Goal: Task Accomplishment & Management: Use online tool/utility

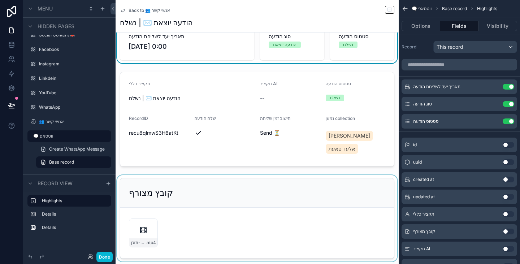
scroll to position [36, 0]
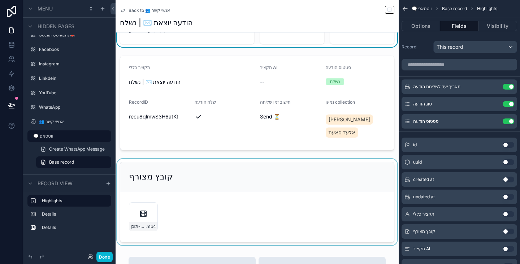
drag, startPoint x: 245, startPoint y: 189, endPoint x: 243, endPoint y: 185, distance: 4.8
click at [245, 189] on div "scrollable content" at bounding box center [257, 202] width 283 height 86
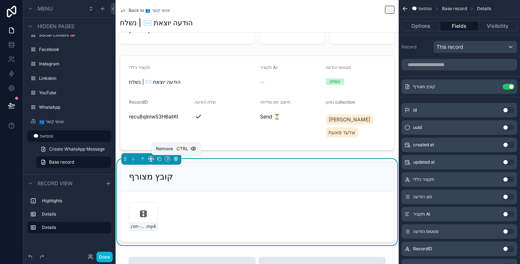
click at [174, 159] on icon "scrollable content" at bounding box center [175, 159] width 3 height 3
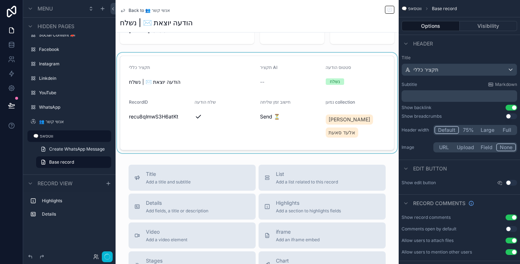
scroll to position [0, 0]
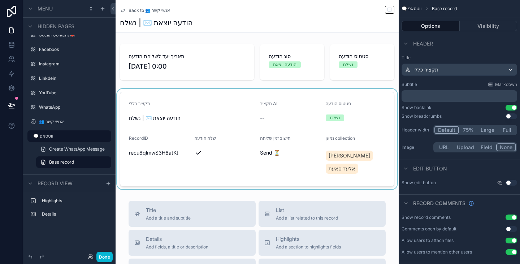
click at [253, 129] on div "scrollable content" at bounding box center [257, 139] width 283 height 100
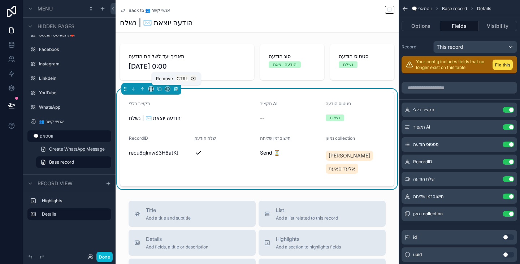
click at [178, 89] on icon "scrollable content" at bounding box center [175, 88] width 5 height 5
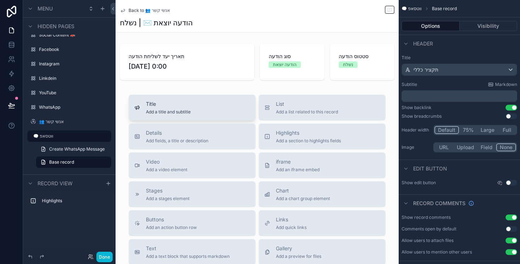
click at [208, 110] on div "Title Add a title and subtitle" at bounding box center [192, 107] width 116 height 14
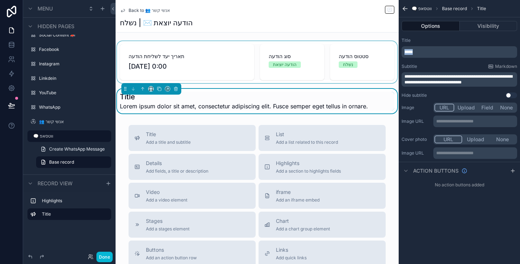
drag, startPoint x: 422, startPoint y: 53, endPoint x: 390, endPoint y: 56, distance: 31.6
click at [390, 56] on div "ראשי 📖 ניהול תוכן בלוג 📢 ניהול סושיאל 🗨️ ווטסאפ אישי ⚙️ הגדרות מערכת Blog Conte…" at bounding box center [318, 132] width 404 height 264
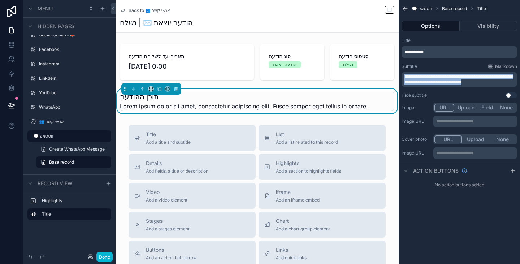
drag, startPoint x: 486, startPoint y: 82, endPoint x: 404, endPoint y: 75, distance: 81.9
click at [404, 75] on div "**********" at bounding box center [459, 79] width 116 height 14
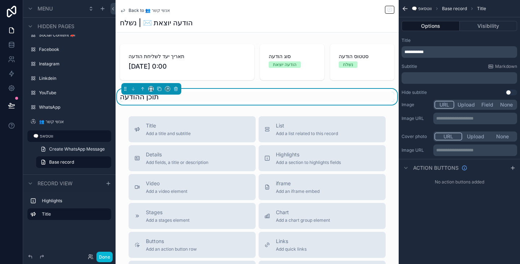
click at [431, 79] on p "﻿" at bounding box center [459, 78] width 111 height 6
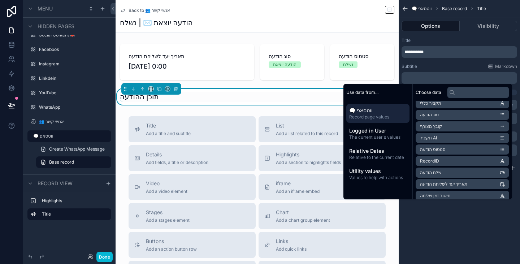
scroll to position [36, 0]
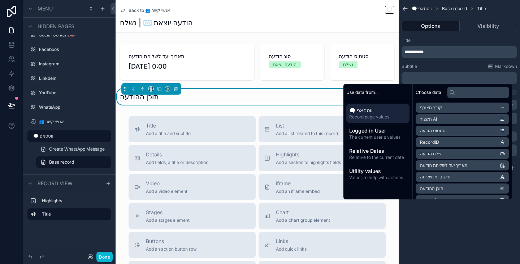
click at [448, 187] on li "תוכן ההודעה" at bounding box center [462, 188] width 93 height 10
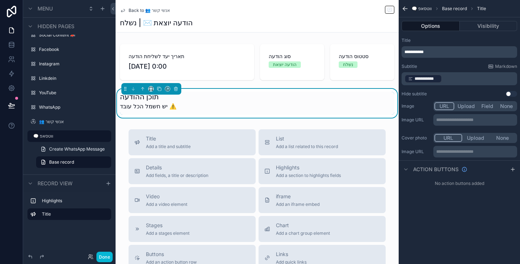
click at [451, 61] on div "**********" at bounding box center [459, 67] width 121 height 65
click at [454, 80] on p "**********" at bounding box center [459, 79] width 111 height 10
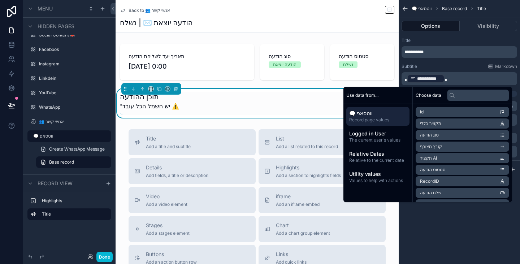
click at [451, 67] on div "Subtitle Markdown" at bounding box center [459, 67] width 116 height 6
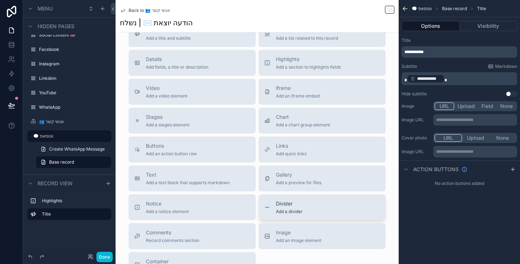
click at [292, 210] on span "Add a divider" at bounding box center [289, 212] width 27 height 6
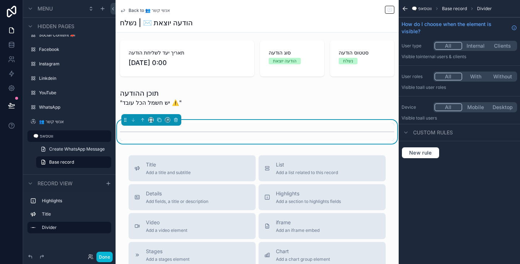
scroll to position [0, 0]
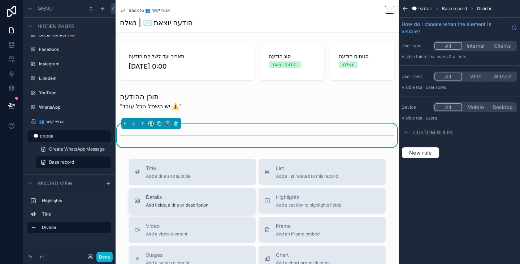
click at [229, 199] on div "Details Add fields, a title or description" at bounding box center [192, 200] width 116 height 14
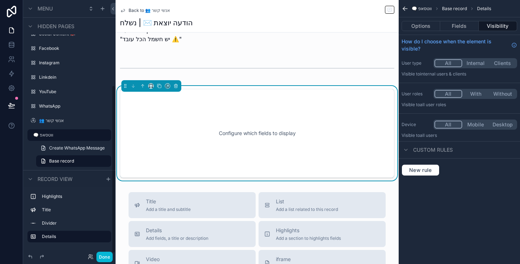
scroll to position [69, 0]
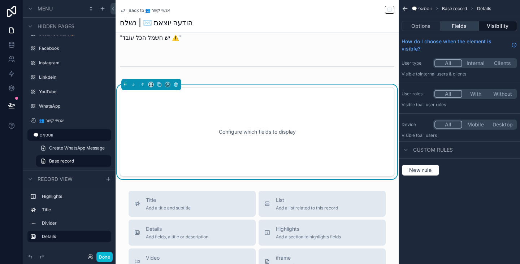
click at [464, 22] on button "Fields" at bounding box center [459, 26] width 38 height 10
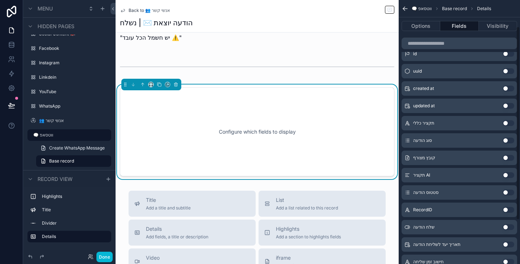
scroll to position [36, 0]
click at [507, 174] on button "Use setting" at bounding box center [509, 175] width 12 height 6
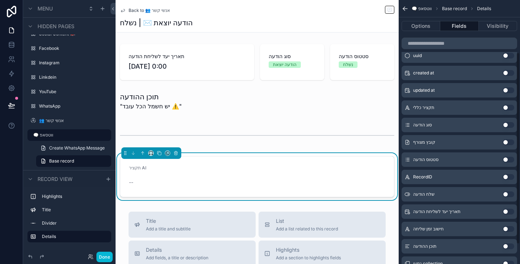
scroll to position [72, 0]
click at [508, 142] on button "Use setting" at bounding box center [509, 142] width 12 height 6
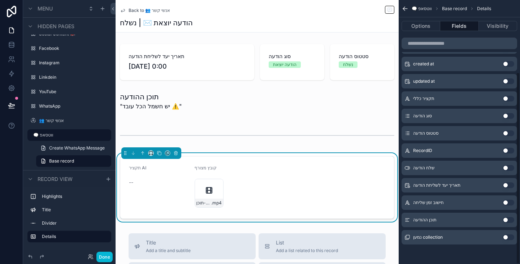
scroll to position [99, 0]
click at [510, 238] on button "Use setting" at bounding box center [509, 237] width 12 height 6
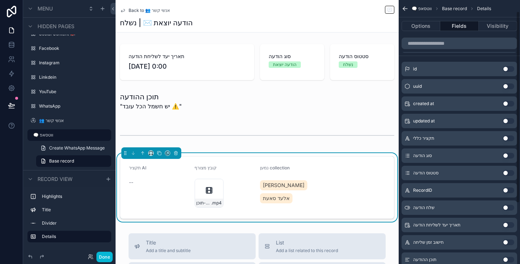
scroll to position [0, 0]
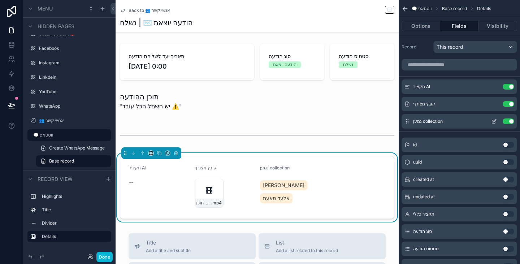
click at [496, 119] on icon "scrollable content" at bounding box center [494, 120] width 3 height 3
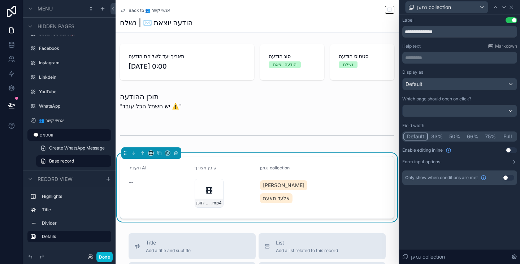
click at [458, 135] on button "50%" at bounding box center [455, 136] width 18 height 8
drag, startPoint x: 443, startPoint y: 31, endPoint x: 416, endPoint y: 30, distance: 27.1
click at [416, 30] on input "**********" at bounding box center [459, 32] width 115 height 12
type input "****"
click at [463, 113] on div at bounding box center [460, 111] width 114 height 12
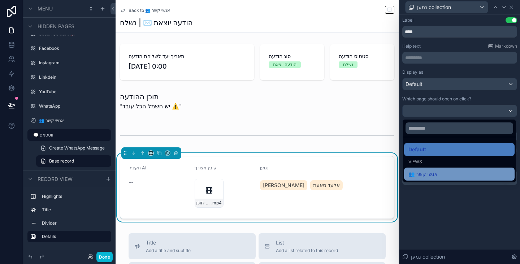
click at [451, 176] on div "👥 אנשי קשר" at bounding box center [459, 174] width 102 height 9
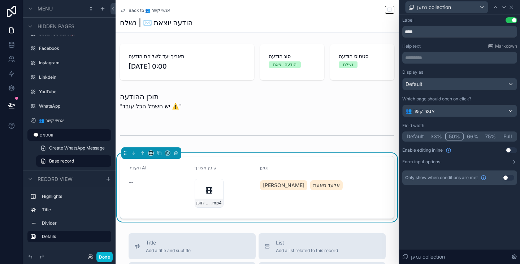
click at [435, 62] on div "********* ﻿" at bounding box center [459, 58] width 115 height 12
click at [434, 60] on p "********* ﻿" at bounding box center [460, 57] width 110 height 7
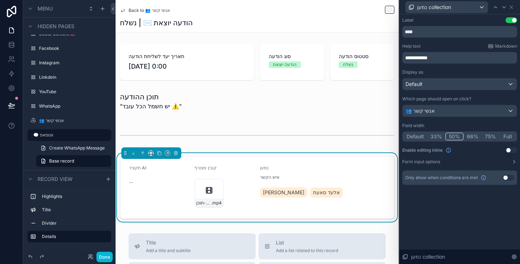
click at [435, 40] on div "**********" at bounding box center [459, 101] width 115 height 168
click at [495, 9] on icon at bounding box center [495, 7] width 6 height 6
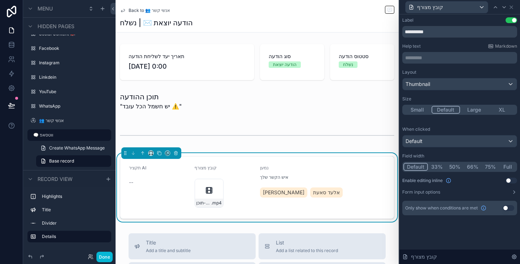
click at [510, 210] on button "Use setting" at bounding box center [509, 208] width 12 height 6
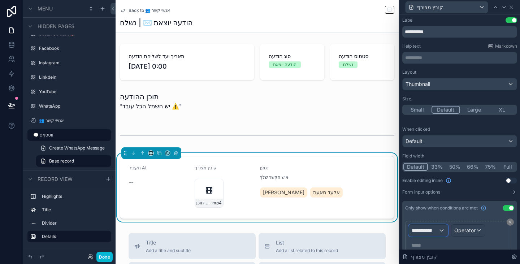
click at [432, 228] on span "**********" at bounding box center [425, 230] width 27 height 7
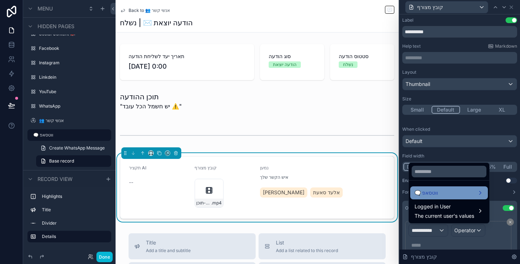
click at [441, 195] on div "🗨️ ווטסאפ" at bounding box center [448, 192] width 69 height 9
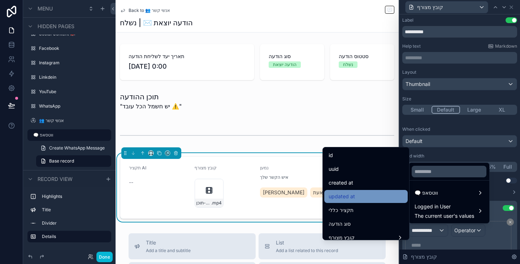
scroll to position [36, 0]
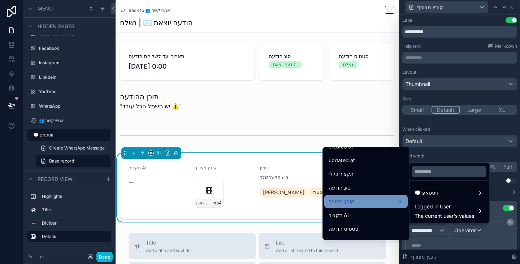
click at [367, 195] on div "קובץ מצורף" at bounding box center [365, 201] width 83 height 13
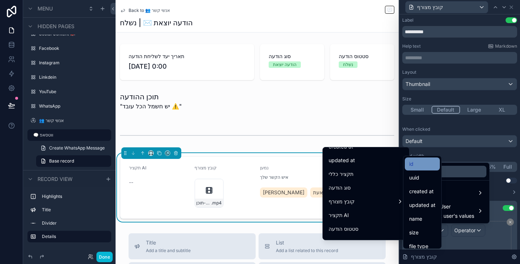
click at [419, 160] on div "id" at bounding box center [422, 164] width 26 height 9
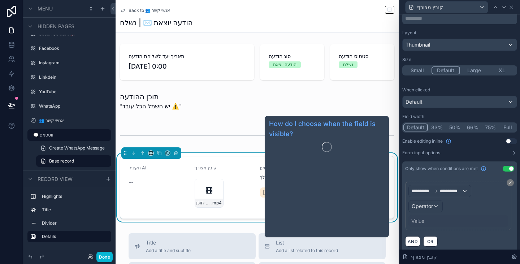
scroll to position [45, 0]
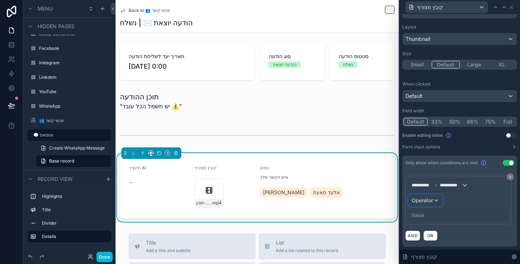
click at [431, 203] on span "Operator" at bounding box center [422, 200] width 21 height 6
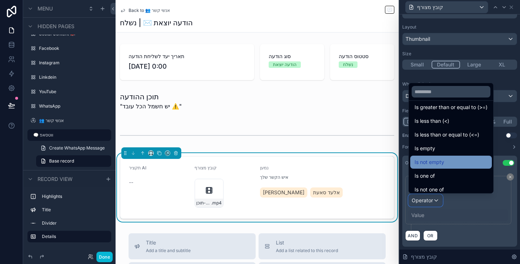
scroll to position [51, 0]
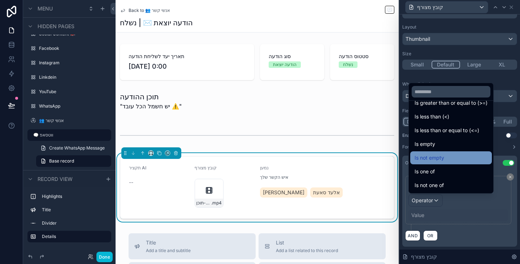
click at [450, 161] on div "Is not empty" at bounding box center [450, 157] width 73 height 9
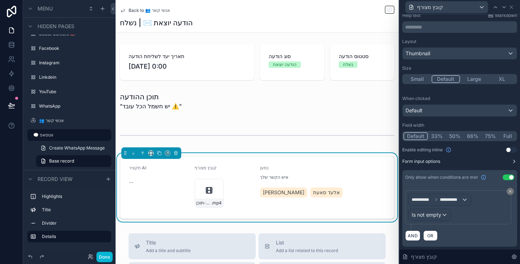
scroll to position [31, 0]
click at [506, 6] on icon at bounding box center [504, 7] width 6 height 6
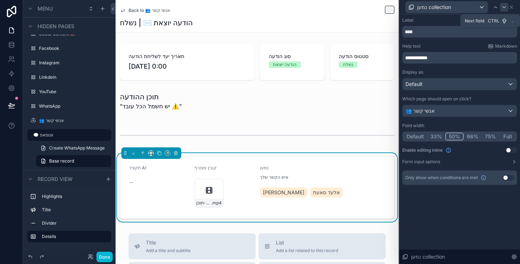
click at [506, 6] on icon at bounding box center [504, 7] width 6 height 6
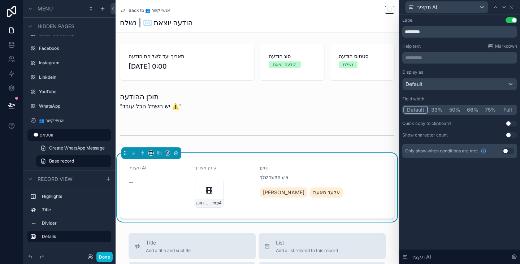
click at [454, 55] on p "********* ﻿" at bounding box center [460, 57] width 110 height 7
click at [452, 44] on div "Help text Markdown" at bounding box center [459, 46] width 115 height 6
click at [510, 151] on button "Use setting" at bounding box center [509, 151] width 12 height 6
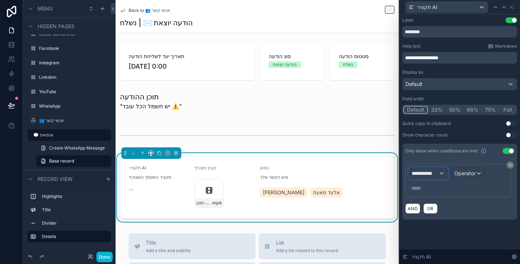
click at [441, 172] on div "**********" at bounding box center [428, 174] width 39 height 12
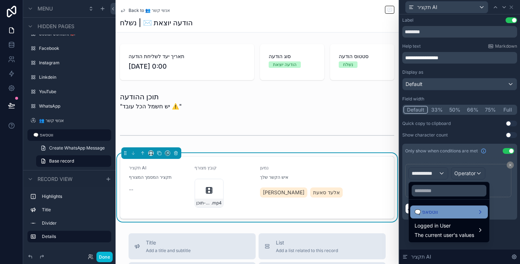
click at [444, 212] on div "🗨️ ווטסאפ" at bounding box center [448, 212] width 69 height 9
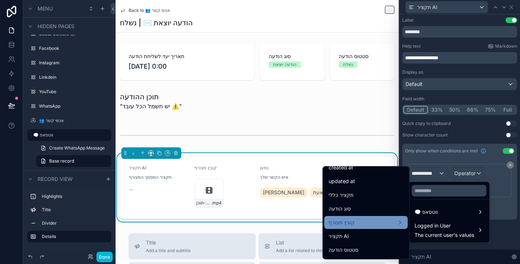
scroll to position [36, 0]
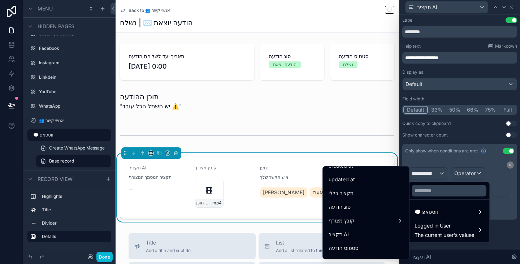
drag, startPoint x: 365, startPoint y: 234, endPoint x: 394, endPoint y: 227, distance: 30.4
click at [364, 234] on div "תקציר AI" at bounding box center [366, 234] width 75 height 9
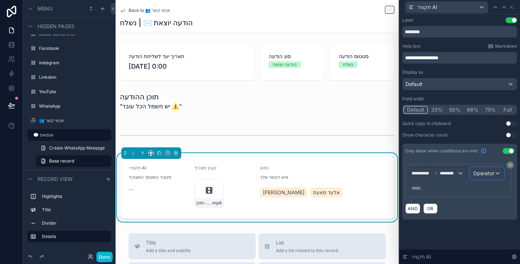
click at [487, 174] on span "Operator" at bounding box center [483, 173] width 21 height 6
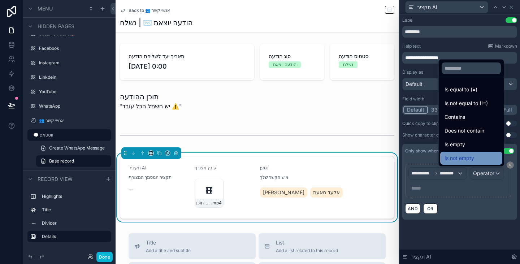
click at [457, 161] on span "Is not empty" at bounding box center [459, 158] width 30 height 9
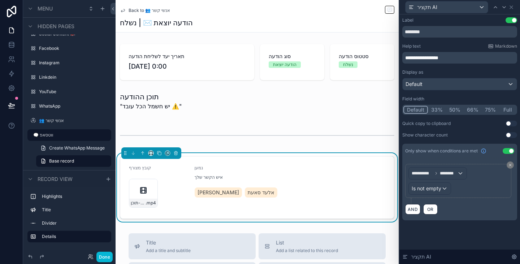
click at [464, 239] on div "**********" at bounding box center [459, 138] width 121 height 249
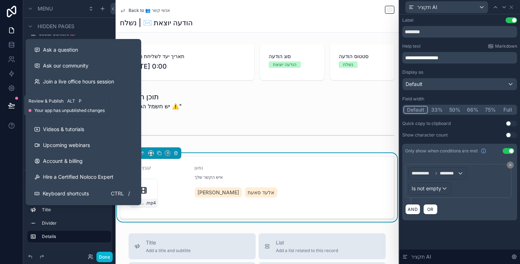
click at [14, 106] on icon at bounding box center [11, 105] width 7 height 7
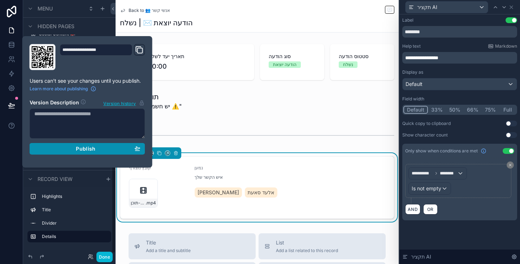
click at [115, 148] on div "Publish" at bounding box center [87, 148] width 106 height 6
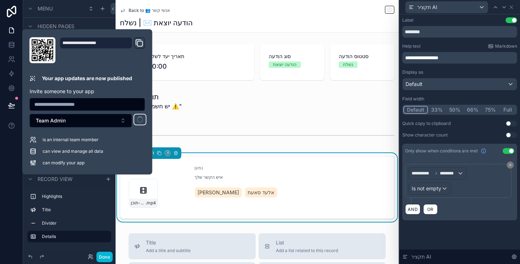
click at [6, 164] on div at bounding box center [11, 132] width 23 height 264
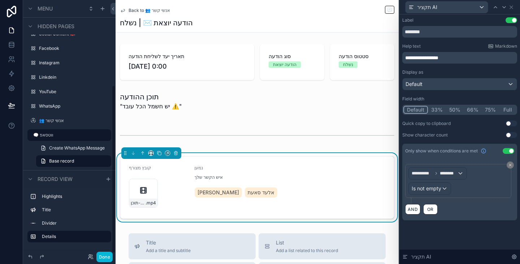
click at [227, 26] on div "הודעה יוצאת ✉️ | נשלח" at bounding box center [257, 23] width 274 height 10
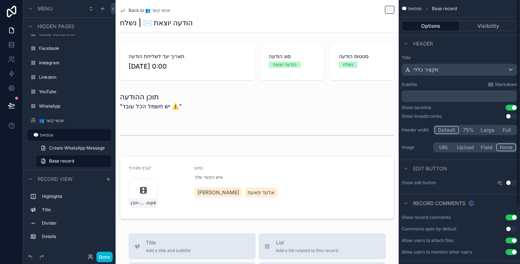
click at [454, 96] on p "﻿" at bounding box center [459, 95] width 111 height 7
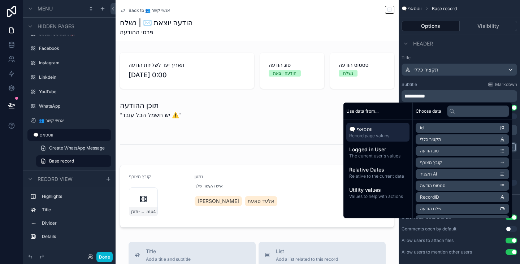
click at [451, 81] on div "**********" at bounding box center [459, 104] width 121 height 105
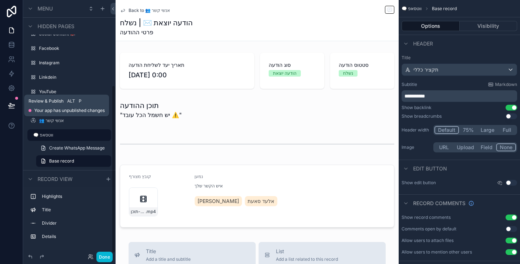
click at [9, 105] on icon at bounding box center [11, 105] width 6 height 4
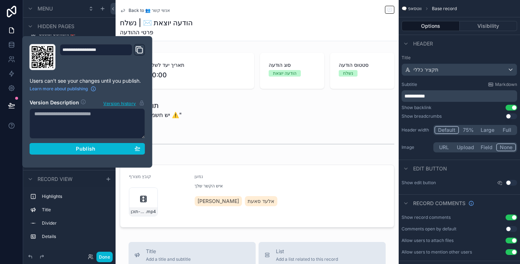
click at [145, 148] on div "**********" at bounding box center [87, 102] width 121 height 116
click at [144, 148] on button "Publish" at bounding box center [88, 149] width 116 height 12
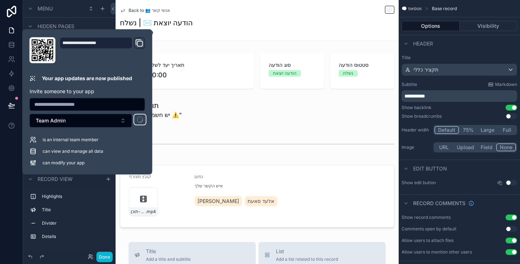
click at [0, 173] on div at bounding box center [11, 132] width 23 height 264
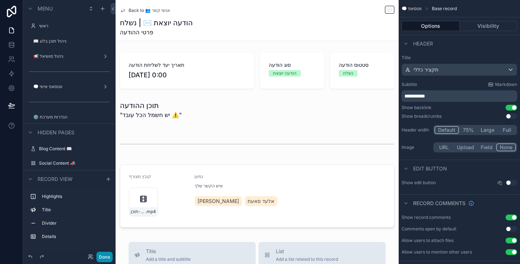
click at [110, 258] on button "Done" at bounding box center [104, 257] width 16 height 10
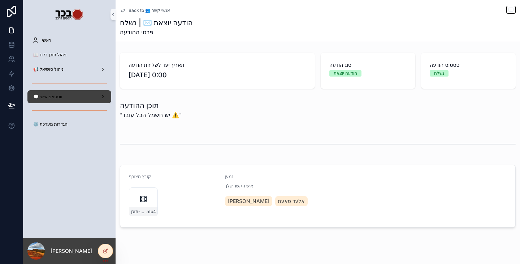
click at [64, 97] on div "🗨️ ווטסאפ אישי" at bounding box center [69, 97] width 75 height 12
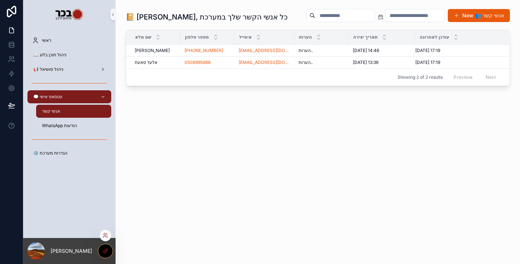
click at [108, 250] on div at bounding box center [105, 251] width 14 height 14
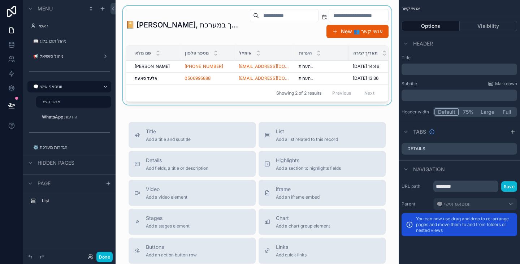
click at [257, 14] on div "scrollable content" at bounding box center [256, 55] width 271 height 99
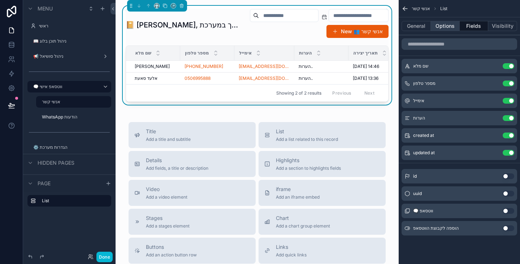
click at [441, 26] on button "Options" at bounding box center [445, 26] width 29 height 10
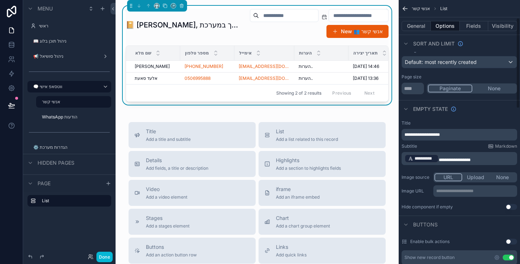
scroll to position [144, 0]
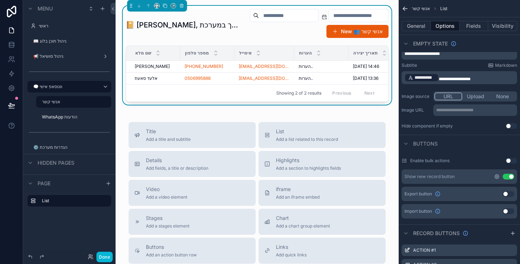
click at [498, 177] on icon "scrollable content" at bounding box center [497, 177] width 6 height 6
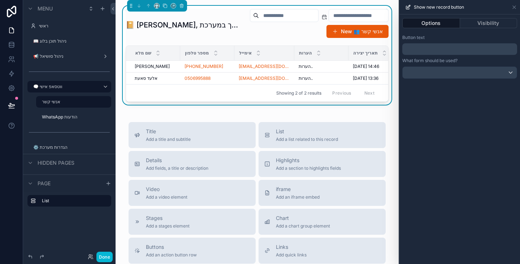
click at [434, 50] on p "﻿" at bounding box center [460, 49] width 110 height 9
click at [435, 34] on div "**********" at bounding box center [459, 57] width 121 height 50
click at [458, 74] on div at bounding box center [460, 73] width 114 height 12
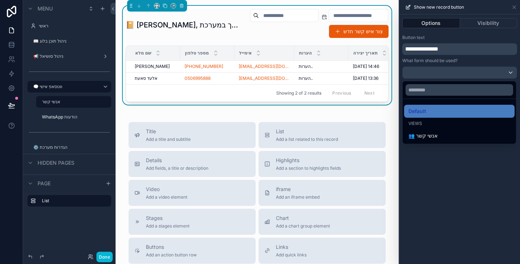
drag, startPoint x: 441, startPoint y: 135, endPoint x: 408, endPoint y: 97, distance: 50.7
click at [441, 135] on div "👥 אנשי קשר" at bounding box center [459, 135] width 102 height 9
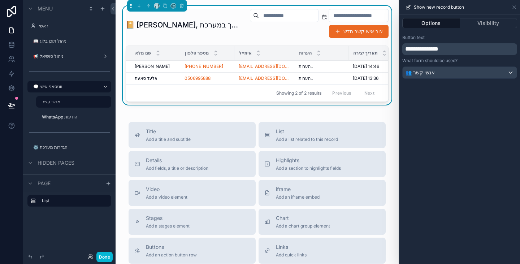
click at [363, 36] on button "צור איש קשר חדש" at bounding box center [359, 31] width 60 height 13
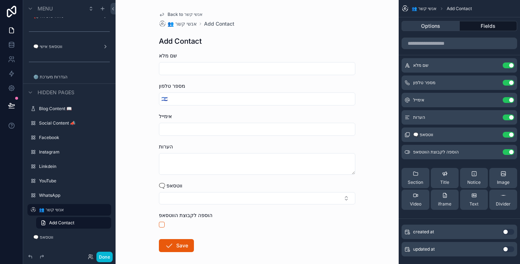
click at [443, 22] on button "Options" at bounding box center [430, 26] width 58 height 10
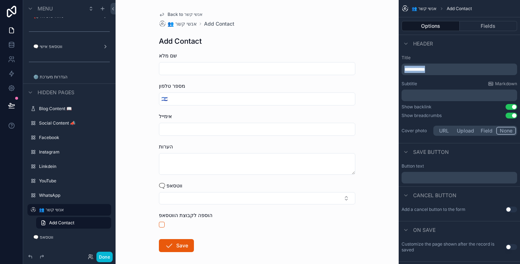
drag, startPoint x: 439, startPoint y: 68, endPoint x: 403, endPoint y: 68, distance: 35.7
click at [403, 68] on div "**********" at bounding box center [459, 70] width 116 height 12
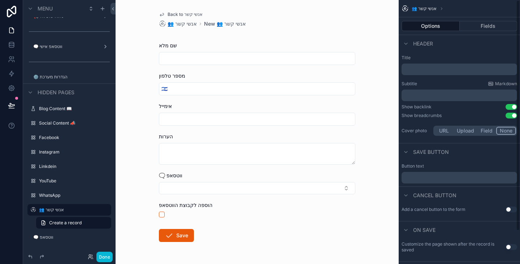
click at [417, 69] on p "﻿" at bounding box center [459, 69] width 111 height 7
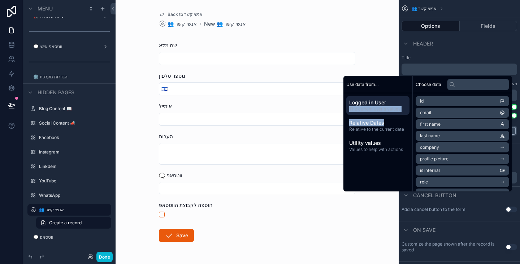
drag, startPoint x: 381, startPoint y: 126, endPoint x: 416, endPoint y: 112, distance: 37.2
click at [388, 105] on div "Logged in User The current user's values Relative Dates Relative to the current…" at bounding box center [377, 125] width 69 height 65
click at [438, 122] on li "first name" at bounding box center [462, 124] width 93 height 10
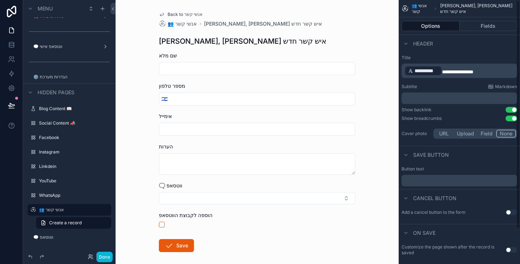
click at [495, 72] on p "**********" at bounding box center [459, 71] width 111 height 12
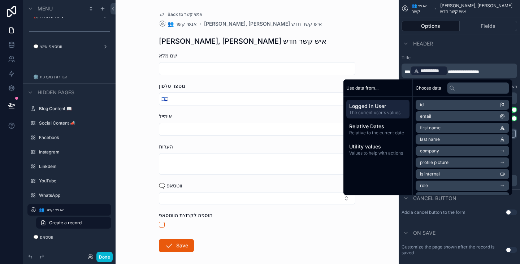
click at [471, 45] on div "Header" at bounding box center [459, 43] width 121 height 17
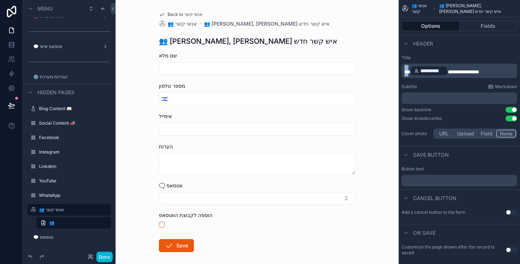
click at [405, 72] on span "**" at bounding box center [407, 71] width 6 height 5
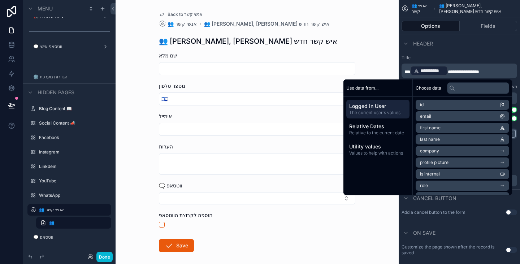
click at [447, 51] on div "Header" at bounding box center [459, 43] width 121 height 17
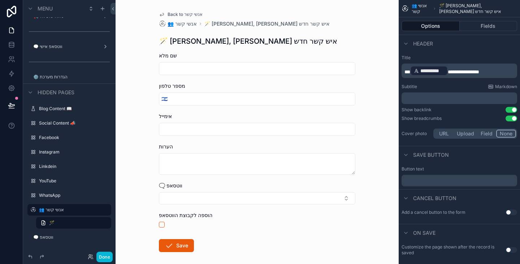
click at [447, 182] on p "﻿" at bounding box center [459, 181] width 111 height 6
click at [466, 193] on div "Cancel button" at bounding box center [459, 197] width 121 height 17
click at [507, 213] on button "Use setting" at bounding box center [511, 212] width 12 height 6
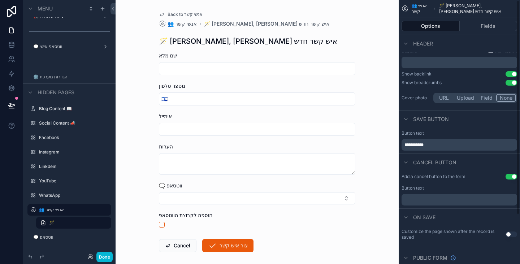
scroll to position [36, 0]
click at [462, 200] on p "﻿" at bounding box center [459, 199] width 111 height 6
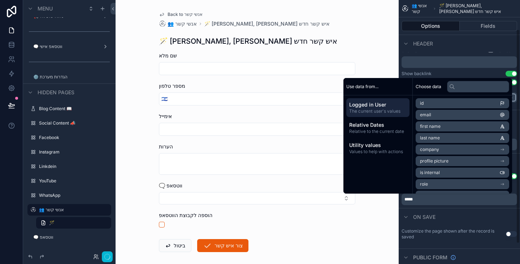
click at [462, 211] on div "On save" at bounding box center [459, 216] width 121 height 17
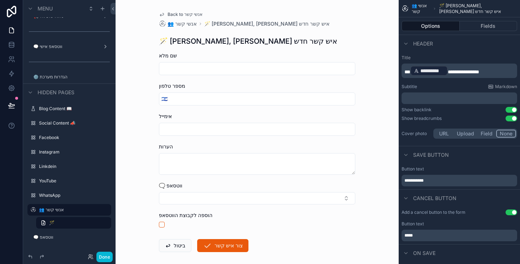
scroll to position [0, 0]
click at [479, 25] on button "Fields" at bounding box center [489, 26] width 58 height 10
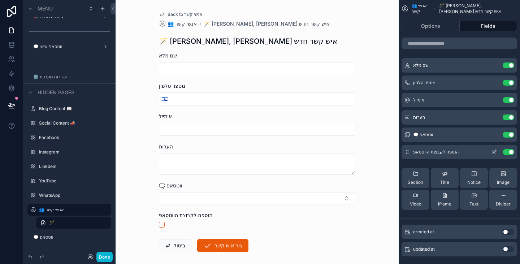
click at [416, 173] on icon "scrollable content" at bounding box center [416, 174] width 6 height 6
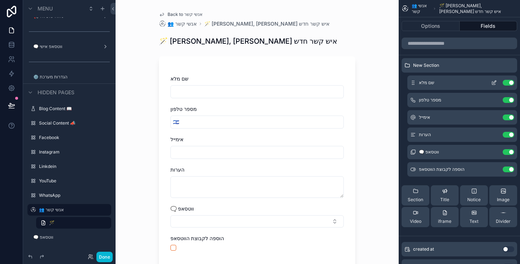
click at [493, 83] on icon "scrollable content" at bounding box center [494, 82] width 3 height 3
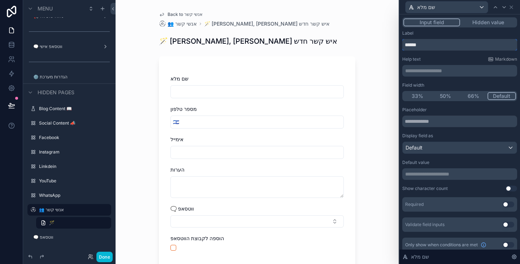
drag, startPoint x: 425, startPoint y: 44, endPoint x: 392, endPoint y: 43, distance: 33.2
click at [392, 43] on div "**********" at bounding box center [260, 132] width 520 height 264
click at [441, 119] on input "text" at bounding box center [459, 122] width 115 height 12
paste input "******"
type input "******"
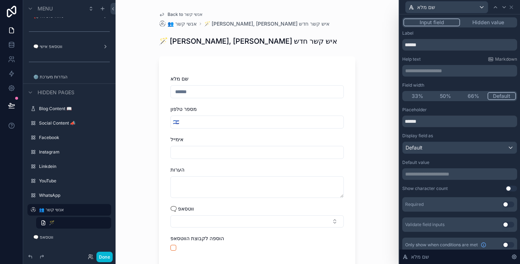
click at [414, 96] on button "33%" at bounding box center [417, 96] width 28 height 8
click at [501, 8] on div at bounding box center [504, 7] width 9 height 9
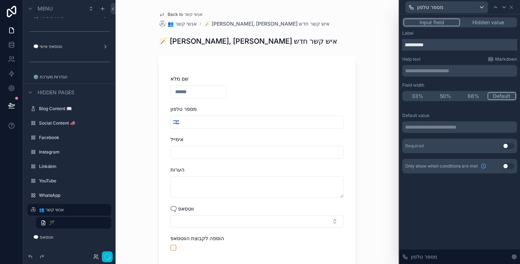
click at [452, 42] on input "**********" at bounding box center [459, 45] width 115 height 12
drag, startPoint x: 417, startPoint y: 45, endPoint x: 401, endPoint y: 44, distance: 15.9
click at [401, 44] on div "**********" at bounding box center [459, 102] width 121 height 176
click at [418, 95] on button "33%" at bounding box center [417, 96] width 28 height 8
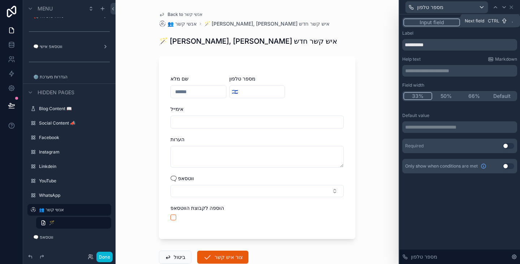
click at [505, 6] on icon at bounding box center [504, 7] width 6 height 6
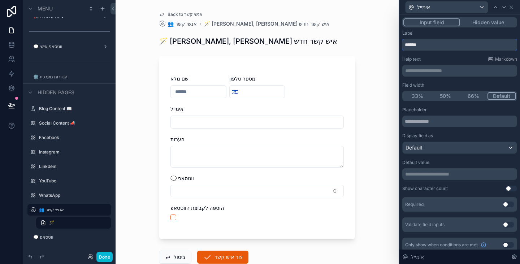
drag, startPoint x: 422, startPoint y: 45, endPoint x: 393, endPoint y: 48, distance: 29.3
click at [393, 48] on div "**********" at bounding box center [260, 132] width 520 height 264
click at [503, 9] on icon at bounding box center [504, 7] width 6 height 6
click at [494, 7] on icon at bounding box center [495, 6] width 3 height 1
click at [432, 121] on input "text" at bounding box center [459, 122] width 115 height 12
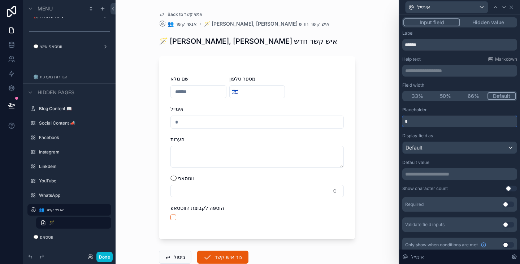
type input "*"
click at [412, 90] on div "Field width 33% 50% 66% Default" at bounding box center [459, 91] width 115 height 19
click at [412, 92] on button "33%" at bounding box center [417, 96] width 28 height 8
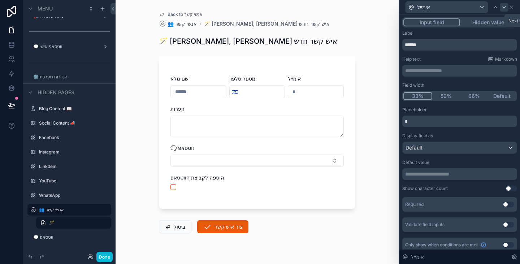
click at [505, 8] on icon at bounding box center [504, 7] width 6 height 6
drag, startPoint x: 421, startPoint y: 46, endPoint x: 402, endPoint y: 47, distance: 19.1
click at [402, 47] on div "**********" at bounding box center [459, 141] width 121 height 255
click at [406, 43] on input "**********" at bounding box center [459, 45] width 115 height 12
type input "**********"
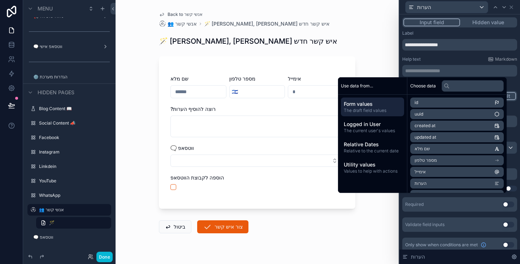
click at [426, 72] on p "**********" at bounding box center [460, 70] width 110 height 7
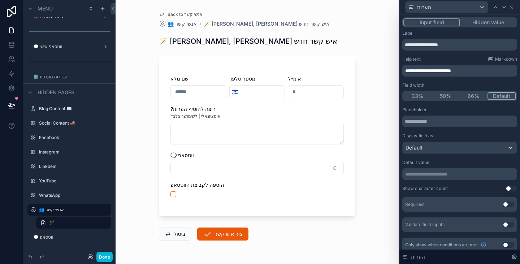
click at [436, 60] on div "Help text Markdown" at bounding box center [459, 59] width 115 height 6
click at [418, 70] on span "**********" at bounding box center [428, 70] width 46 height 5
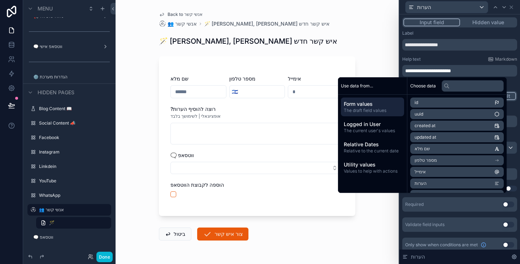
click at [430, 58] on div "Help text Markdown" at bounding box center [459, 59] width 115 height 6
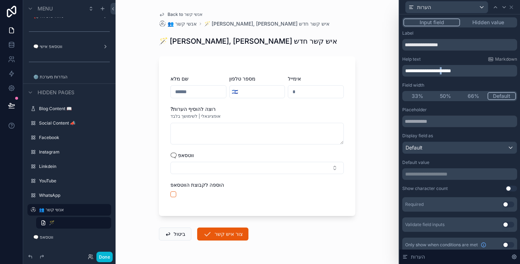
click at [419, 71] on span "**********" at bounding box center [428, 70] width 46 height 5
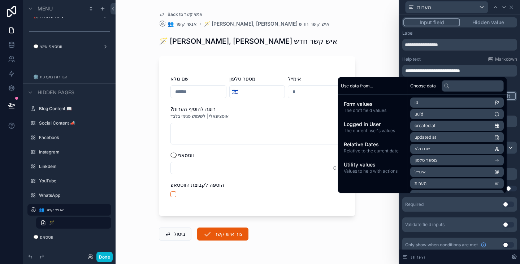
click at [436, 57] on div "Help text Markdown" at bounding box center [459, 59] width 115 height 6
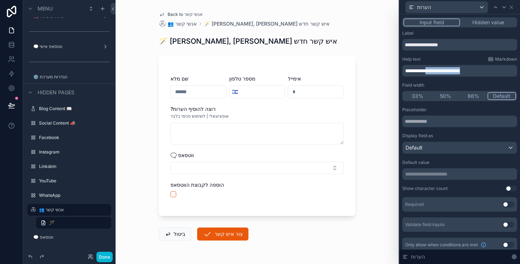
drag, startPoint x: 405, startPoint y: 70, endPoint x: 451, endPoint y: 71, distance: 45.5
click at [451, 71] on span "**********" at bounding box center [432, 70] width 55 height 5
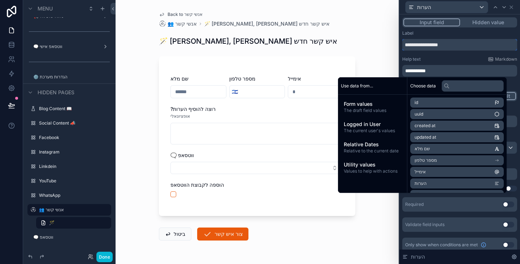
click at [455, 48] on input "**********" at bounding box center [459, 45] width 115 height 12
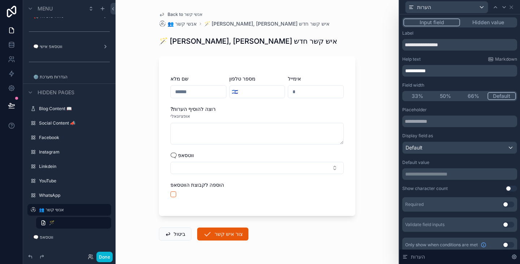
click at [451, 68] on p "**********" at bounding box center [460, 70] width 110 height 7
click at [452, 57] on div "Help text Markdown" at bounding box center [459, 59] width 115 height 6
click at [444, 117] on input "text" at bounding box center [459, 122] width 115 height 12
type input "**********"
click at [457, 106] on div "**********" at bounding box center [459, 141] width 115 height 222
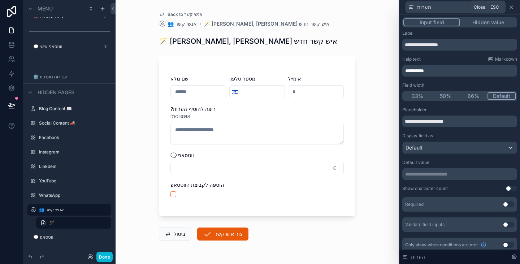
click at [512, 6] on icon at bounding box center [511, 7] width 3 height 3
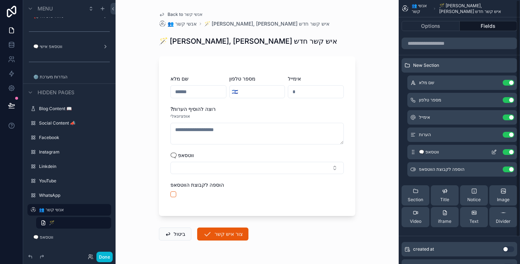
click at [504, 153] on button "Use setting" at bounding box center [509, 152] width 12 height 6
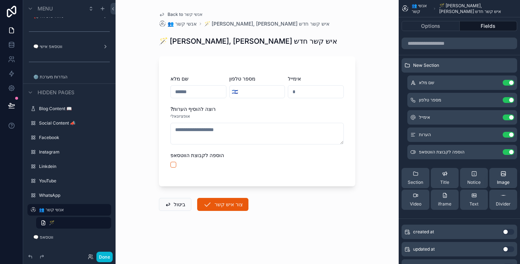
click at [499, 198] on div "Divider" at bounding box center [503, 199] width 15 height 14
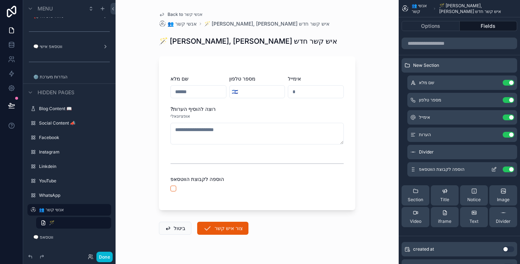
click at [494, 169] on icon "scrollable content" at bounding box center [494, 169] width 6 height 6
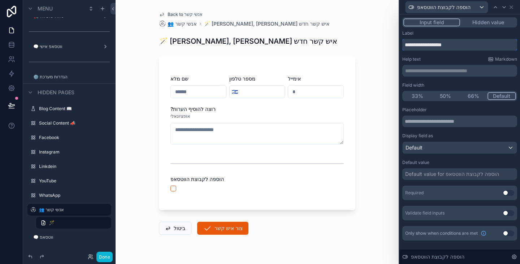
drag, startPoint x: 465, startPoint y: 45, endPoint x: 404, endPoint y: 46, distance: 61.4
click at [404, 46] on input "**********" at bounding box center [459, 45] width 115 height 12
drag, startPoint x: 444, startPoint y: 44, endPoint x: 462, endPoint y: 46, distance: 17.7
click at [462, 46] on input "**********" at bounding box center [459, 45] width 115 height 12
click at [457, 57] on div "Help text Markdown" at bounding box center [459, 59] width 115 height 6
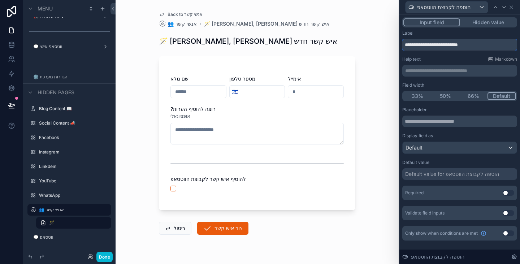
click at [405, 44] on input "**********" at bounding box center [459, 45] width 115 height 12
type input "**********"
click at [433, 70] on p "**********" at bounding box center [460, 70] width 110 height 7
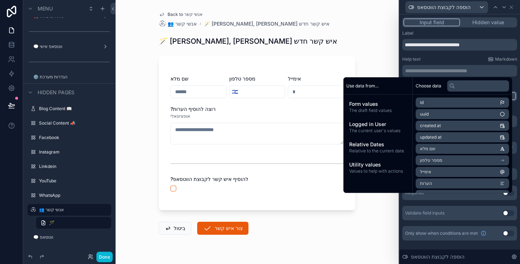
drag, startPoint x: 387, startPoint y: 122, endPoint x: 406, endPoint y: 122, distance: 19.1
click at [387, 122] on span "Logged in User" at bounding box center [377, 124] width 57 height 7
click at [432, 127] on span "first name" at bounding box center [430, 126] width 21 height 6
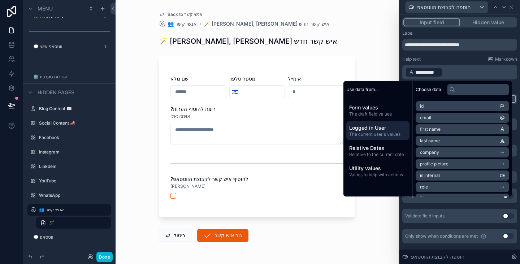
click at [462, 72] on p "**********" at bounding box center [460, 72] width 110 height 12
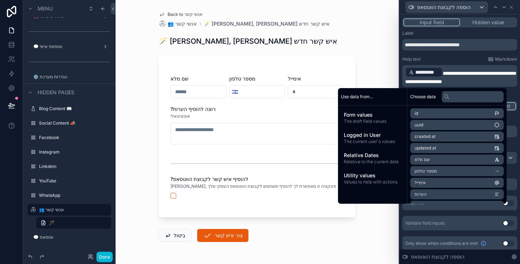
click at [507, 82] on p "**********" at bounding box center [460, 75] width 110 height 19
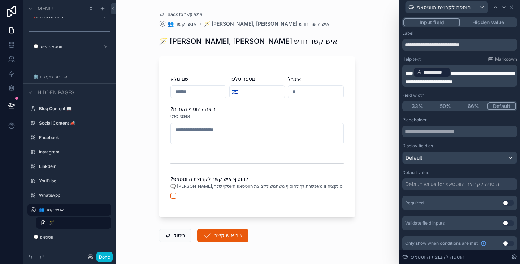
click at [447, 55] on div "**********" at bounding box center [459, 140] width 115 height 220
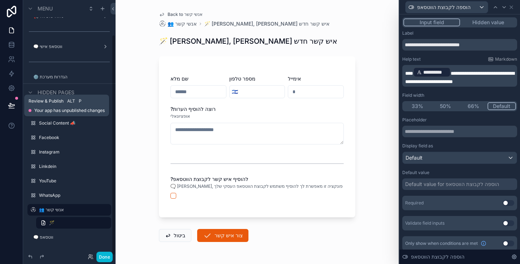
click at [14, 102] on icon at bounding box center [11, 105] width 7 height 7
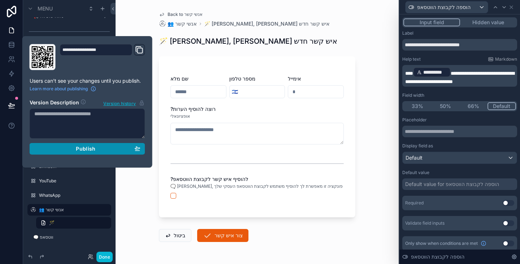
click at [74, 150] on div "Publish" at bounding box center [87, 148] width 106 height 6
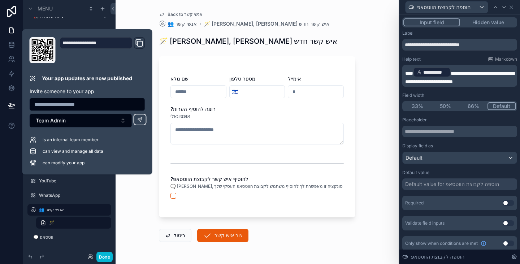
click at [9, 163] on div at bounding box center [11, 132] width 23 height 264
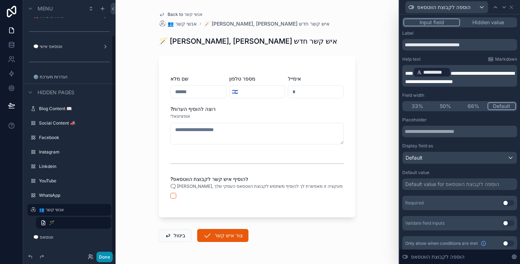
click at [105, 256] on button "Done" at bounding box center [104, 257] width 16 height 10
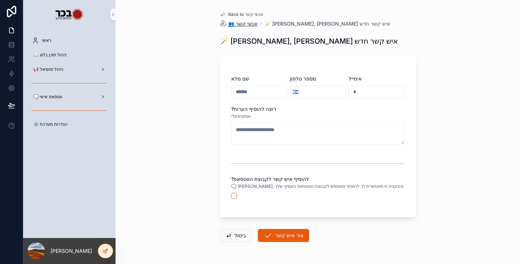
click at [242, 24] on span "👥 אנשי קשר" at bounding box center [242, 23] width 29 height 7
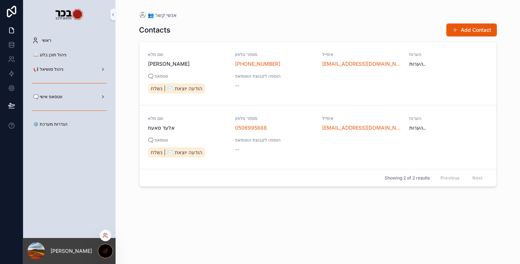
click at [102, 251] on div at bounding box center [105, 251] width 14 height 14
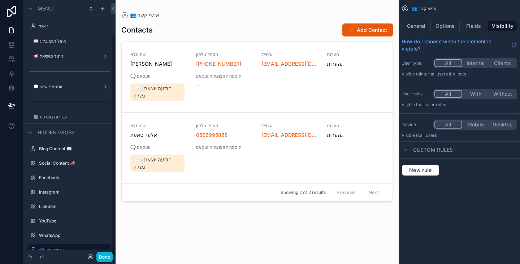
scroll to position [40, 0]
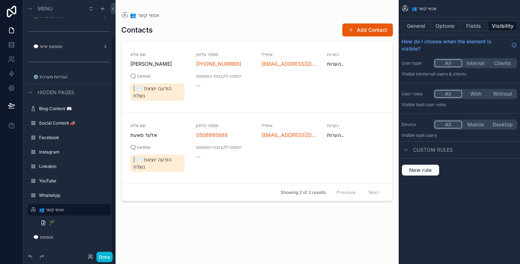
click at [358, 31] on div "scrollable content" at bounding box center [257, 127] width 283 height 255
click at [358, 31] on button "Add Contact" at bounding box center [367, 29] width 51 height 13
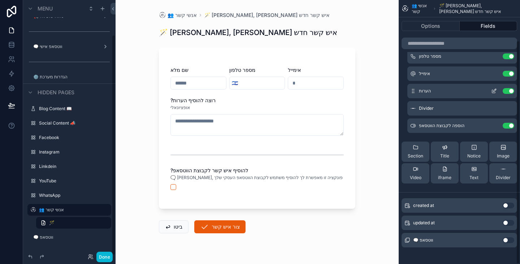
scroll to position [47, 0]
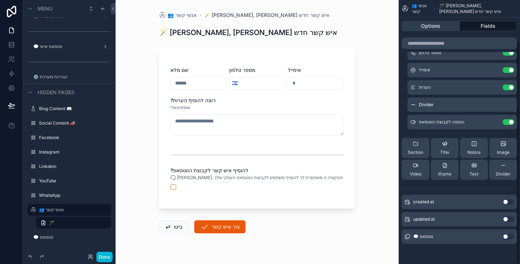
click at [438, 29] on button "Options" at bounding box center [430, 26] width 58 height 10
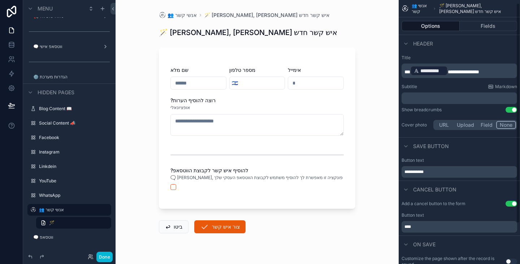
scroll to position [0, 0]
click at [512, 109] on button "Use setting" at bounding box center [511, 110] width 12 height 6
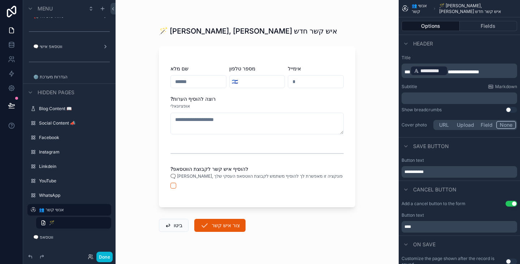
click at [373, 38] on div "🪄 [PERSON_NAME], [PERSON_NAME] איש קשר חדש שם מלא מספר טלפון 🇮🇱 אימייל ?רוצה לה…" at bounding box center [257, 132] width 283 height 264
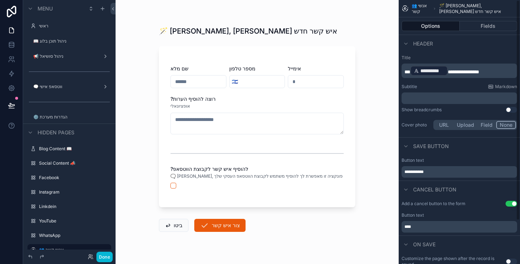
click at [434, 230] on div "****" at bounding box center [459, 227] width 116 height 12
click at [433, 227] on p "****" at bounding box center [459, 227] width 111 height 6
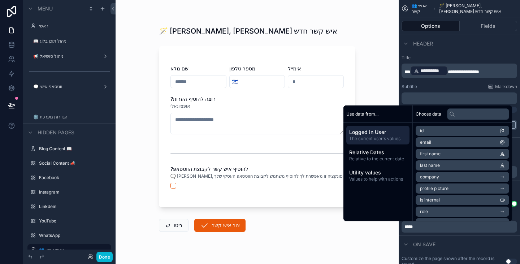
scroll to position [40, 0]
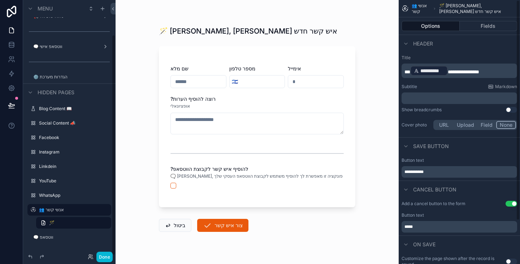
click at [430, 88] on div "Subtitle Markdown" at bounding box center [459, 87] width 116 height 6
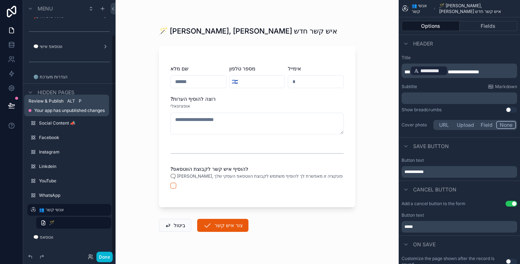
click at [12, 105] on icon at bounding box center [11, 105] width 6 height 4
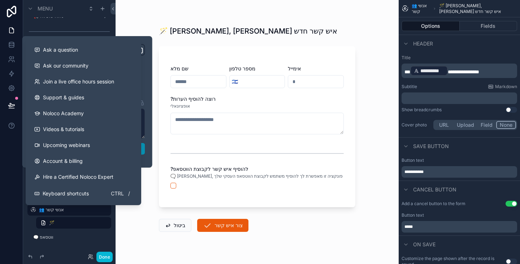
drag, startPoint x: 143, startPoint y: 148, endPoint x: 143, endPoint y: 153, distance: 4.7
click at [143, 148] on button "Publish" at bounding box center [88, 149] width 116 height 12
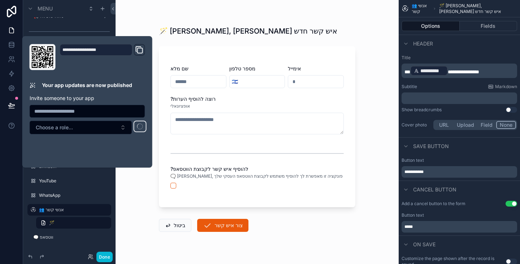
click at [135, 230] on div "🪄 [PERSON_NAME], [PERSON_NAME] איש קשר חדש שם מלא מספר טלפון 🇮🇱 אימייל ?רוצה לה…" at bounding box center [257, 132] width 283 height 264
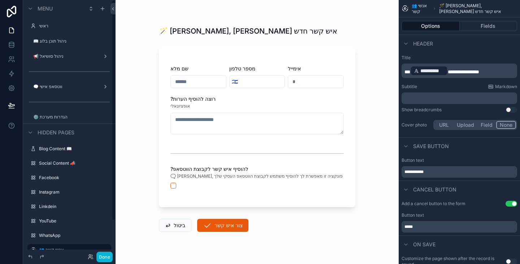
click at [76, 93] on div "scrollable content" at bounding box center [69, 93] width 92 height 1
click at [73, 89] on label "🗨️ ווטסאפ אישי" at bounding box center [65, 87] width 64 height 6
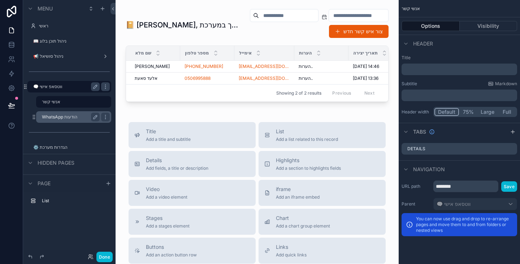
click at [66, 114] on label "WhatsApp הודעות" at bounding box center [69, 117] width 55 height 6
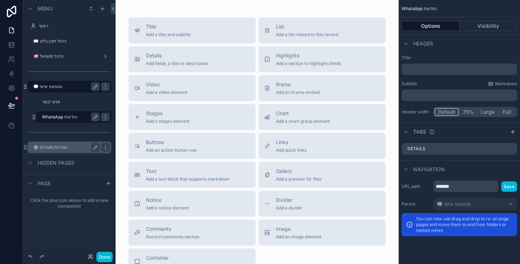
click at [64, 145] on label "⚙️ הגדרות מערכת" at bounding box center [65, 147] width 64 height 6
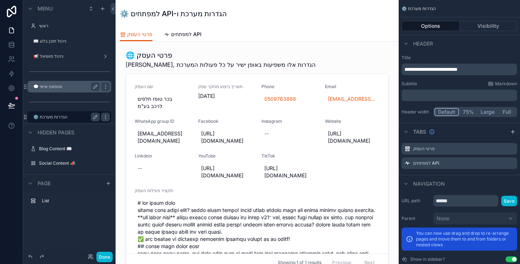
click at [67, 86] on label "🗨️ ווטסאפ אישי" at bounding box center [65, 87] width 64 height 6
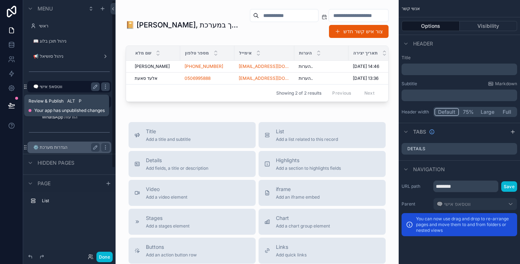
click at [15, 106] on button at bounding box center [12, 105] width 16 height 20
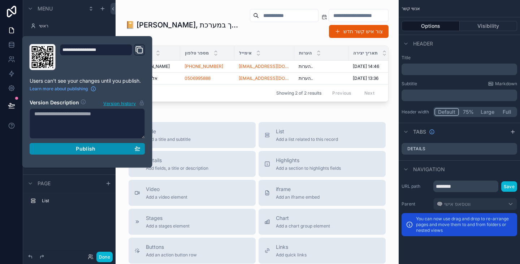
click at [110, 149] on div "Publish" at bounding box center [87, 148] width 106 height 6
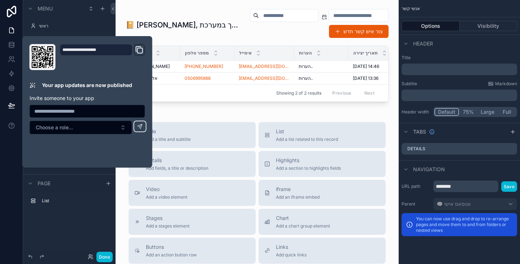
drag, startPoint x: 8, startPoint y: 162, endPoint x: 27, endPoint y: 185, distance: 29.8
click at [8, 162] on div at bounding box center [11, 132] width 23 height 264
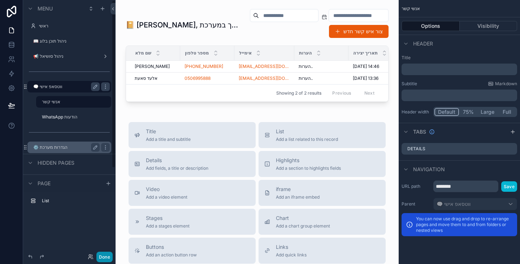
click at [102, 256] on button "Done" at bounding box center [104, 257] width 16 height 10
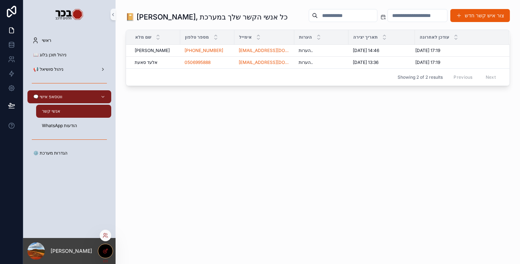
click at [101, 251] on div at bounding box center [105, 251] width 14 height 14
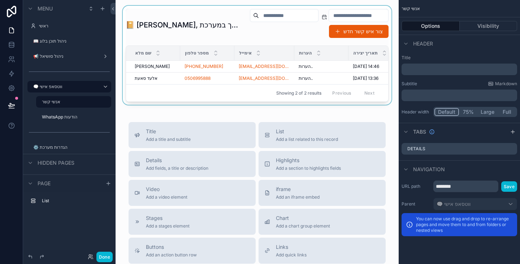
click at [222, 15] on div "scrollable content" at bounding box center [256, 55] width 271 height 99
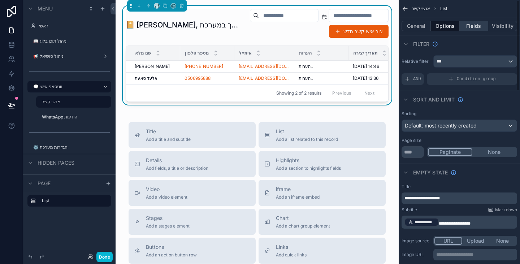
click at [477, 23] on button "Fields" at bounding box center [474, 26] width 29 height 10
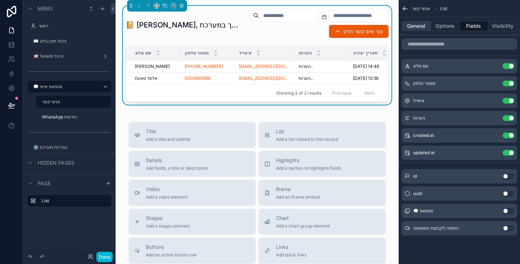
click at [422, 27] on button "General" at bounding box center [415, 26] width 29 height 10
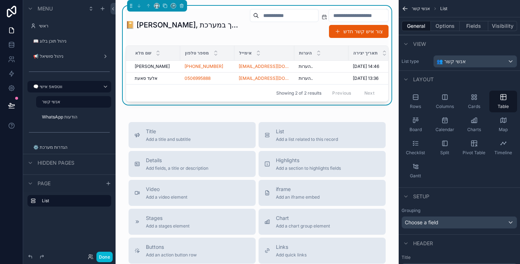
scroll to position [0, 81]
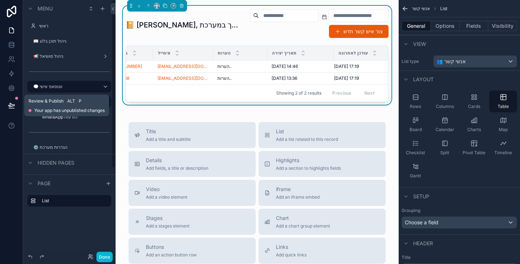
click at [12, 107] on icon at bounding box center [11, 105] width 7 height 7
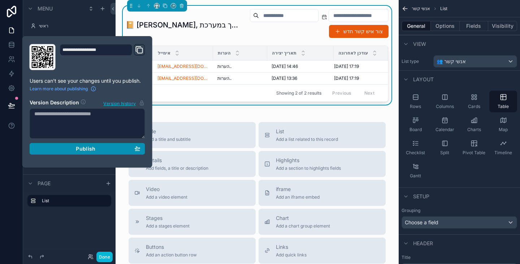
click at [93, 147] on span "Publish" at bounding box center [85, 148] width 19 height 6
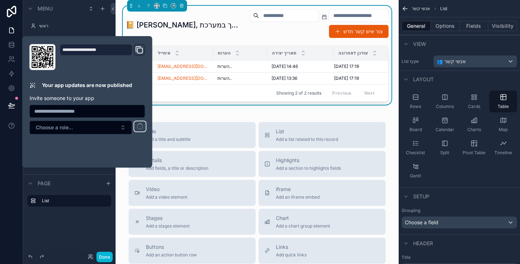
click at [10, 155] on div at bounding box center [11, 132] width 23 height 264
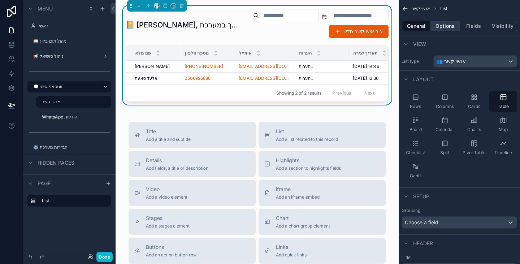
click at [449, 25] on button "Options" at bounding box center [445, 26] width 29 height 10
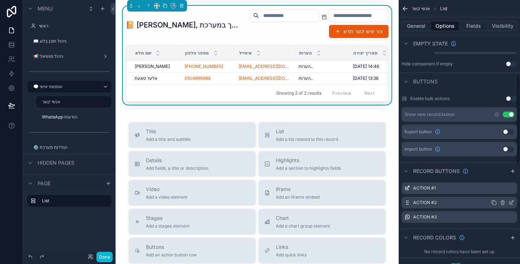
scroll to position [217, 0]
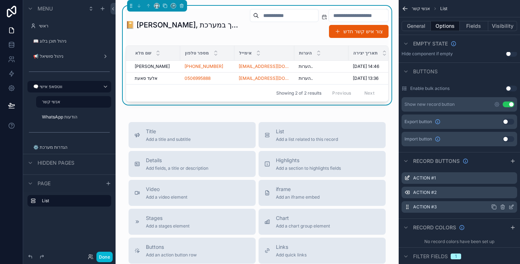
click at [513, 209] on icon "scrollable content" at bounding box center [511, 207] width 6 height 6
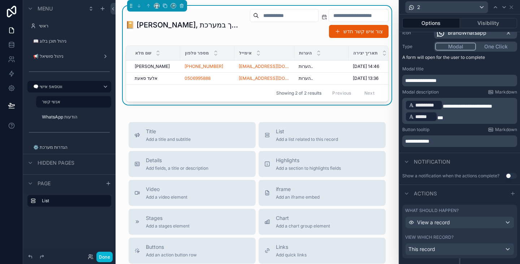
scroll to position [96, 0]
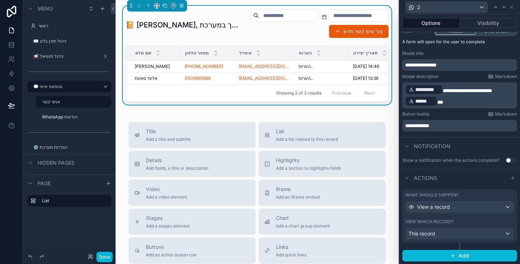
click at [476, 220] on div "View which record?" at bounding box center [459, 222] width 109 height 6
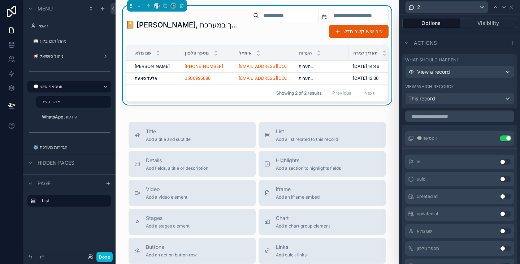
scroll to position [241, 0]
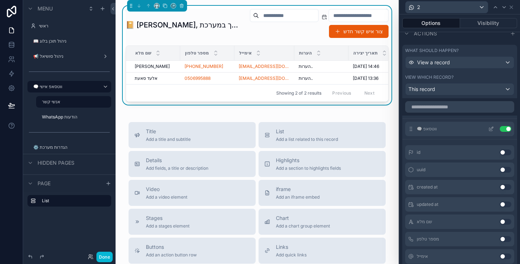
click at [488, 127] on icon at bounding box center [491, 129] width 6 height 6
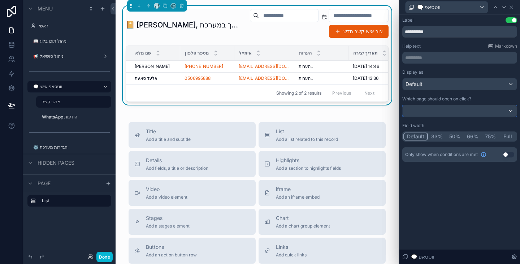
click at [458, 113] on div at bounding box center [460, 111] width 114 height 12
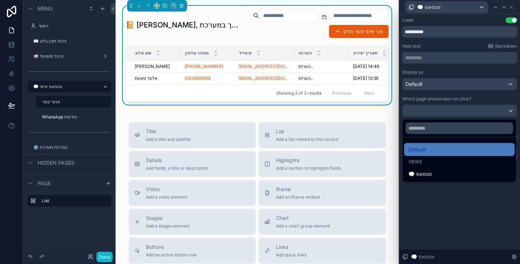
drag, startPoint x: 446, startPoint y: 175, endPoint x: 444, endPoint y: 183, distance: 8.6
click at [446, 175] on div "🗨️ ווטסאפ" at bounding box center [459, 174] width 102 height 9
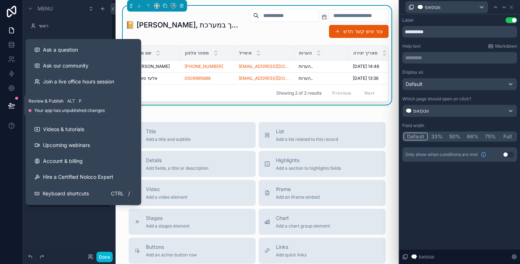
click at [12, 103] on icon at bounding box center [11, 105] width 7 height 7
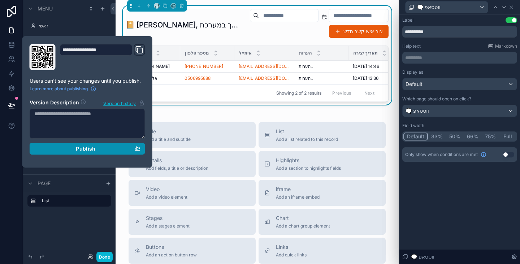
drag, startPoint x: 102, startPoint y: 150, endPoint x: 112, endPoint y: 217, distance: 67.1
click at [102, 150] on div "Publish" at bounding box center [87, 148] width 106 height 6
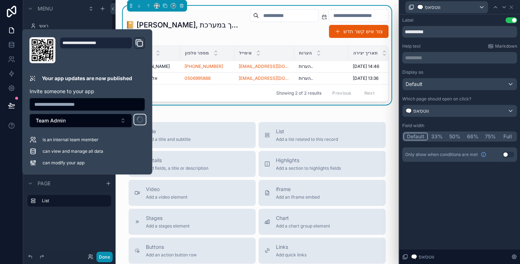
drag, startPoint x: 107, startPoint y: 257, endPoint x: 345, endPoint y: 153, distance: 259.8
click at [107, 257] on button "Done" at bounding box center [104, 257] width 16 height 10
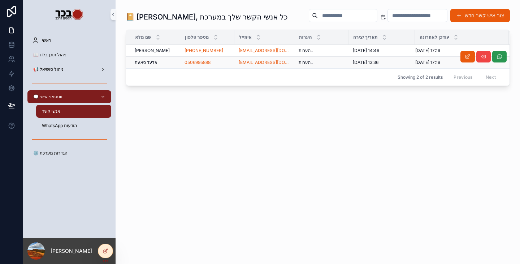
click at [499, 57] on icon "scrollable content" at bounding box center [499, 57] width 6 height 6
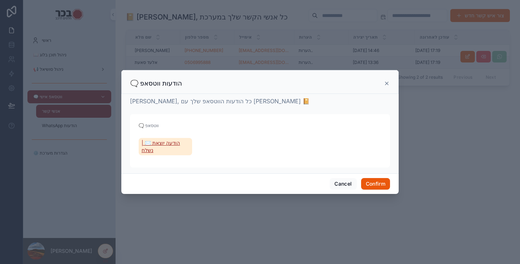
click at [158, 145] on span "הודעה יוצאת ✉️ | נשלח" at bounding box center [166, 146] width 48 height 14
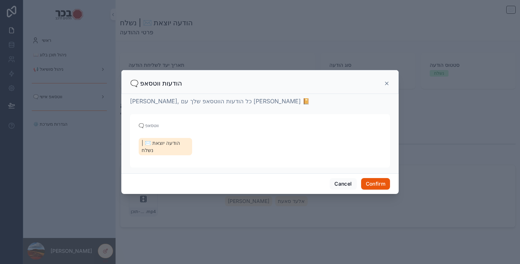
click at [388, 84] on icon at bounding box center [386, 83] width 3 height 3
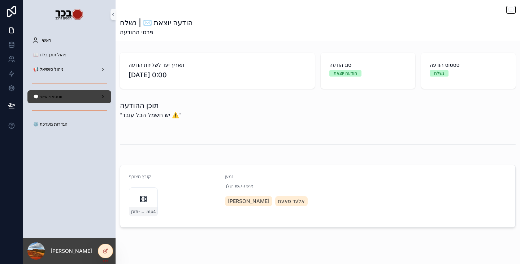
click at [61, 94] on span "🗨️ ווטסאפ אישי" at bounding box center [47, 97] width 29 height 6
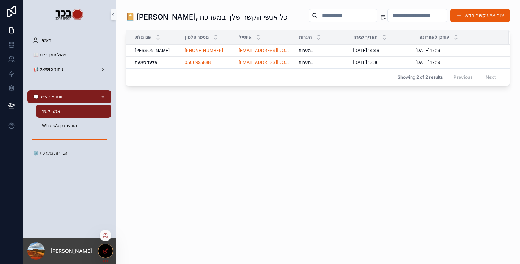
click at [104, 253] on icon at bounding box center [104, 251] width 3 height 3
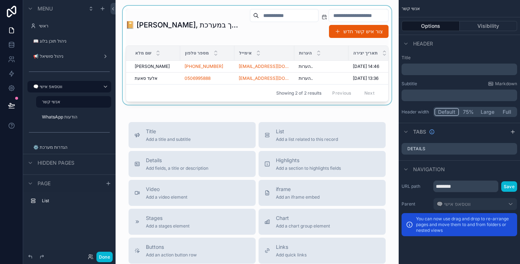
click at [225, 18] on div "scrollable content" at bounding box center [256, 55] width 271 height 99
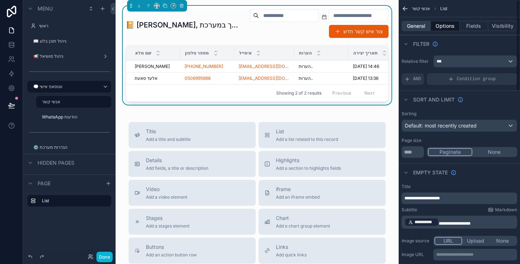
click at [416, 22] on button "General" at bounding box center [415, 26] width 29 height 10
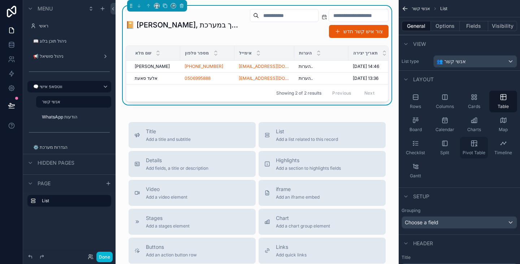
click at [480, 149] on div "Pivot Table" at bounding box center [474, 148] width 28 height 22
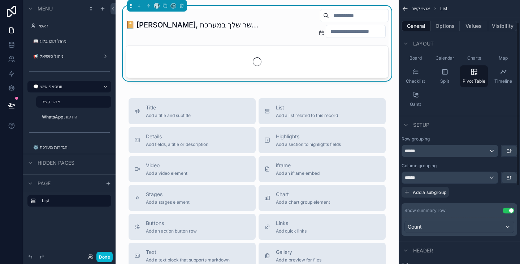
scroll to position [72, 0]
click at [458, 177] on div "******" at bounding box center [450, 177] width 96 height 12
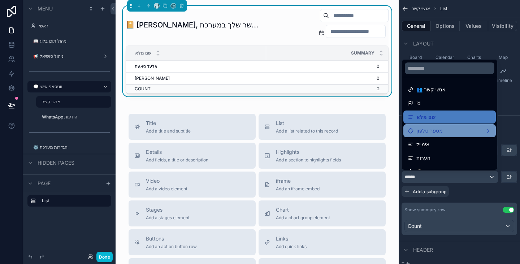
click at [445, 129] on div "מספר טלפון" at bounding box center [450, 130] width 84 height 9
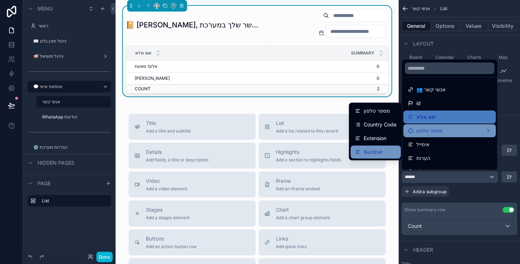
click at [373, 154] on span "Number" at bounding box center [373, 152] width 19 height 9
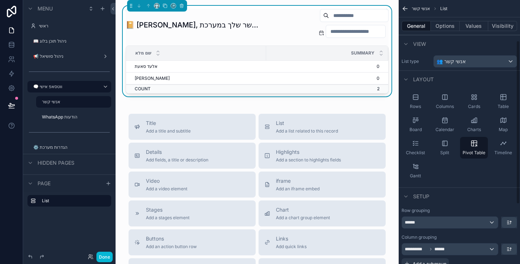
scroll to position [0, 0]
click at [478, 100] on div "Cards" at bounding box center [474, 102] width 28 height 22
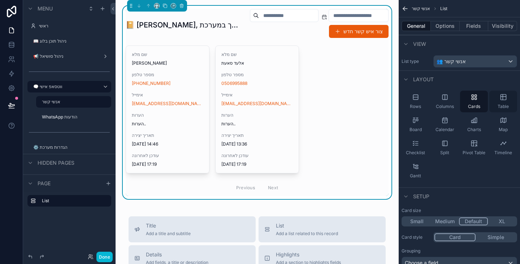
click at [502, 102] on div "Table" at bounding box center [503, 102] width 28 height 22
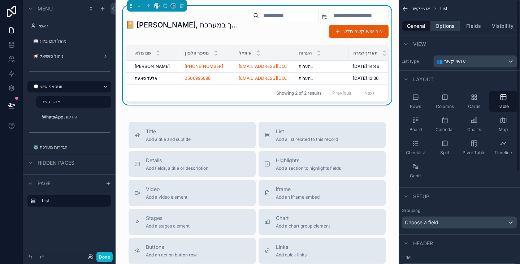
click at [446, 29] on button "Options" at bounding box center [445, 26] width 29 height 10
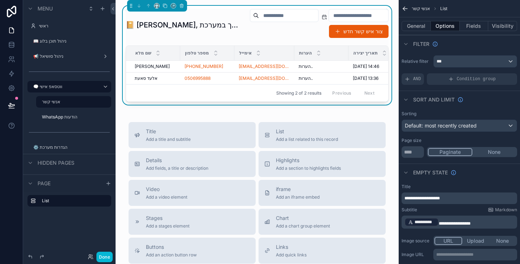
click at [491, 153] on button "None" at bounding box center [494, 152] width 44 height 8
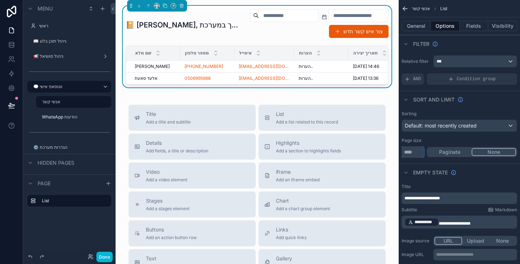
click at [411, 153] on input "****" at bounding box center [412, 152] width 22 height 12
type input "*****"
click at [449, 140] on div "Page size" at bounding box center [459, 141] width 116 height 6
click at [419, 26] on button "General" at bounding box center [415, 26] width 29 height 10
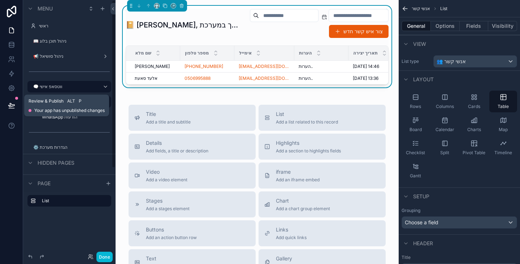
click at [12, 105] on icon at bounding box center [11, 105] width 6 height 4
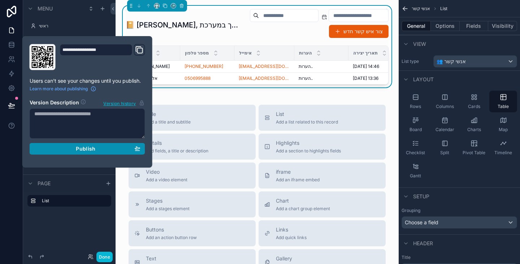
click at [84, 145] on button "Publish" at bounding box center [88, 149] width 116 height 12
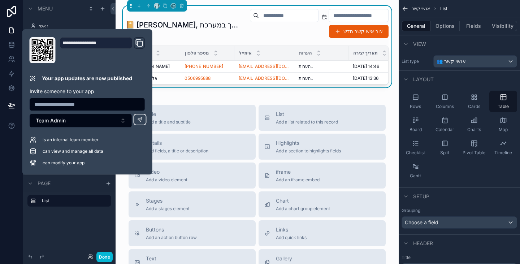
click at [7, 178] on div at bounding box center [11, 132] width 23 height 264
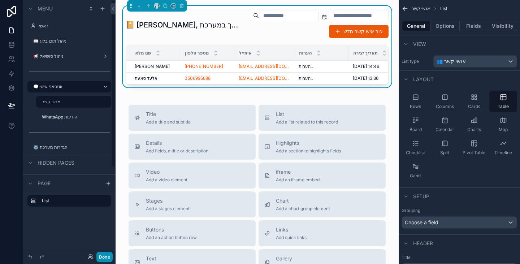
click at [106, 254] on button "Done" at bounding box center [104, 257] width 16 height 10
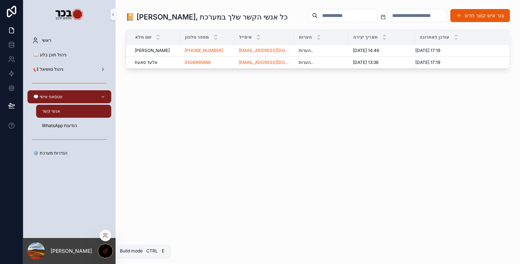
click at [106, 252] on icon at bounding box center [106, 251] width 6 height 6
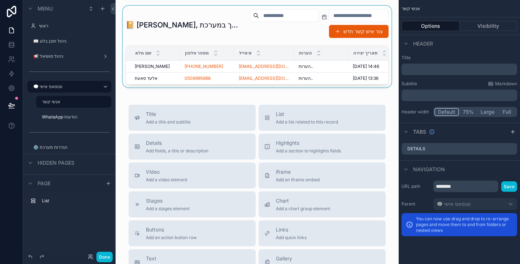
click at [342, 68] on div "scrollable content" at bounding box center [256, 47] width 271 height 82
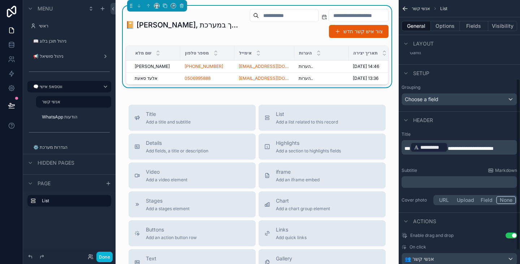
scroll to position [142, 0]
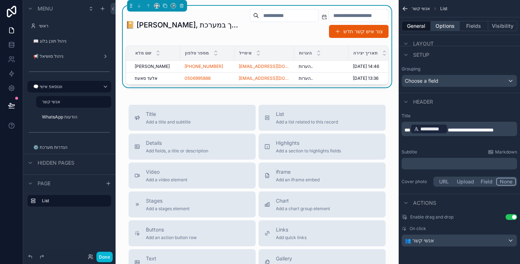
click at [451, 28] on button "Options" at bounding box center [445, 26] width 29 height 10
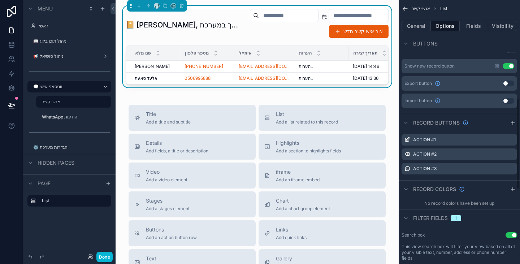
scroll to position [215, 0]
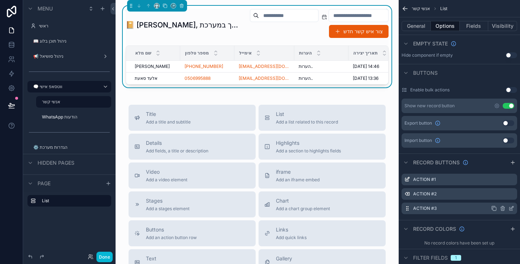
click at [511, 208] on icon "scrollable content" at bounding box center [511, 207] width 3 height 3
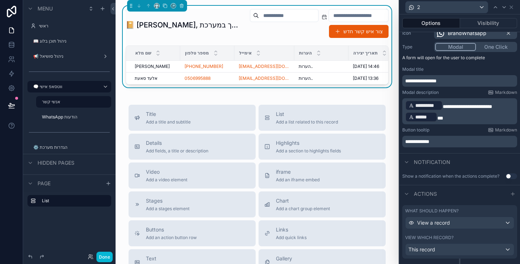
scroll to position [96, 0]
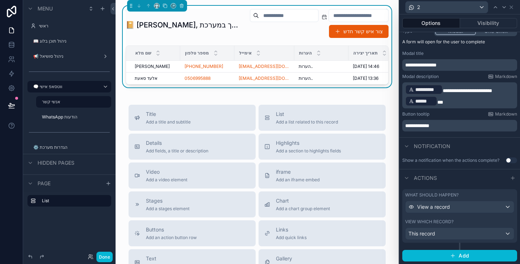
click at [460, 220] on div "View which record?" at bounding box center [459, 222] width 109 height 6
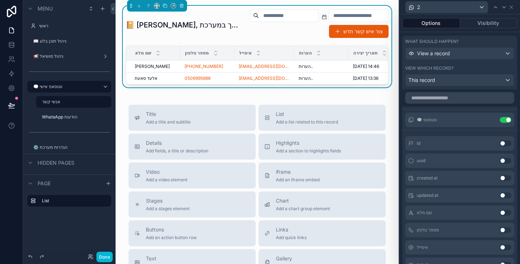
scroll to position [277, 0]
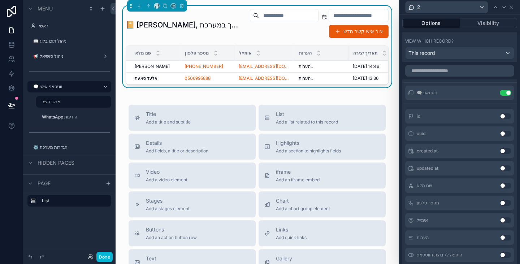
click at [500, 94] on button "Use setting" at bounding box center [506, 93] width 12 height 6
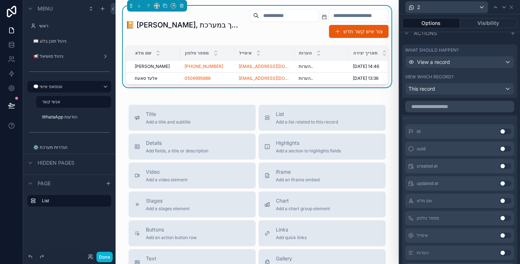
scroll to position [241, 0]
click at [467, 91] on div "This record" at bounding box center [459, 89] width 108 height 12
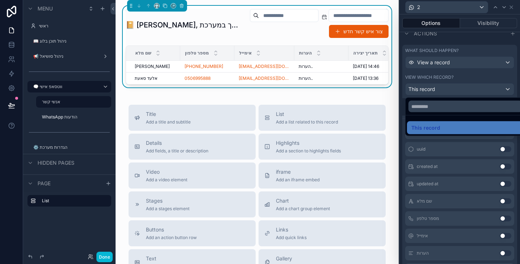
click at [474, 69] on div at bounding box center [459, 132] width 121 height 264
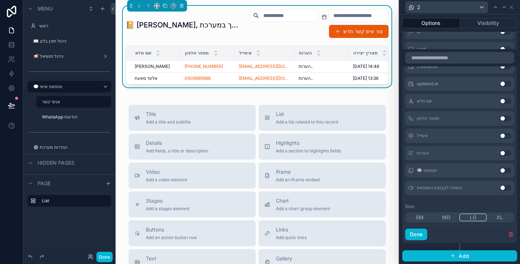
scroll to position [341, 0]
click at [502, 171] on button "Use setting" at bounding box center [506, 170] width 12 height 6
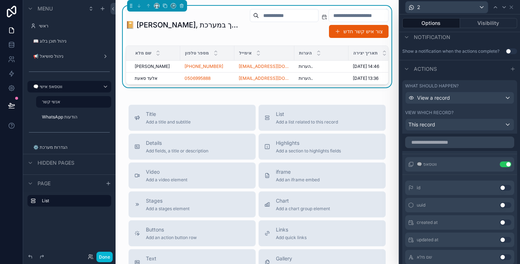
scroll to position [197, 0]
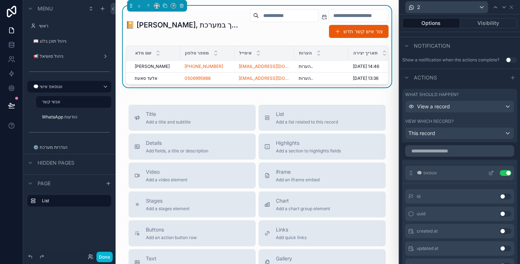
click at [490, 172] on icon at bounding box center [491, 172] width 3 height 3
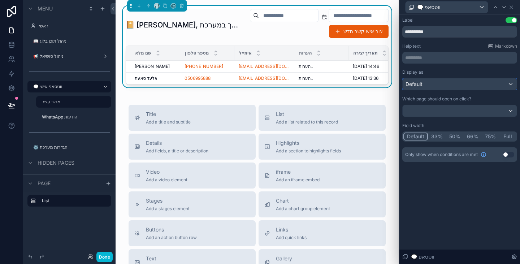
click at [453, 86] on div "Default" at bounding box center [460, 84] width 114 height 12
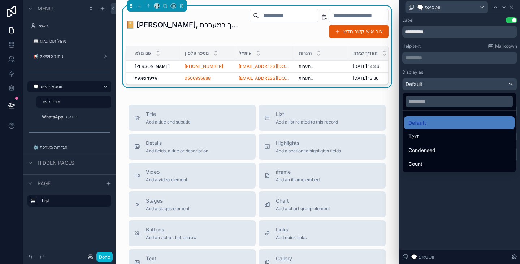
click at [472, 192] on div at bounding box center [459, 132] width 121 height 264
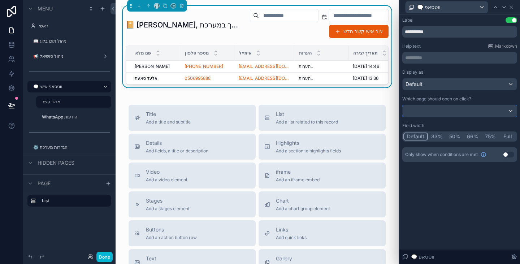
click at [458, 106] on div at bounding box center [460, 111] width 114 height 12
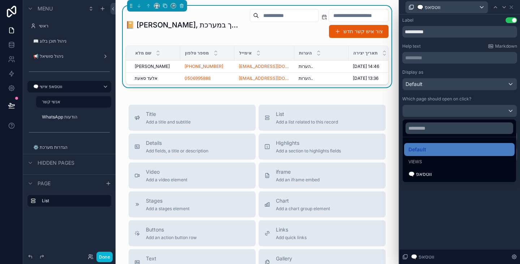
drag, startPoint x: 441, startPoint y: 171, endPoint x: 446, endPoint y: 187, distance: 16.0
click at [441, 171] on div "🗨️ ווטסאפ" at bounding box center [459, 174] width 102 height 9
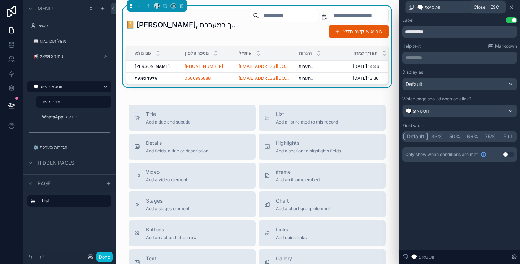
click at [512, 5] on icon at bounding box center [511, 7] width 6 height 6
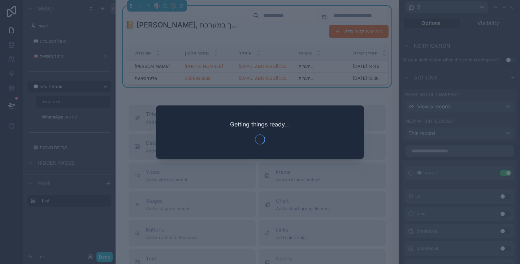
click at [381, 101] on div at bounding box center [260, 132] width 520 height 264
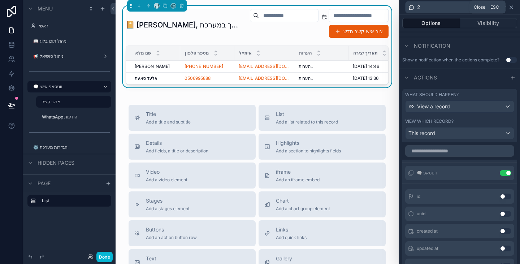
click at [511, 9] on icon at bounding box center [511, 7] width 6 height 6
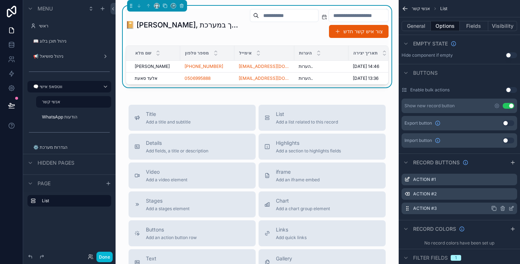
click at [511, 208] on icon "scrollable content" at bounding box center [511, 207] width 3 height 3
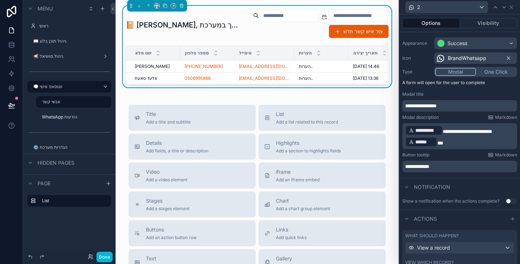
scroll to position [96, 0]
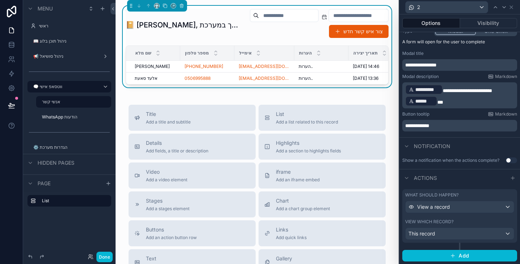
click at [500, 194] on div "What should happen?" at bounding box center [459, 195] width 109 height 6
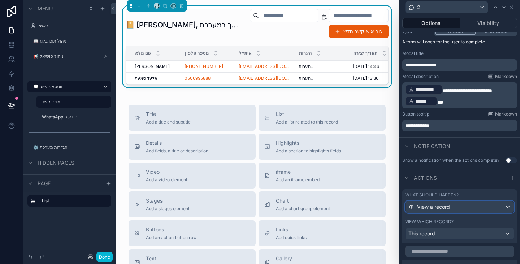
click at [479, 208] on div "View a record" at bounding box center [459, 207] width 108 height 12
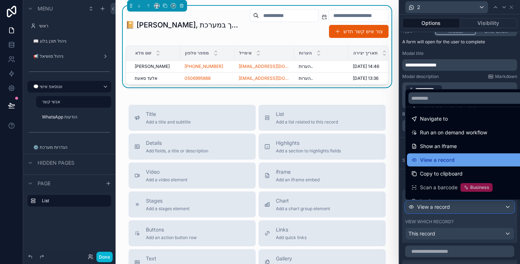
scroll to position [36, 0]
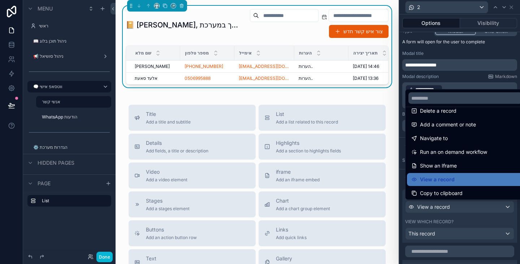
click at [470, 142] on div "Navigate to" at bounding box center [465, 138] width 108 height 9
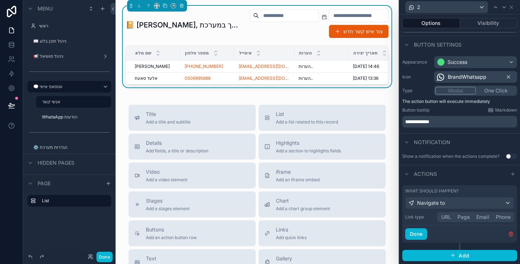
scroll to position [37, 0]
click at [464, 218] on div "Link type URL Page Email Phone" at bounding box center [459, 217] width 109 height 10
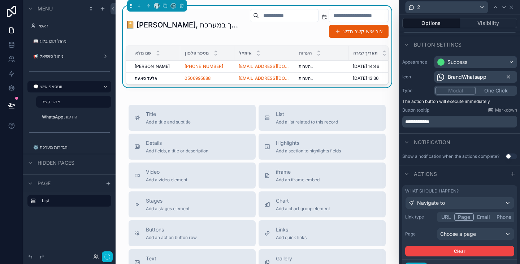
scroll to position [71, 0]
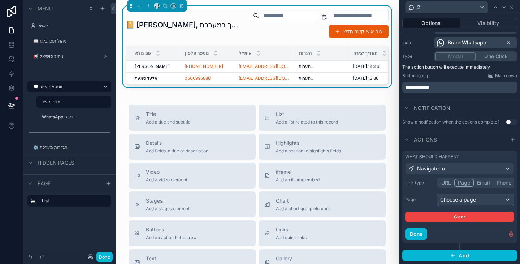
click at [482, 201] on div "Choose a page" at bounding box center [475, 200] width 77 height 12
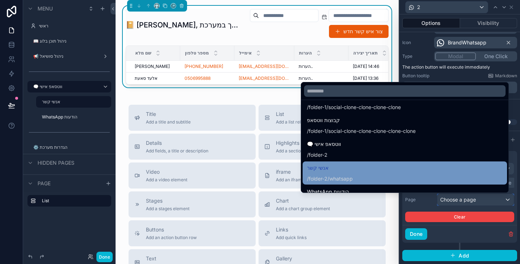
scroll to position [253, 0]
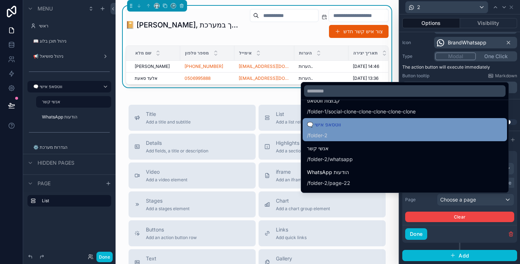
click at [461, 130] on div "🗨️ ווטסאפ אישי / folder-2" at bounding box center [405, 129] width 196 height 19
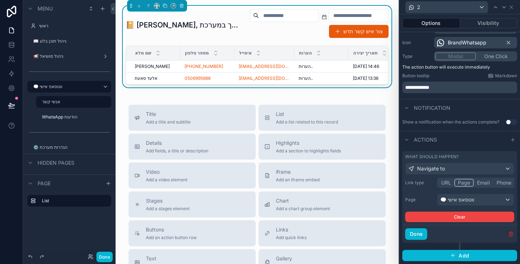
click at [508, 233] on icon "button" at bounding box center [511, 234] width 6 height 6
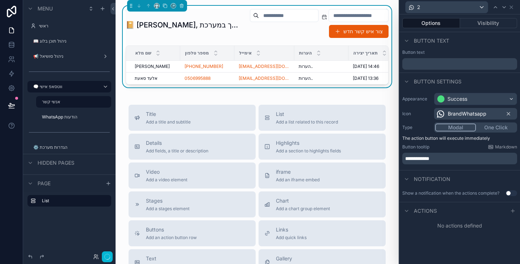
scroll to position [0, 0]
click at [511, 212] on icon at bounding box center [513, 211] width 6 height 6
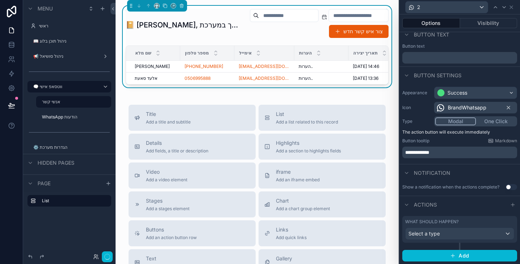
scroll to position [6, 0]
click at [474, 234] on div "Select a type" at bounding box center [459, 234] width 108 height 12
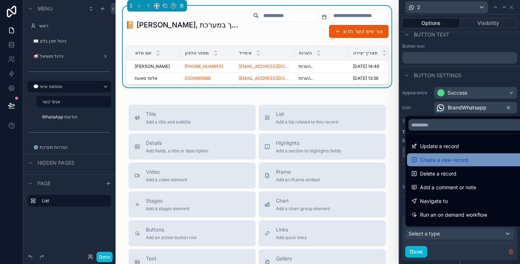
click at [467, 165] on div "Create a new record" at bounding box center [465, 159] width 117 height 13
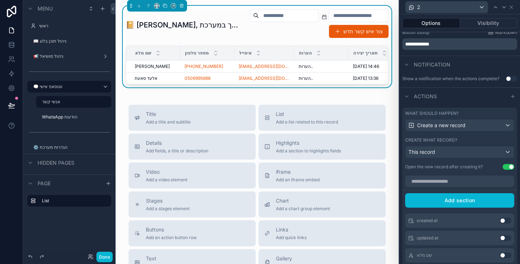
scroll to position [36, 0]
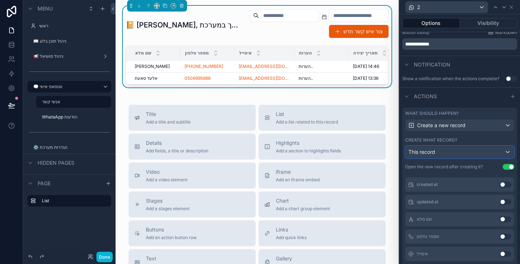
click at [466, 155] on div "This record" at bounding box center [459, 152] width 108 height 12
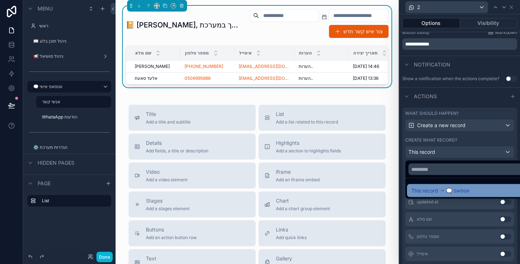
click at [454, 195] on div "This record 🗨️ ווטסאפ" at bounding box center [465, 190] width 117 height 13
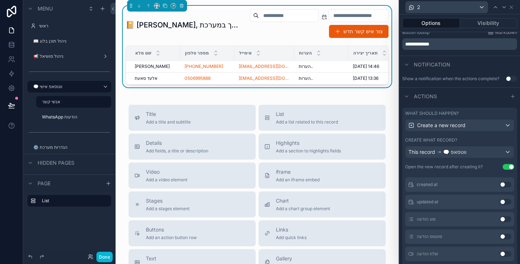
scroll to position [151, 0]
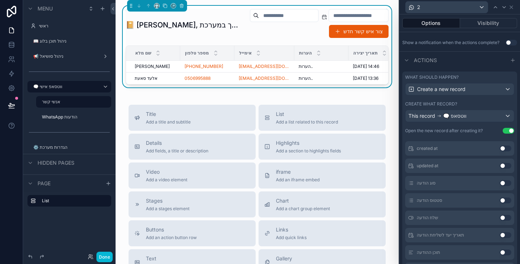
click at [503, 130] on button "Use setting" at bounding box center [509, 131] width 12 height 6
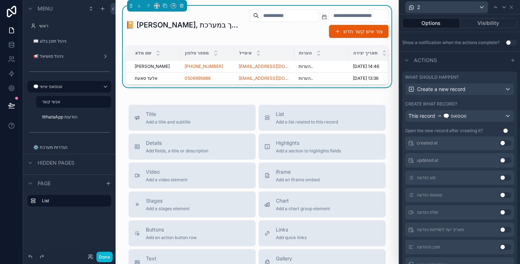
scroll to position [53, 0]
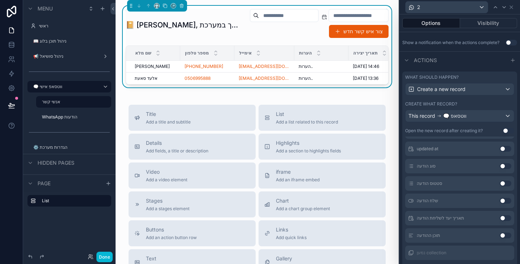
click at [500, 219] on button "Use setting" at bounding box center [506, 218] width 12 height 6
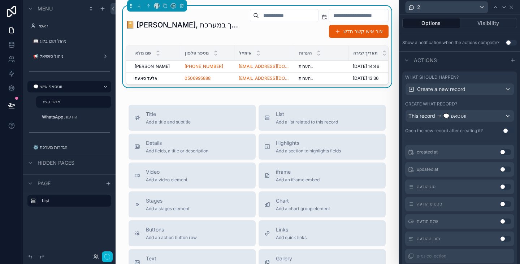
scroll to position [56, 0]
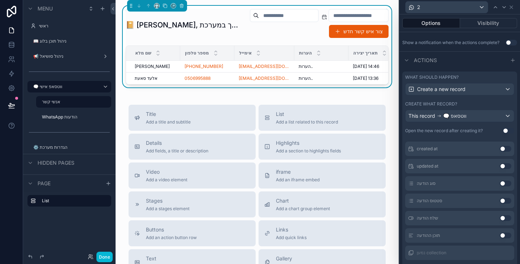
click at [500, 237] on button "Use setting" at bounding box center [506, 235] width 12 height 6
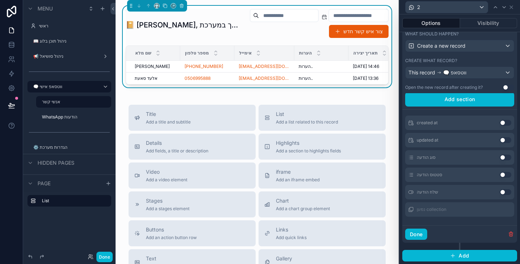
click at [500, 192] on button "Use setting" at bounding box center [506, 192] width 12 height 6
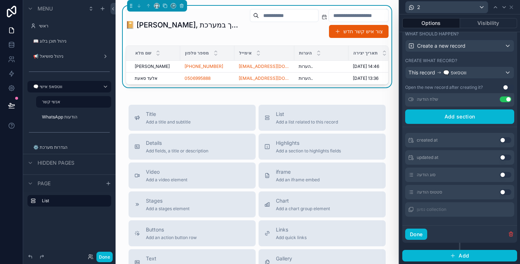
click at [500, 175] on button "Use setting" at bounding box center [506, 175] width 12 height 6
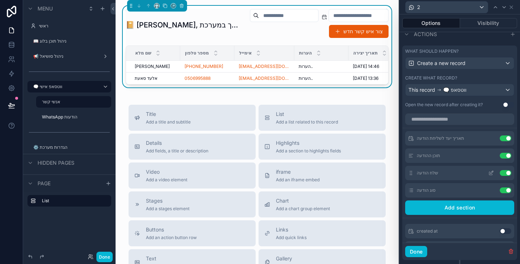
scroll to position [158, 0]
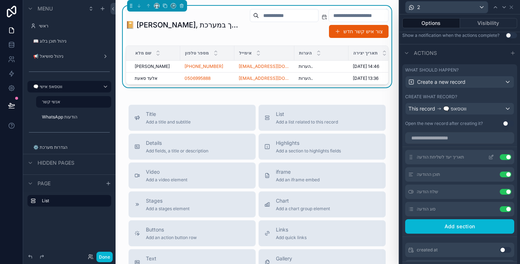
click at [488, 156] on icon at bounding box center [491, 157] width 6 height 6
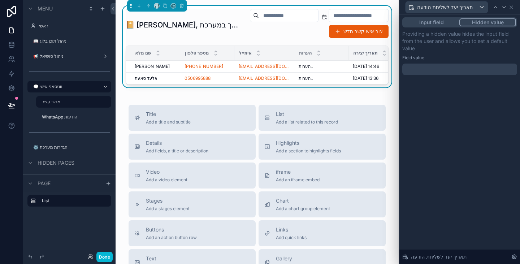
click at [430, 20] on button "Input field" at bounding box center [431, 22] width 56 height 8
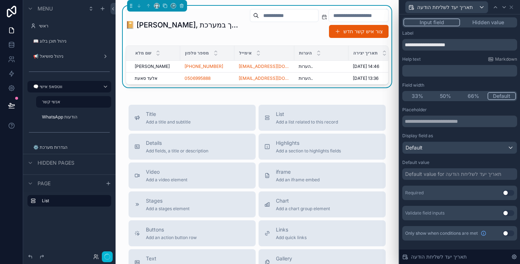
scroll to position [221, 0]
drag, startPoint x: 465, startPoint y: 44, endPoint x: 404, endPoint y: 47, distance: 61.4
click at [404, 47] on input "**********" at bounding box center [459, 45] width 115 height 12
click at [444, 63] on div "**********" at bounding box center [459, 66] width 115 height 20
click at [445, 70] on p "**********" at bounding box center [460, 70] width 110 height 7
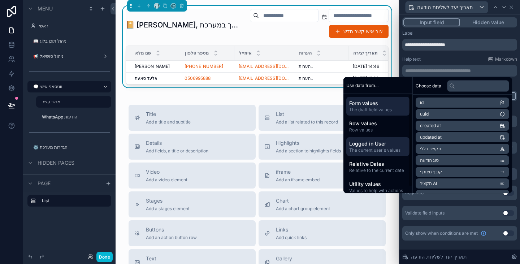
click at [379, 149] on span "The current user's values" at bounding box center [377, 150] width 57 height 6
click at [432, 125] on span "first name" at bounding box center [430, 126] width 21 height 6
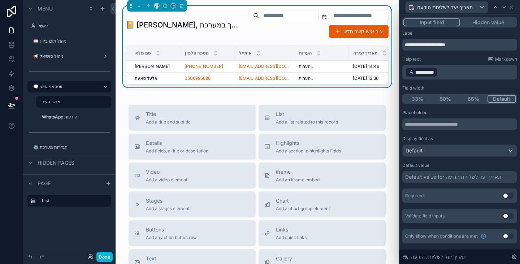
click at [463, 64] on div "**********" at bounding box center [459, 67] width 115 height 23
click at [463, 71] on p "**********" at bounding box center [460, 72] width 110 height 12
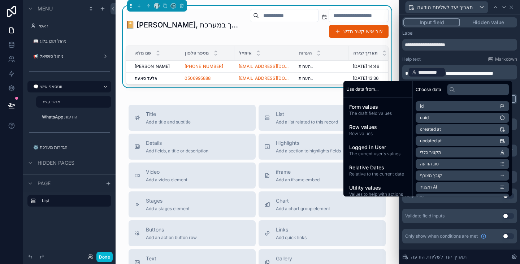
click at [451, 56] on div "Help text Markdown" at bounding box center [459, 59] width 115 height 6
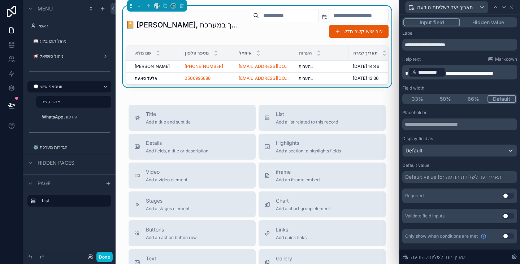
click at [420, 99] on button "33%" at bounding box center [417, 99] width 28 height 8
click at [450, 100] on button "50%" at bounding box center [446, 99] width 28 height 8
click at [503, 99] on button "Default" at bounding box center [502, 99] width 28 height 8
click at [517, 6] on div "תאריך יעד לשליחת הודעה" at bounding box center [459, 7] width 115 height 14
click at [514, 6] on icon at bounding box center [511, 7] width 6 height 6
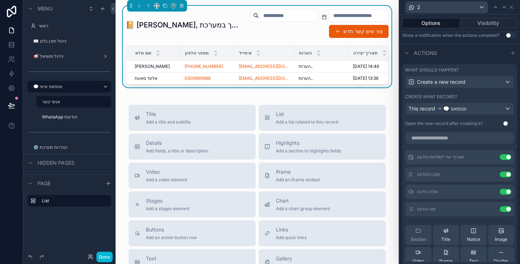
click at [424, 231] on div "Section" at bounding box center [418, 235] width 16 height 14
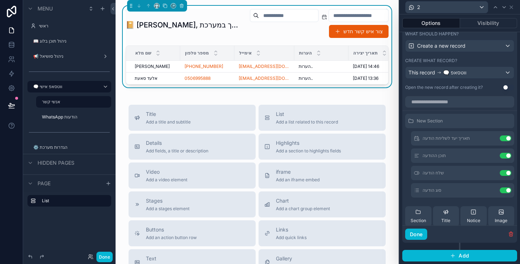
scroll to position [257, 0]
click at [488, 138] on icon at bounding box center [491, 138] width 6 height 6
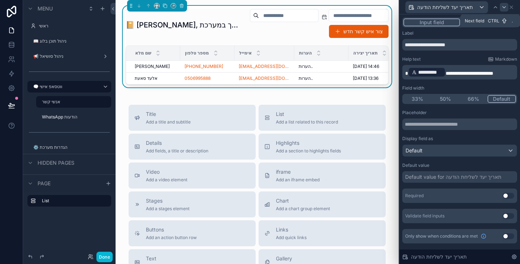
click at [505, 7] on icon at bounding box center [504, 7] width 6 height 6
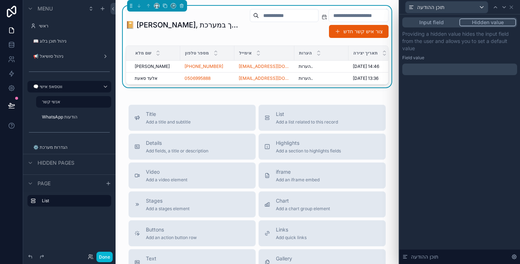
click at [443, 21] on button "Input field" at bounding box center [431, 22] width 56 height 8
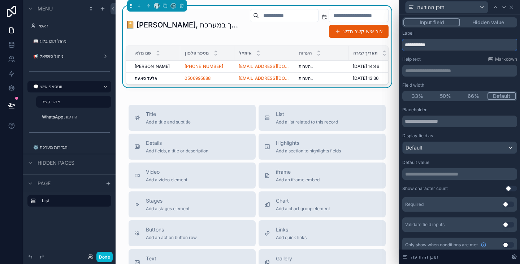
click at [447, 48] on input "**********" at bounding box center [459, 45] width 115 height 12
drag, startPoint x: 447, startPoint y: 48, endPoint x: 404, endPoint y: 48, distance: 43.3
click at [404, 44] on input "**********" at bounding box center [459, 45] width 115 height 12
type input "**********"
click at [434, 123] on input "text" at bounding box center [459, 122] width 115 height 12
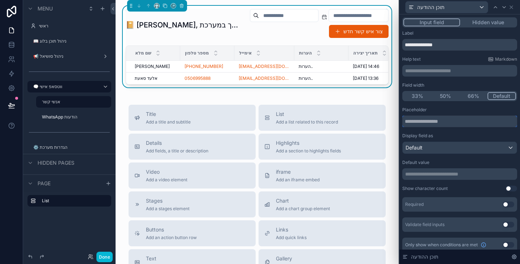
paste input "**********"
type input "**********"
click at [444, 136] on div "Display field as" at bounding box center [459, 136] width 115 height 6
click at [451, 149] on div "Default" at bounding box center [460, 148] width 114 height 12
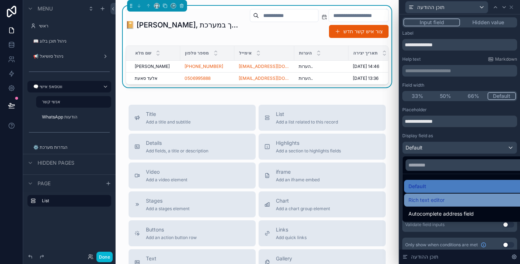
click at [436, 201] on span "Rich text editor" at bounding box center [426, 200] width 36 height 9
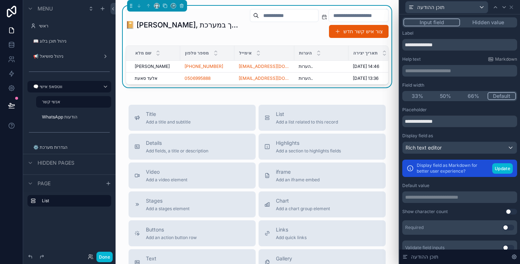
click at [459, 136] on div "Display field as" at bounding box center [459, 136] width 115 height 6
click at [492, 167] on button "Update" at bounding box center [502, 168] width 21 height 10
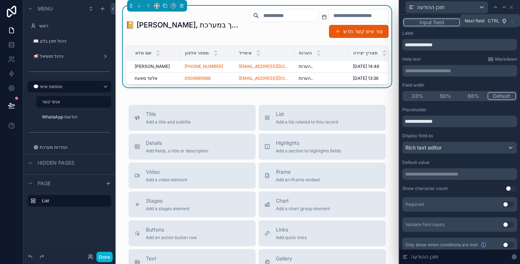
click at [504, 8] on icon at bounding box center [504, 6] width 3 height 1
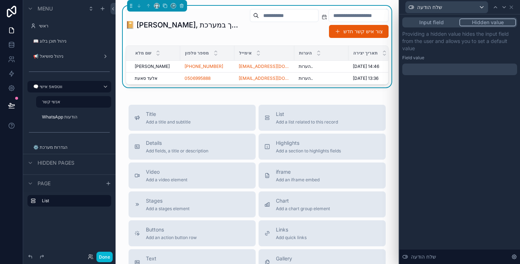
click at [459, 69] on div at bounding box center [459, 70] width 115 height 12
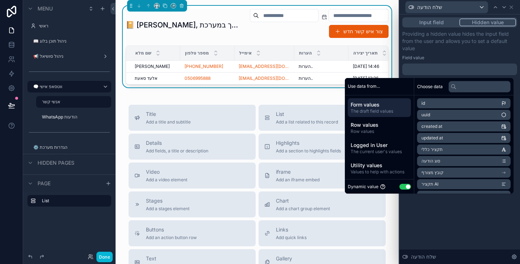
click at [403, 186] on button "Use setting" at bounding box center [405, 187] width 12 height 6
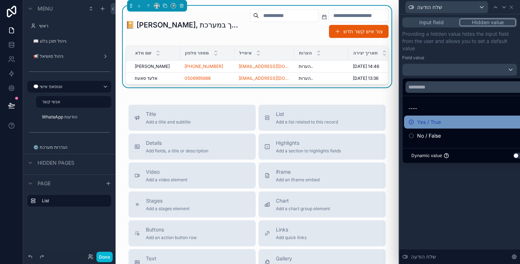
click at [439, 124] on span "Yes / True" at bounding box center [429, 122] width 24 height 9
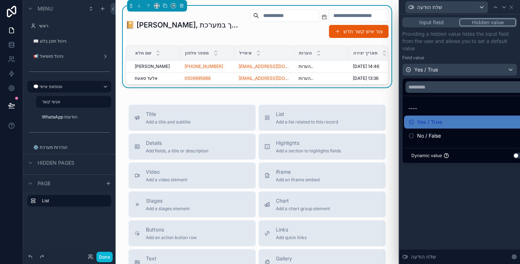
drag, startPoint x: 466, startPoint y: 198, endPoint x: 459, endPoint y: 179, distance: 20.3
click at [466, 198] on div "Input field Hidden value Providing a hidden value hides the input field from th…" at bounding box center [459, 138] width 121 height 249
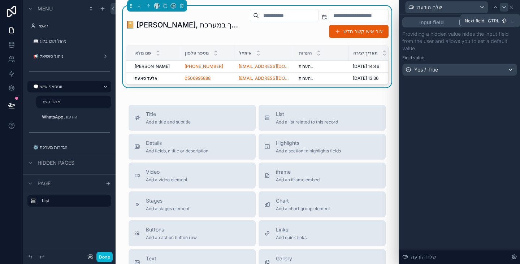
click at [506, 5] on icon at bounding box center [504, 7] width 6 height 6
click at [452, 73] on div at bounding box center [459, 70] width 115 height 12
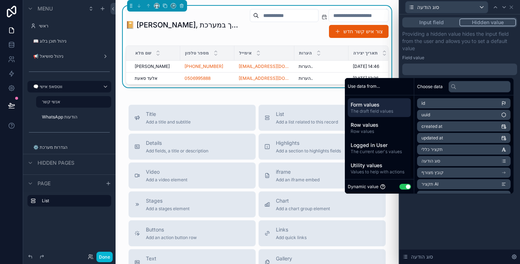
click at [403, 188] on button "Use setting" at bounding box center [405, 187] width 12 height 6
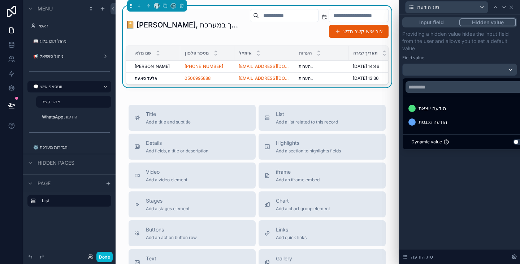
click at [428, 112] on span "הודעה יוצאת" at bounding box center [431, 108] width 27 height 9
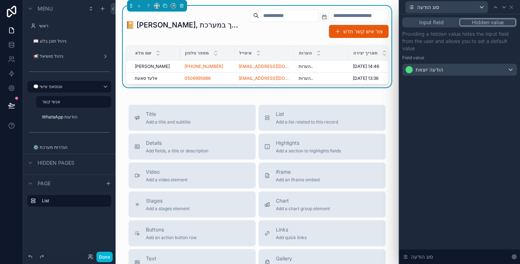
click at [440, 200] on div "Input field Hidden value Providing a hidden value hides the input field from th…" at bounding box center [459, 138] width 121 height 249
click at [512, 8] on icon at bounding box center [511, 7] width 3 height 3
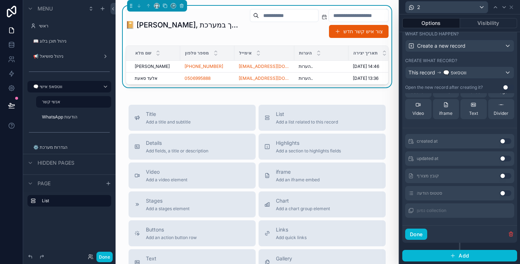
scroll to position [130, 0]
click at [500, 174] on button "Use setting" at bounding box center [506, 175] width 12 height 6
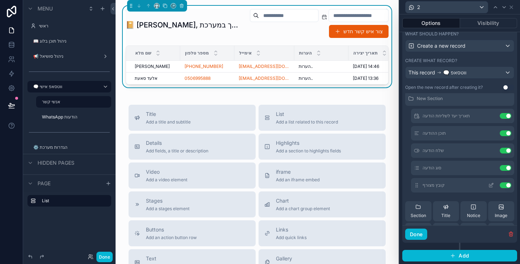
scroll to position [22, 0]
click at [490, 134] on icon at bounding box center [491, 133] width 3 height 3
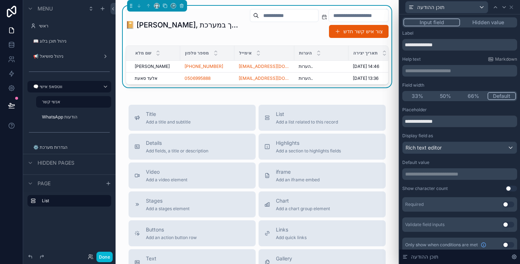
drag, startPoint x: 469, startPoint y: 97, endPoint x: 472, endPoint y: 95, distance: 4.6
click at [469, 97] on button "66%" at bounding box center [473, 96] width 28 height 8
click at [504, 6] on icon at bounding box center [504, 7] width 6 height 6
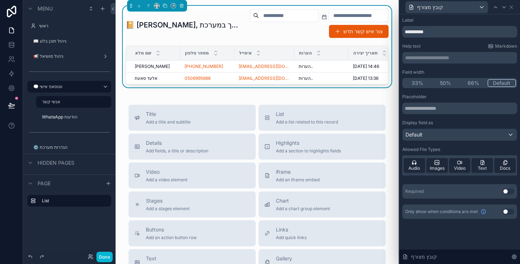
click at [417, 83] on button "33%" at bounding box center [417, 83] width 28 height 8
drag, startPoint x: 435, startPoint y: 31, endPoint x: 402, endPoint y: 31, distance: 32.5
click at [402, 31] on input "**********" at bounding box center [459, 32] width 115 height 12
click at [404, 30] on input "**********" at bounding box center [459, 32] width 115 height 12
type input "**********"
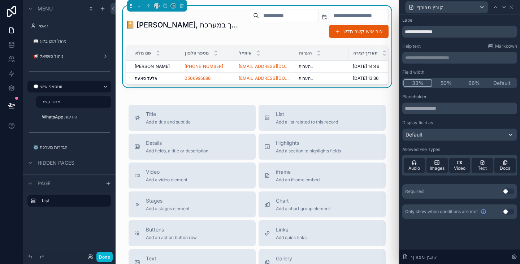
click at [470, 46] on div "Help text Markdown" at bounding box center [459, 46] width 115 height 6
click at [512, 8] on icon at bounding box center [511, 7] width 3 height 3
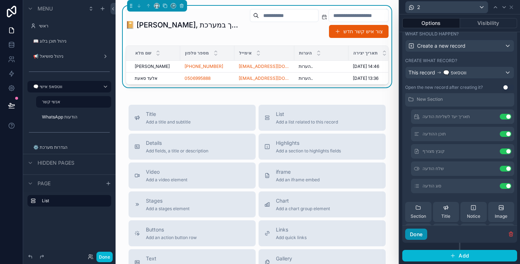
click at [414, 234] on button "Done" at bounding box center [416, 235] width 22 height 12
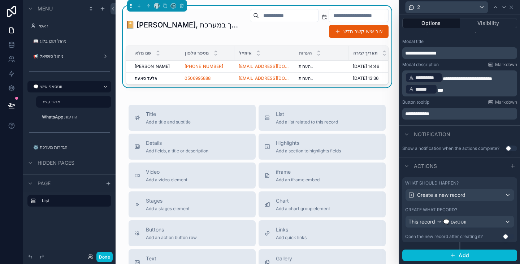
scroll to position [108, 0]
click at [106, 259] on button "Done" at bounding box center [104, 257] width 16 height 10
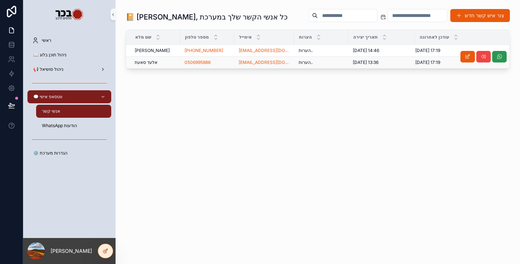
click at [503, 55] on button "scrollable content" at bounding box center [499, 57] width 14 height 12
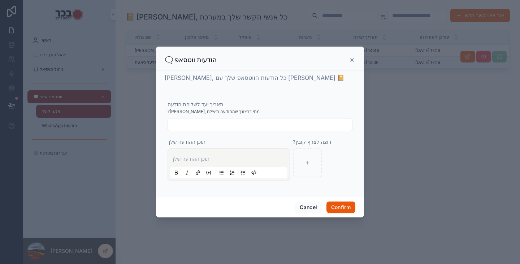
click at [352, 58] on icon at bounding box center [352, 60] width 6 height 6
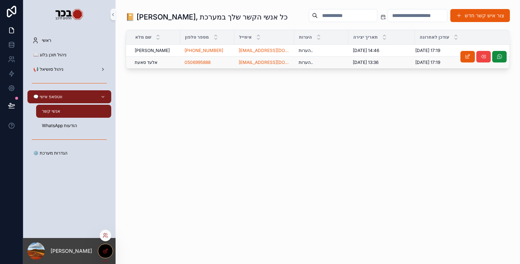
click at [109, 250] on div at bounding box center [105, 251] width 14 height 14
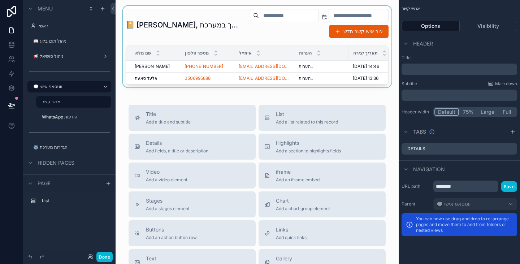
click at [351, 71] on div "scrollable content" at bounding box center [256, 47] width 271 height 82
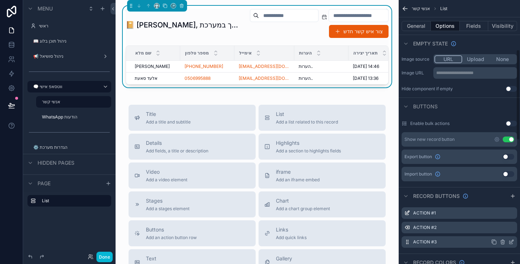
scroll to position [253, 0]
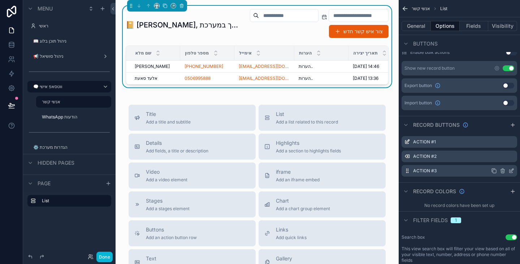
click at [510, 170] on icon "scrollable content" at bounding box center [511, 171] width 6 height 6
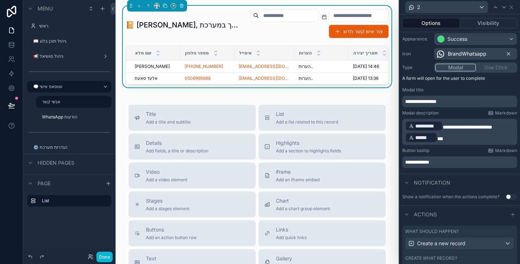
scroll to position [72, 0]
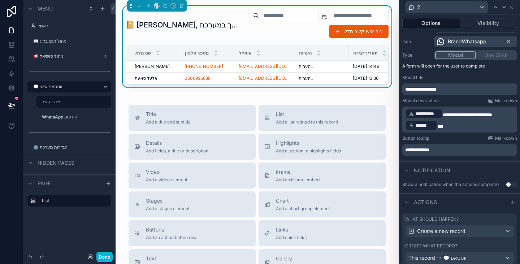
click at [460, 127] on p "**********" at bounding box center [460, 119] width 110 height 23
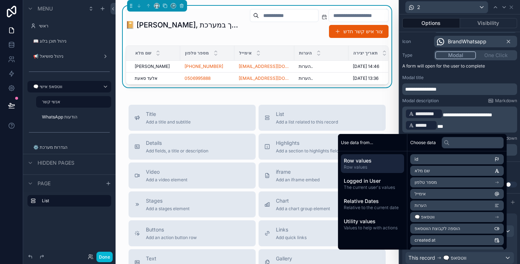
scroll to position [73, 0]
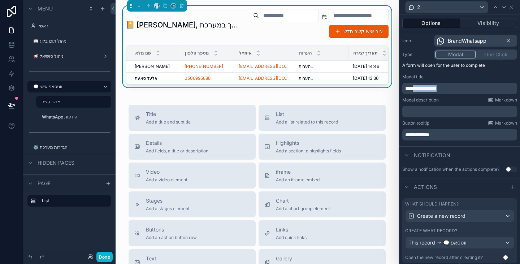
click at [413, 87] on p "**********" at bounding box center [460, 88] width 110 height 7
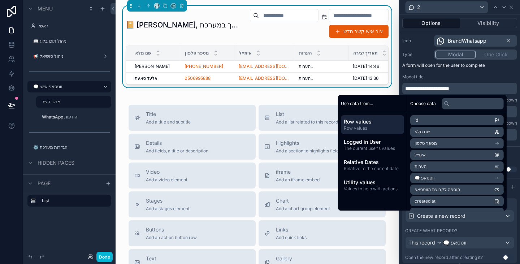
click at [434, 131] on li "שם מלא" at bounding box center [456, 132] width 93 height 10
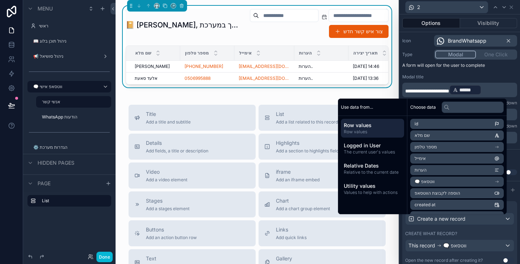
click at [454, 74] on div "**********" at bounding box center [459, 81] width 121 height 129
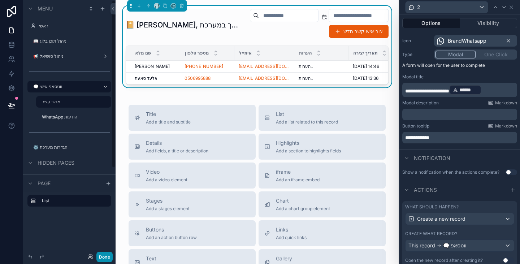
click at [105, 255] on button "Done" at bounding box center [104, 257] width 16 height 10
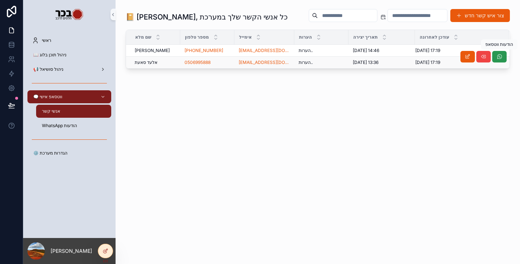
click at [496, 58] on icon "scrollable content" at bounding box center [499, 57] width 6 height 6
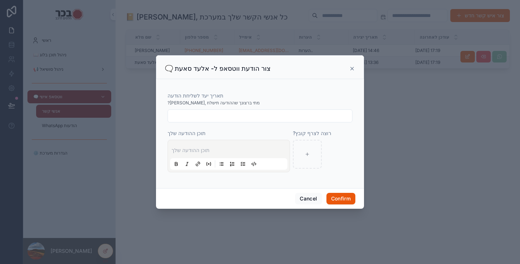
click at [352, 69] on icon at bounding box center [352, 68] width 3 height 3
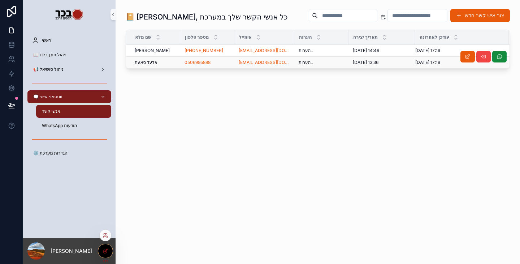
click at [104, 252] on icon at bounding box center [106, 251] width 6 height 6
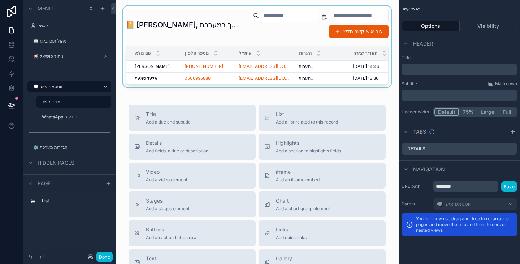
click at [356, 70] on div "scrollable content" at bounding box center [256, 47] width 271 height 82
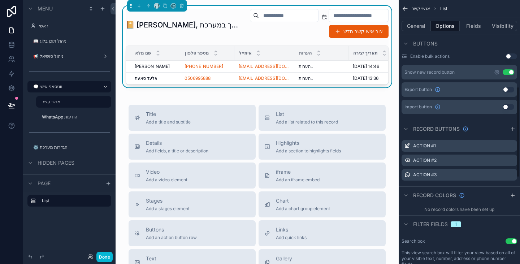
scroll to position [253, 0]
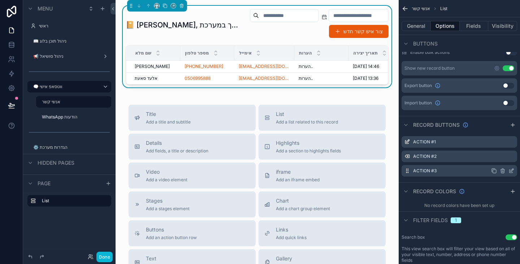
click at [511, 171] on icon "scrollable content" at bounding box center [511, 170] width 3 height 3
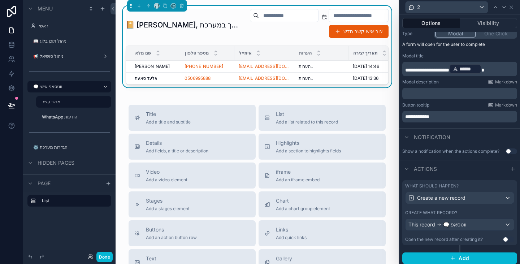
scroll to position [96, 0]
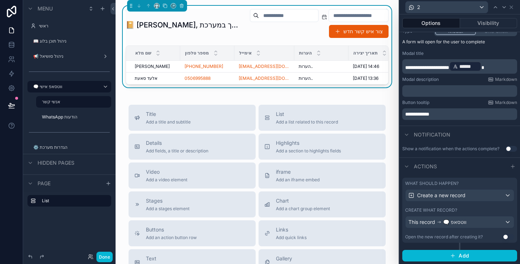
click at [484, 210] on div "Create what record?" at bounding box center [459, 210] width 109 height 6
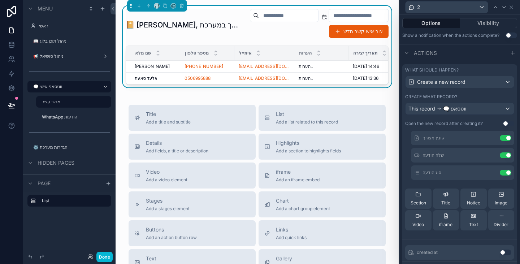
scroll to position [72, 0]
click at [513, 7] on icon at bounding box center [511, 7] width 6 height 6
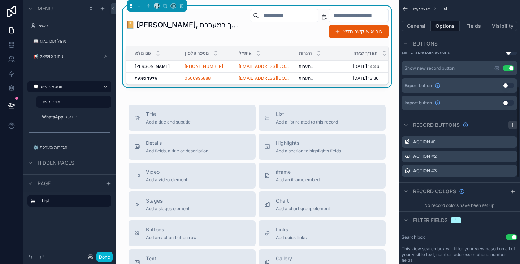
click at [514, 125] on icon "scrollable content" at bounding box center [512, 125] width 3 height 0
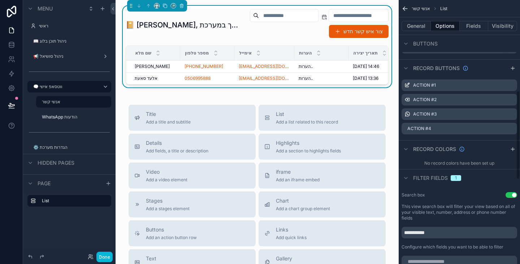
scroll to position [325, 0]
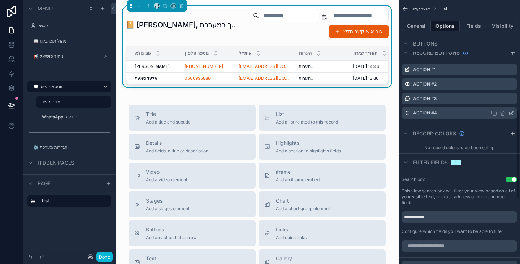
click at [512, 114] on icon "scrollable content" at bounding box center [511, 113] width 6 height 6
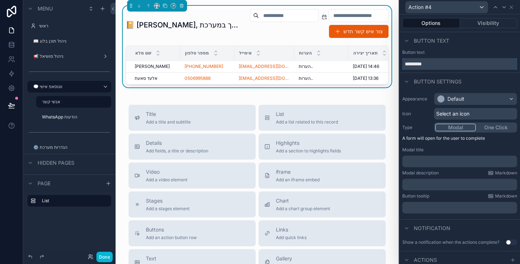
drag, startPoint x: 435, startPoint y: 65, endPoint x: 402, endPoint y: 60, distance: 33.6
click at [402, 60] on input "*********" at bounding box center [459, 64] width 115 height 12
click at [462, 96] on div "Default" at bounding box center [455, 98] width 17 height 7
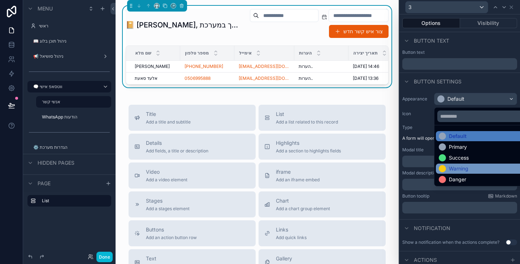
click at [455, 168] on div "Warning" at bounding box center [458, 168] width 19 height 7
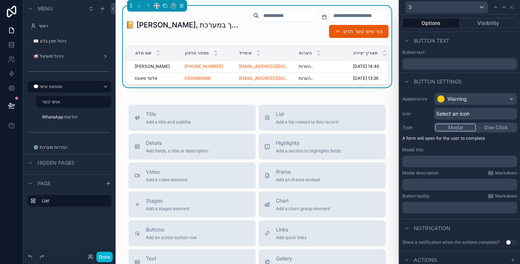
click at [452, 116] on span "Select an icon" at bounding box center [452, 113] width 33 height 7
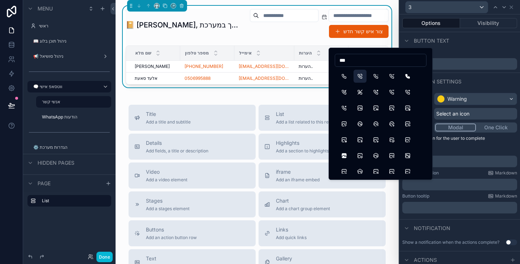
type input "***"
click at [358, 78] on button "PhoneCall" at bounding box center [359, 76] width 13 height 13
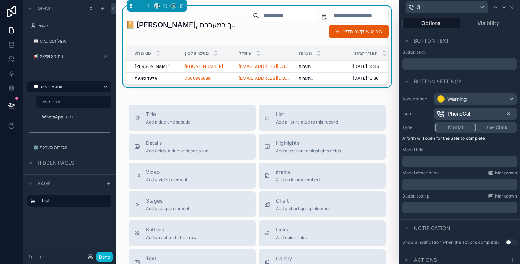
click at [486, 130] on button "One Click" at bounding box center [496, 127] width 40 height 8
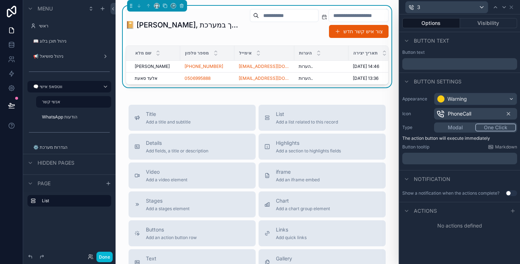
click at [428, 162] on p "﻿" at bounding box center [460, 158] width 110 height 7
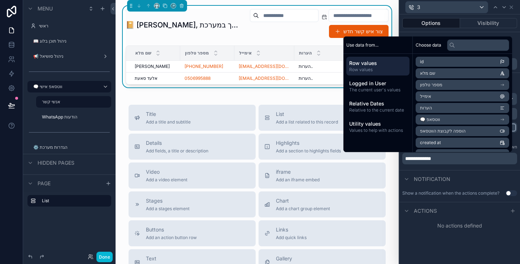
click at [444, 167] on div "**********" at bounding box center [459, 130] width 121 height 80
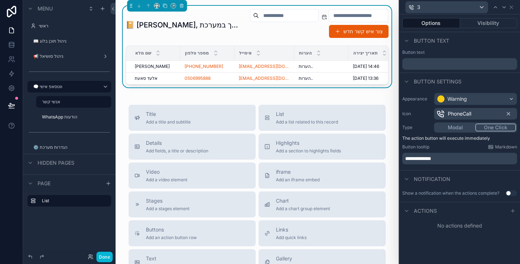
drag, startPoint x: 509, startPoint y: 207, endPoint x: 505, endPoint y: 204, distance: 4.9
click at [509, 207] on div at bounding box center [512, 210] width 9 height 9
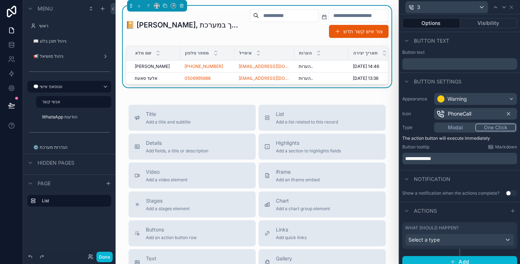
scroll to position [6, 0]
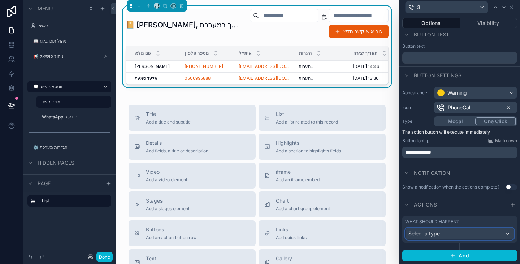
click at [456, 232] on div "Select a type" at bounding box center [459, 234] width 108 height 12
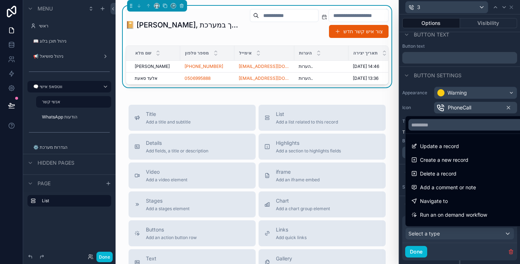
drag, startPoint x: 454, startPoint y: 201, endPoint x: 457, endPoint y: 203, distance: 3.8
click at [454, 201] on div "Navigate to" at bounding box center [465, 201] width 108 height 9
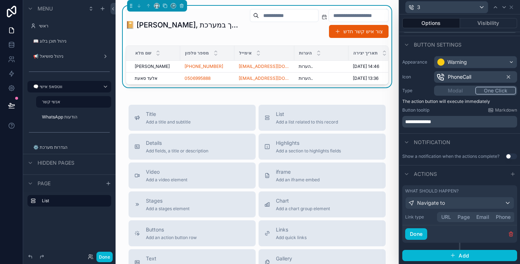
click at [446, 218] on button "URL" at bounding box center [446, 217] width 16 height 8
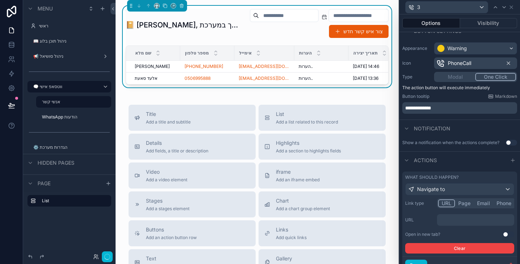
scroll to position [82, 0]
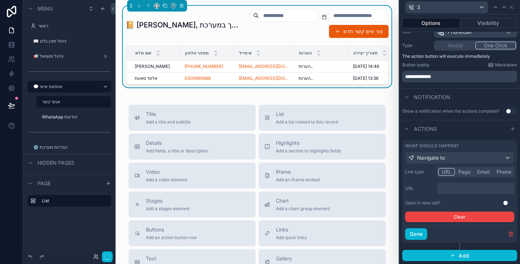
click at [460, 189] on p "﻿" at bounding box center [476, 188] width 73 height 7
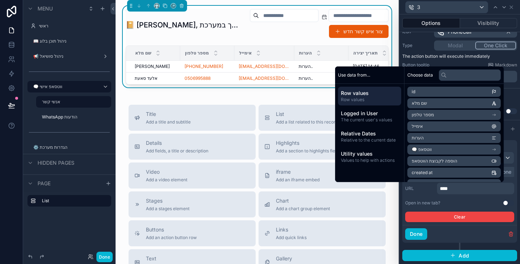
click at [445, 116] on li "מספר טלפון" at bounding box center [453, 115] width 93 height 10
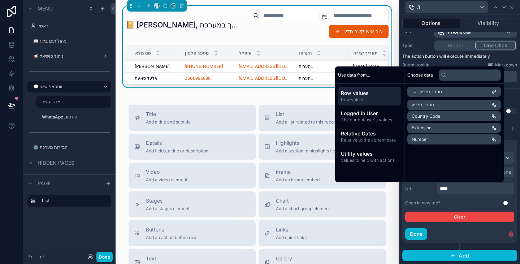
click at [429, 138] on li "Number" at bounding box center [453, 139] width 93 height 10
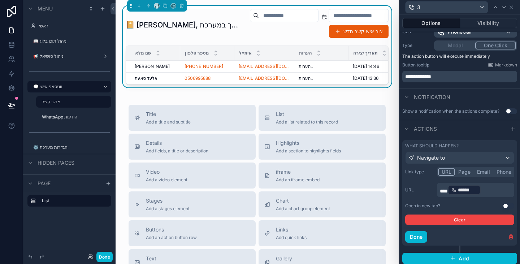
click at [504, 206] on button "Use setting" at bounding box center [509, 206] width 12 height 6
click at [425, 237] on button "Done" at bounding box center [416, 237] width 22 height 12
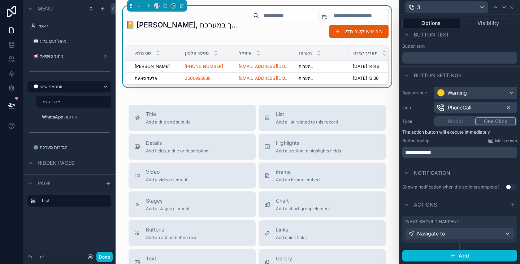
click at [470, 93] on div "Warning" at bounding box center [475, 93] width 82 height 12
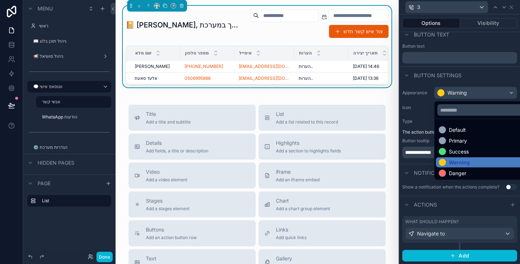
drag, startPoint x: 451, startPoint y: 132, endPoint x: 441, endPoint y: 127, distance: 10.8
click at [451, 132] on div "Default" at bounding box center [457, 129] width 17 height 7
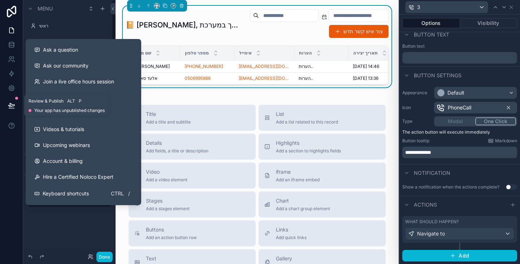
click at [9, 108] on icon at bounding box center [11, 108] width 5 height 0
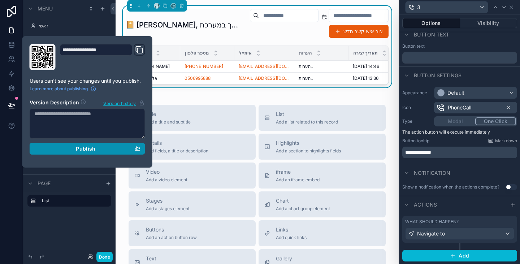
click at [92, 149] on span "Publish" at bounding box center [85, 148] width 19 height 6
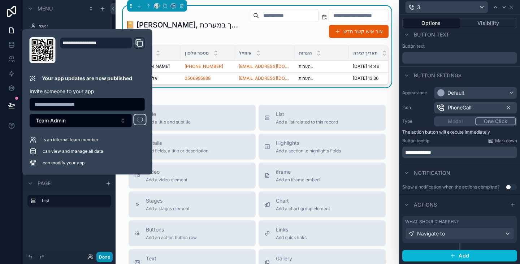
click at [106, 253] on button "Done" at bounding box center [104, 257] width 16 height 10
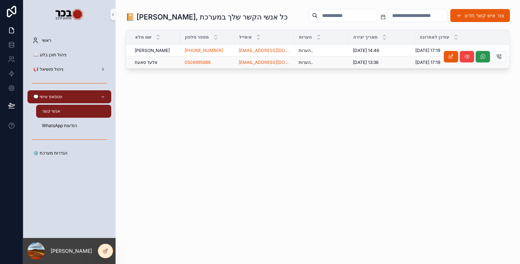
click at [483, 60] on button "scrollable content" at bounding box center [482, 57] width 14 height 12
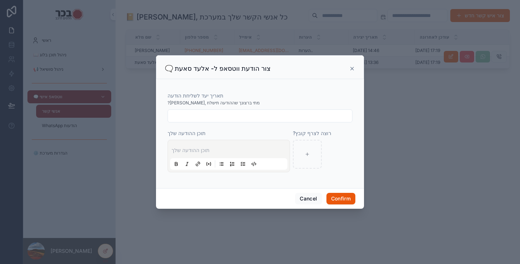
click at [268, 117] on input "text" at bounding box center [260, 116] width 184 height 10
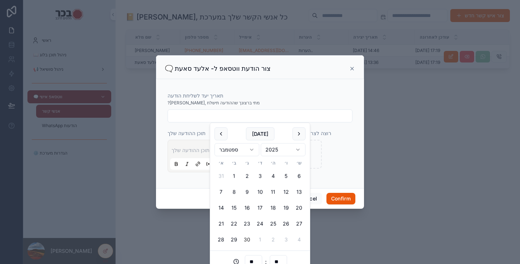
click at [246, 236] on button "30" at bounding box center [246, 239] width 13 height 13
type input "**********"
click at [334, 168] on div at bounding box center [323, 154] width 60 height 29
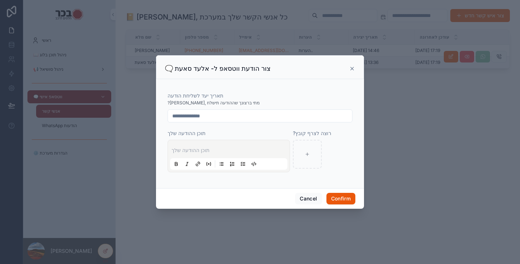
click at [214, 143] on div "תוכן ההודעה שלך" at bounding box center [228, 155] width 117 height 27
click at [215, 149] on p at bounding box center [229, 150] width 117 height 7
click at [337, 201] on button "Confirm" at bounding box center [340, 199] width 29 height 12
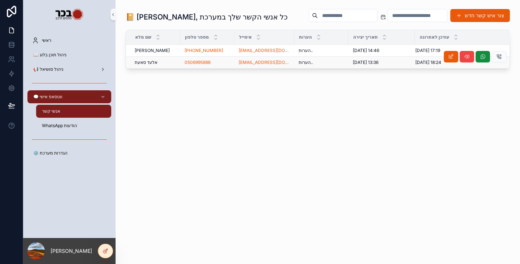
click at [317, 62] on div "הערות.. הערות.." at bounding box center [321, 63] width 45 height 6
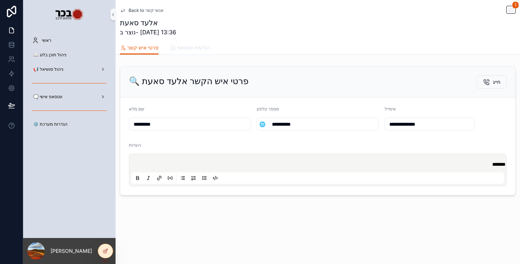
click at [203, 51] on span "הודעות ווטסאפ" at bounding box center [193, 47] width 32 height 7
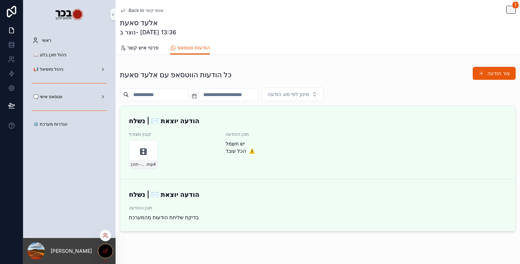
click at [105, 249] on icon at bounding box center [106, 251] width 6 height 6
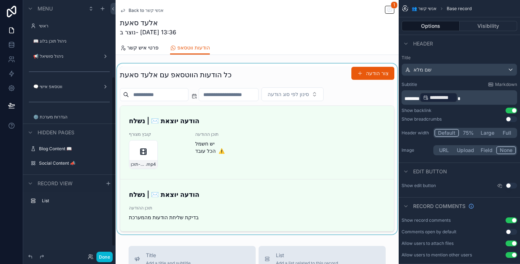
scroll to position [115, 0]
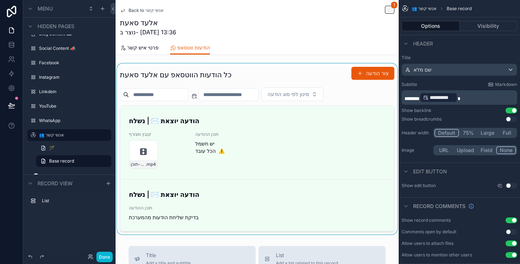
click at [275, 142] on div "scrollable content" at bounding box center [257, 149] width 283 height 171
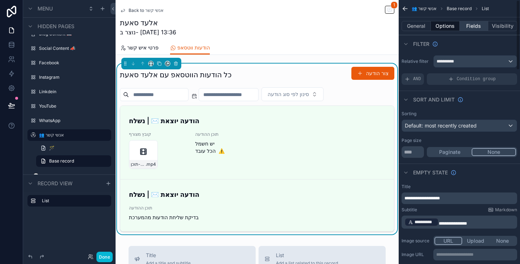
click at [473, 28] on button "Fields" at bounding box center [474, 26] width 29 height 10
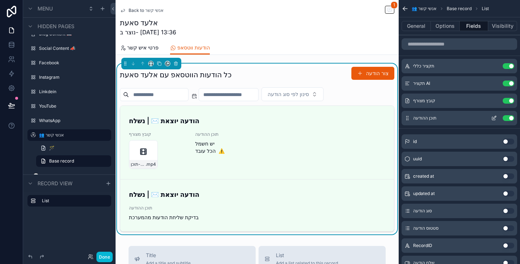
click at [497, 118] on button "scrollable content" at bounding box center [494, 118] width 12 height 6
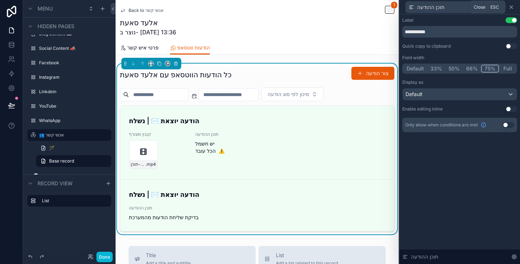
click at [512, 6] on icon at bounding box center [511, 7] width 6 height 6
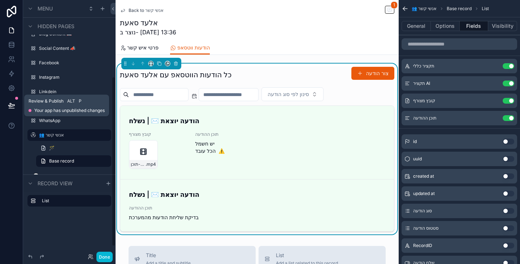
click at [10, 103] on icon at bounding box center [11, 105] width 7 height 7
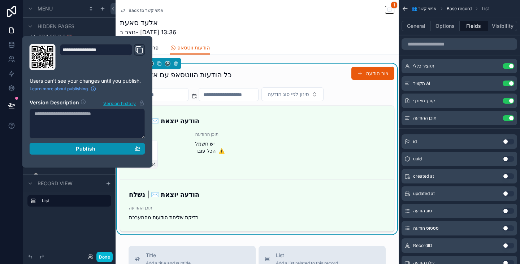
click at [142, 147] on button "Publish" at bounding box center [88, 149] width 116 height 12
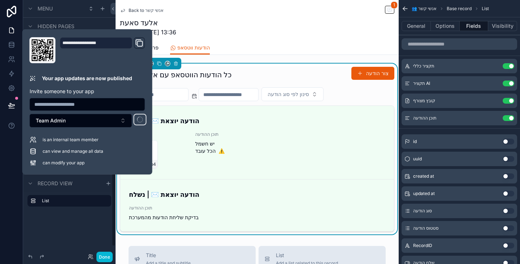
click at [12, 176] on div at bounding box center [11, 132] width 23 height 264
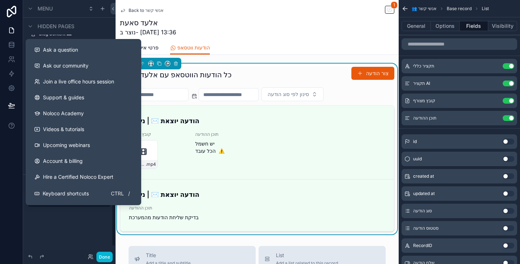
click at [9, 178] on div at bounding box center [11, 132] width 23 height 264
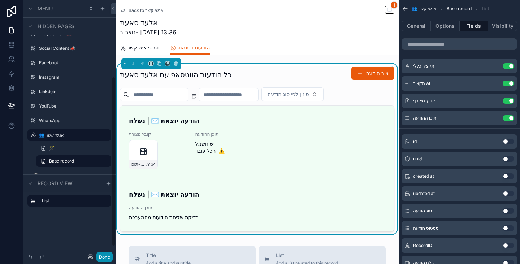
click at [100, 254] on button "Done" at bounding box center [104, 257] width 16 height 10
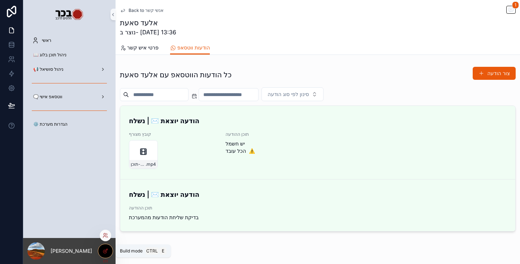
click at [106, 253] on icon at bounding box center [106, 251] width 6 height 6
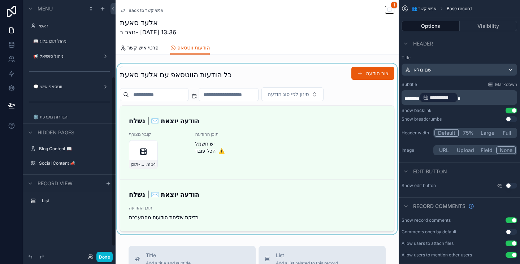
scroll to position [115, 0]
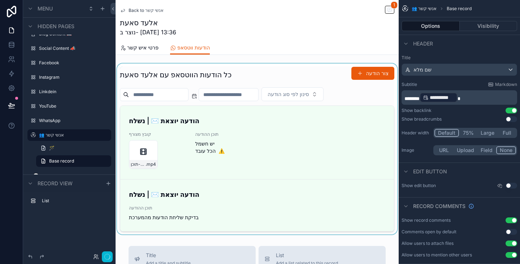
click at [270, 75] on div "scrollable content" at bounding box center [257, 149] width 283 height 171
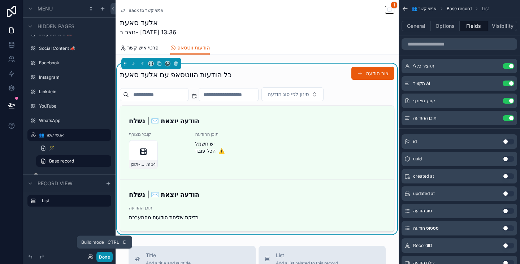
click at [101, 257] on button "Done" at bounding box center [104, 257] width 16 height 10
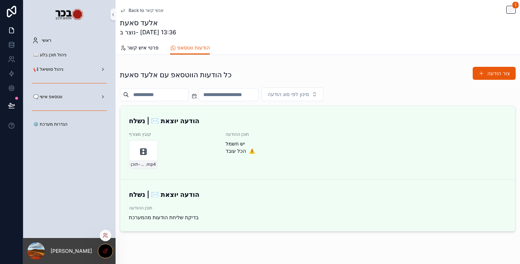
click at [102, 254] on div at bounding box center [105, 251] width 14 height 14
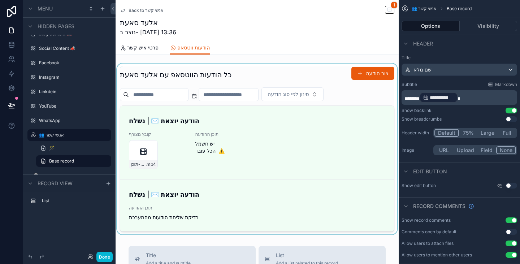
click at [319, 75] on div "scrollable content" at bounding box center [257, 149] width 283 height 171
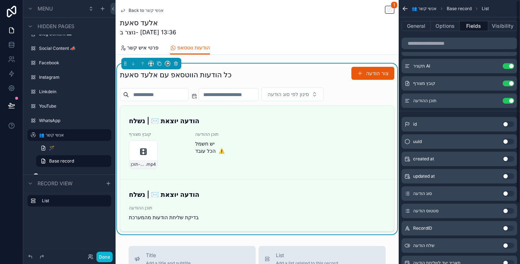
scroll to position [36, 0]
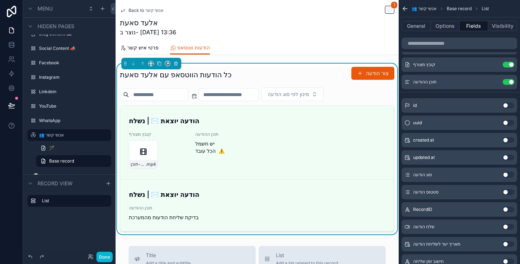
click at [509, 142] on button "Use setting" at bounding box center [509, 140] width 12 height 6
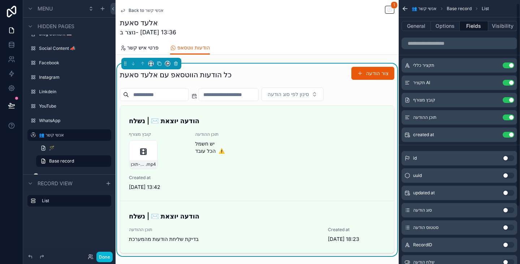
scroll to position [0, 0]
click at [494, 135] on icon "scrollable content" at bounding box center [494, 135] width 6 height 6
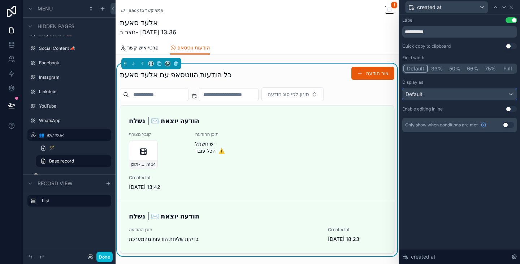
click at [465, 90] on div "Default" at bounding box center [460, 94] width 114 height 12
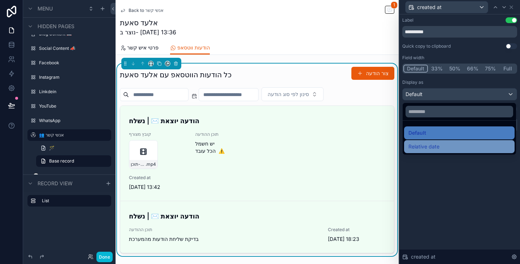
click at [451, 147] on div "Relative date" at bounding box center [459, 146] width 102 height 9
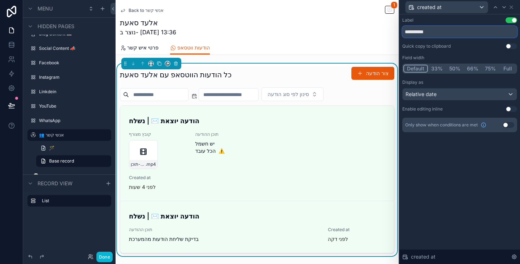
drag, startPoint x: 433, startPoint y: 31, endPoint x: 405, endPoint y: 29, distance: 27.9
click at [405, 29] on input "**********" at bounding box center [459, 32] width 115 height 12
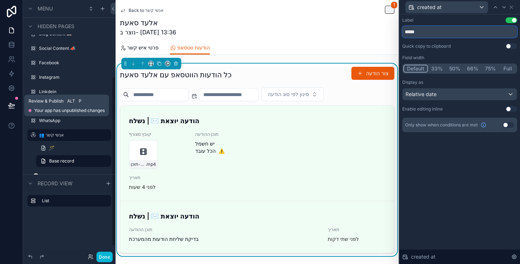
type input "*****"
click at [12, 107] on icon at bounding box center [11, 105] width 7 height 7
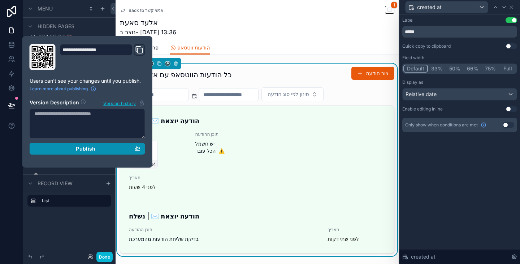
click at [142, 147] on button "Publish" at bounding box center [88, 149] width 116 height 12
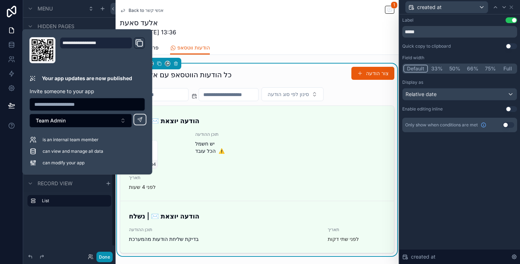
drag, startPoint x: 100, startPoint y: 256, endPoint x: 115, endPoint y: 248, distance: 17.0
click at [100, 256] on button "Done" at bounding box center [104, 257] width 16 height 10
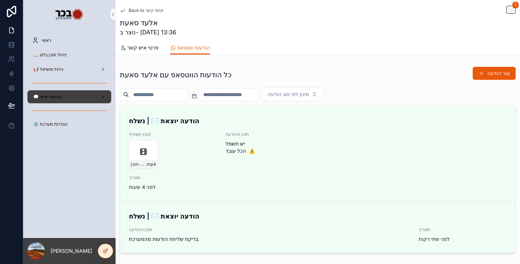
click at [69, 95] on div "🗨️ ווטסאפ אישי" at bounding box center [69, 97] width 75 height 12
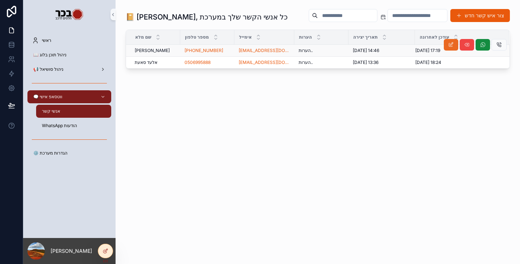
click at [451, 43] on icon "scrollable content" at bounding box center [451, 45] width 6 height 6
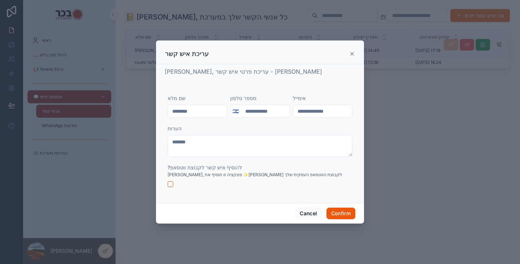
click at [349, 55] on icon at bounding box center [352, 54] width 6 height 6
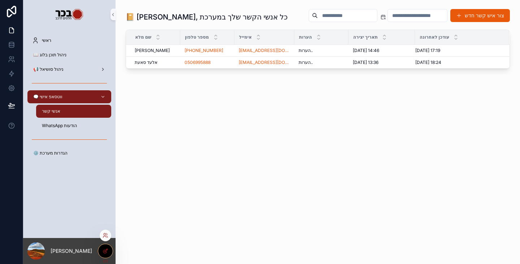
click at [103, 253] on icon at bounding box center [106, 251] width 6 height 6
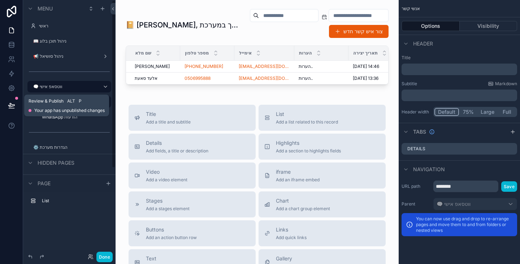
click at [13, 101] on button at bounding box center [12, 105] width 16 height 20
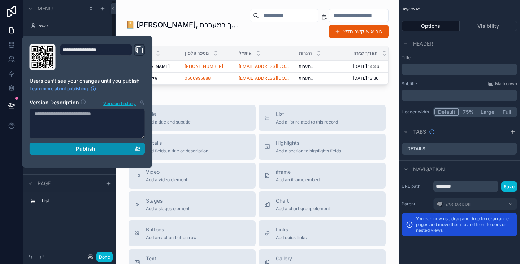
click at [100, 143] on button "Publish" at bounding box center [88, 149] width 116 height 12
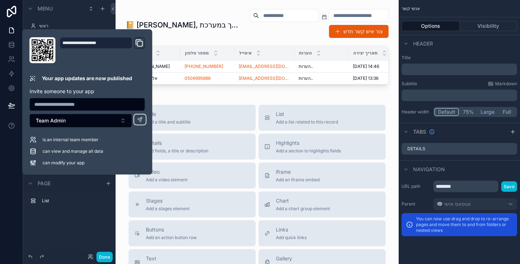
click at [12, 169] on div at bounding box center [11, 132] width 23 height 264
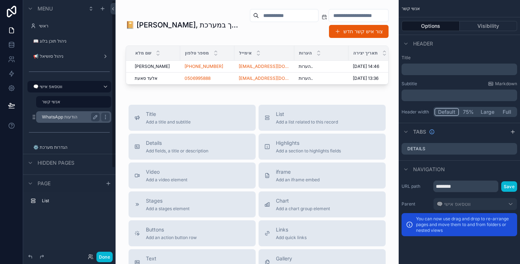
click at [64, 121] on div "WhatsApp הודעות" at bounding box center [71, 117] width 58 height 9
click at [64, 118] on label "WhatsApp הודעות" at bounding box center [69, 117] width 55 height 6
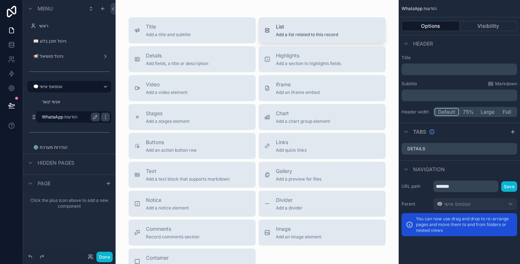
click at [287, 35] on span "Add a list related to this record" at bounding box center [307, 35] width 62 height 6
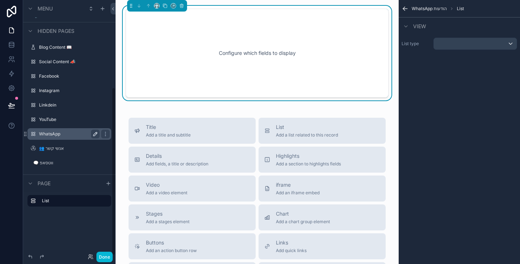
scroll to position [132, 0]
click at [452, 40] on div "scrollable content" at bounding box center [475, 44] width 83 height 12
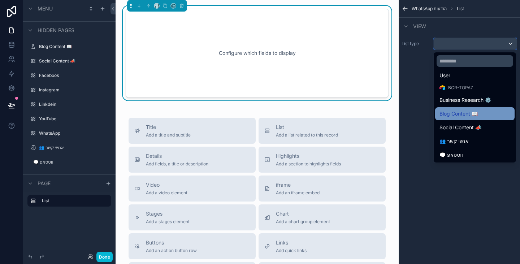
scroll to position [18, 0]
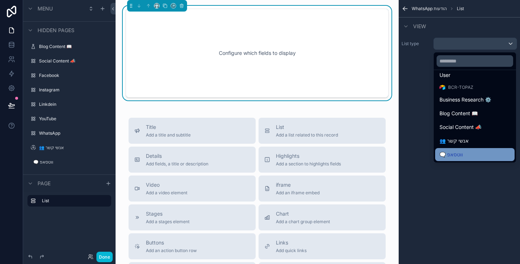
click at [465, 157] on div "🗨️ ווטסאפ" at bounding box center [474, 154] width 71 height 9
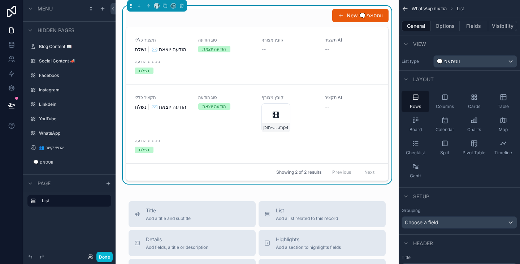
click at [304, 15] on div "New 🗨️ ווטסאפ" at bounding box center [257, 16] width 263 height 14
click at [449, 25] on button "Options" at bounding box center [445, 26] width 29 height 10
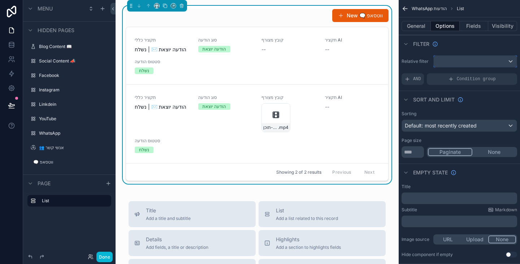
click at [489, 60] on div "scrollable content" at bounding box center [475, 62] width 83 height 12
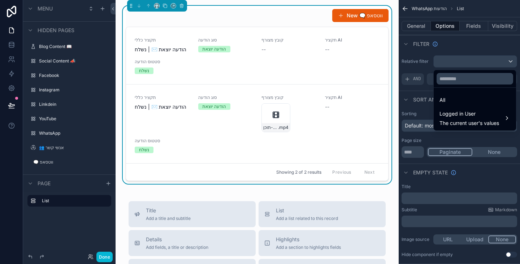
drag, startPoint x: 466, startPoint y: 99, endPoint x: 465, endPoint y: 104, distance: 4.7
click at [465, 99] on div "All" at bounding box center [474, 100] width 71 height 9
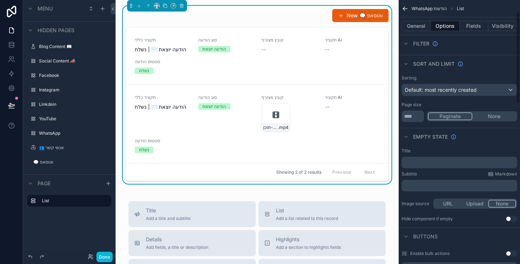
scroll to position [36, 0]
click at [458, 158] on div "﻿" at bounding box center [459, 162] width 116 height 12
click at [458, 162] on p "﻿" at bounding box center [459, 162] width 111 height 6
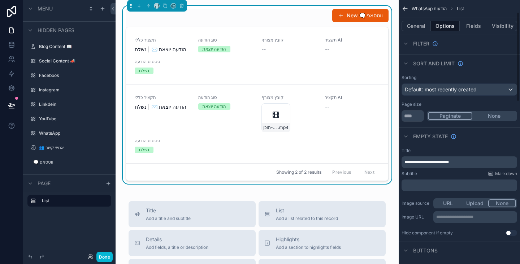
click at [438, 186] on p "﻿" at bounding box center [459, 185] width 111 height 6
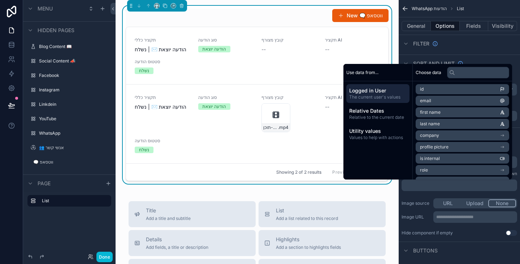
click at [449, 112] on li "first name" at bounding box center [462, 112] width 93 height 10
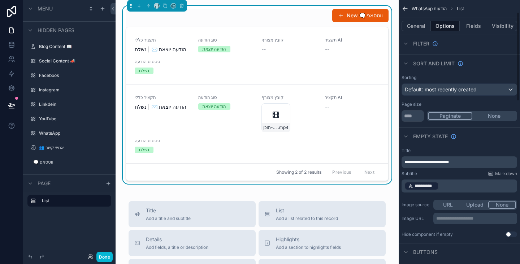
click at [462, 187] on p "**********" at bounding box center [459, 186] width 111 height 10
click at [421, 198] on div "**********" at bounding box center [459, 192] width 121 height 95
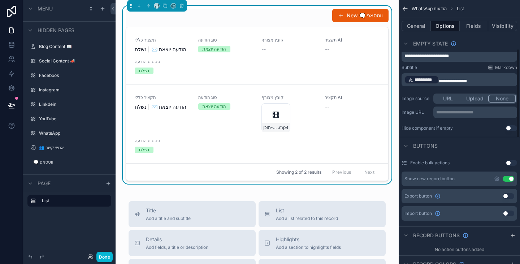
scroll to position [144, 0]
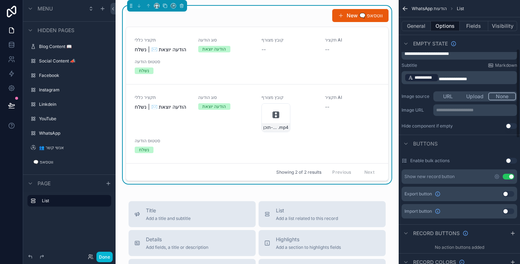
click at [493, 177] on div "Show new record button Use setting" at bounding box center [459, 176] width 116 height 14
click at [495, 177] on icon "scrollable content" at bounding box center [497, 177] width 6 height 6
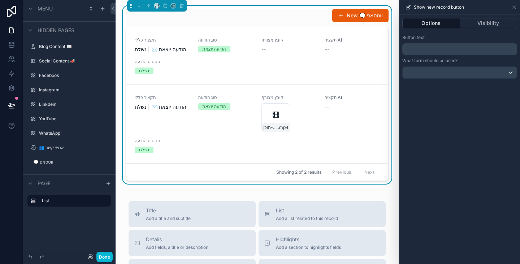
click at [434, 50] on p "﻿" at bounding box center [460, 49] width 110 height 9
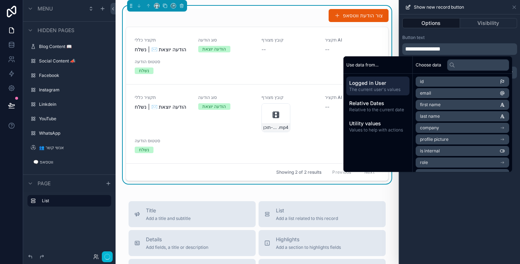
click at [454, 206] on div "**********" at bounding box center [459, 138] width 121 height 249
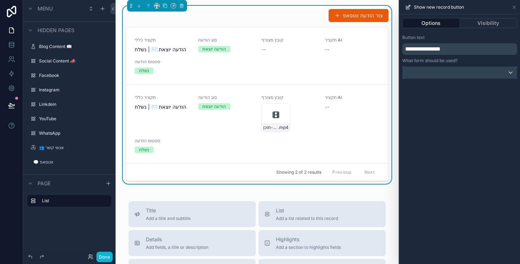
click at [452, 73] on div at bounding box center [460, 73] width 114 height 12
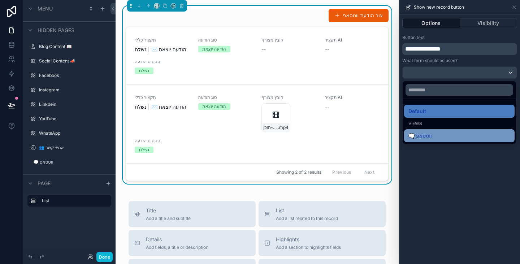
click at [440, 139] on div "🗨️ ווטסאפ" at bounding box center [459, 135] width 102 height 9
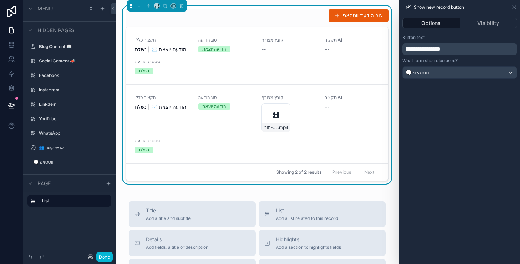
click at [405, 47] on div "**********" at bounding box center [459, 49] width 115 height 12
click at [405, 48] on span "**********" at bounding box center [422, 48] width 35 height 5
click at [467, 37] on div "Button text" at bounding box center [459, 38] width 115 height 6
click at [513, 7] on icon at bounding box center [514, 7] width 6 height 6
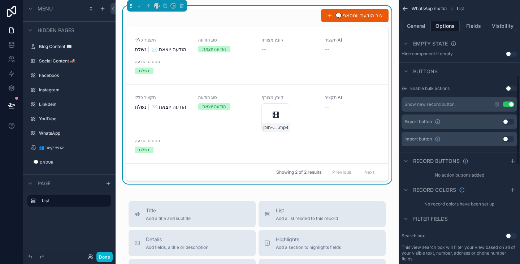
scroll to position [253, 0]
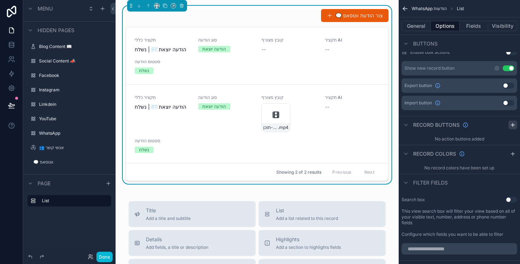
click at [512, 126] on icon "scrollable content" at bounding box center [513, 125] width 6 height 6
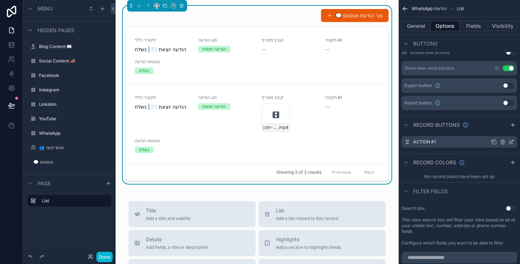
click at [505, 142] on icon "scrollable content" at bounding box center [503, 142] width 6 height 6
click at [500, 130] on icon at bounding box center [500, 130] width 0 height 1
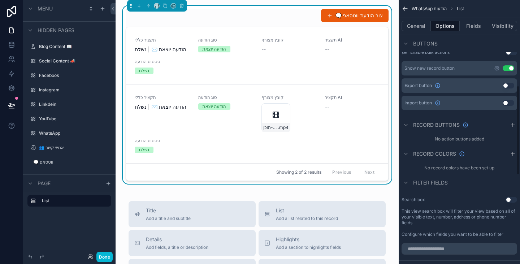
scroll to position [252, 0]
click at [516, 153] on div "**********" at bounding box center [459, 132] width 121 height 264
click at [514, 152] on icon "scrollable content" at bounding box center [513, 154] width 6 height 6
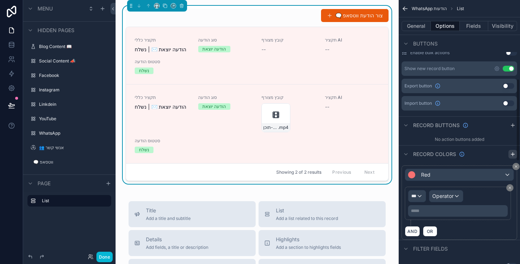
click at [514, 153] on icon "scrollable content" at bounding box center [513, 154] width 6 height 6
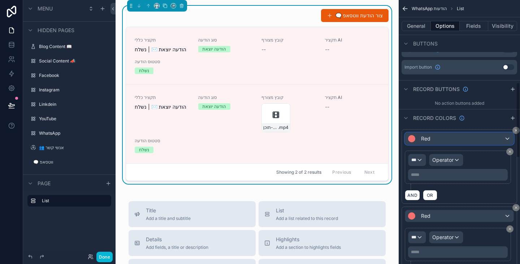
click at [476, 139] on div "Red" at bounding box center [459, 139] width 108 height 12
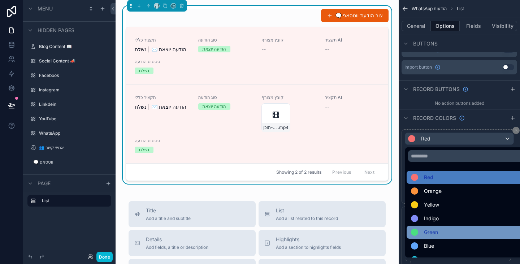
click at [445, 232] on div "Green" at bounding box center [467, 232] width 113 height 9
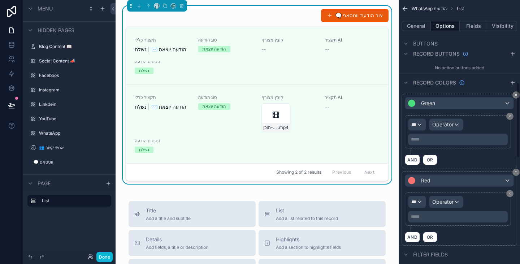
scroll to position [325, 0]
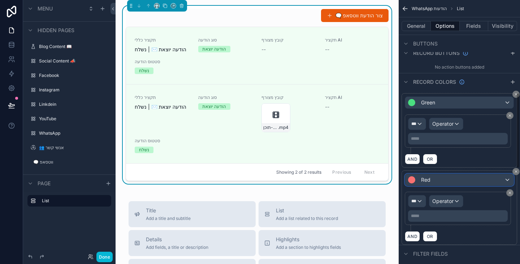
click at [454, 179] on div "Red" at bounding box center [459, 180] width 108 height 12
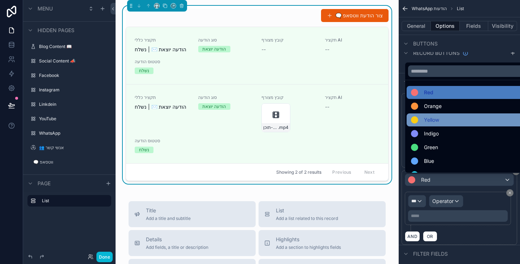
click at [451, 123] on div "Yellow" at bounding box center [467, 120] width 113 height 9
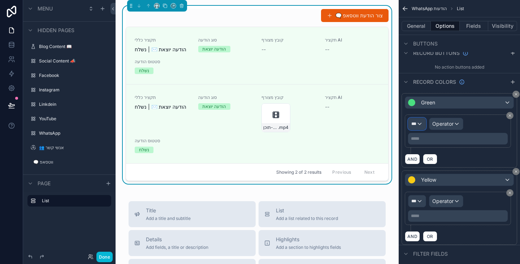
click at [419, 125] on div "***" at bounding box center [416, 124] width 17 height 12
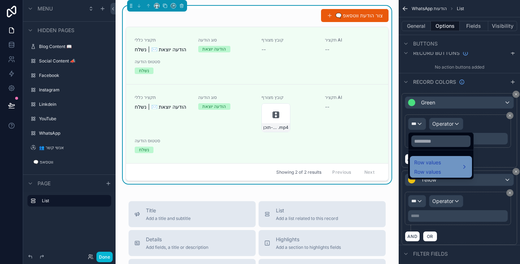
click at [438, 170] on span "Row values" at bounding box center [427, 171] width 27 height 7
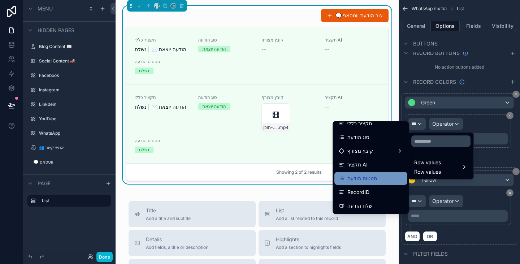
scroll to position [0, 0]
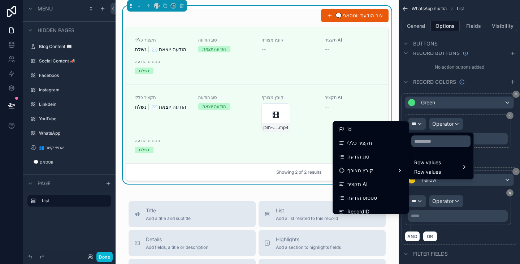
click at [372, 156] on div "סוג הודעה" at bounding box center [371, 156] width 64 height 9
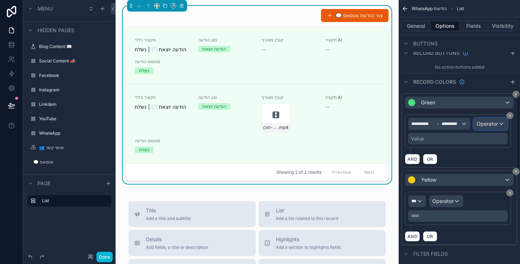
click at [493, 125] on span "Operator" at bounding box center [487, 124] width 21 height 6
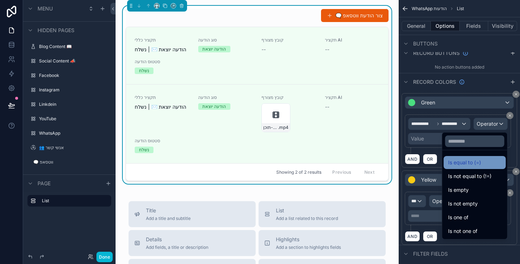
click at [464, 162] on span "Is equal to (=)" at bounding box center [464, 162] width 33 height 9
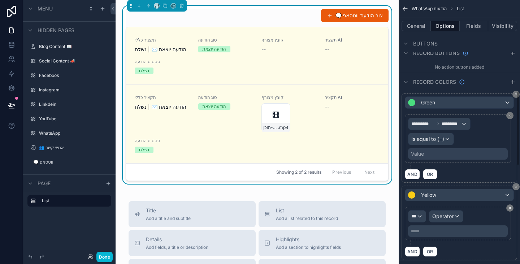
click at [434, 155] on div "Value" at bounding box center [458, 154] width 100 height 12
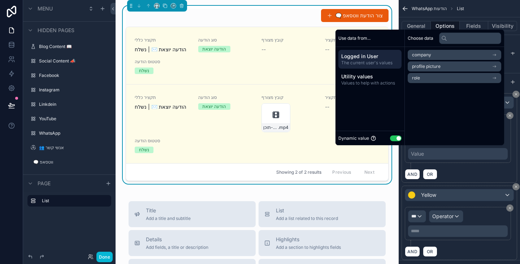
click at [390, 137] on button "Use setting" at bounding box center [396, 138] width 12 height 6
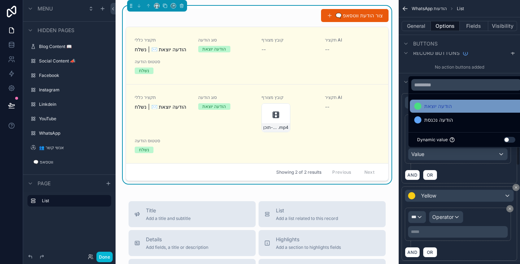
click at [448, 107] on span "הודעה יוצאת" at bounding box center [437, 106] width 27 height 9
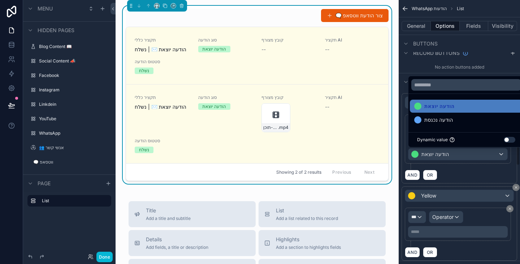
click at [469, 170] on div "AND OR" at bounding box center [459, 174] width 109 height 11
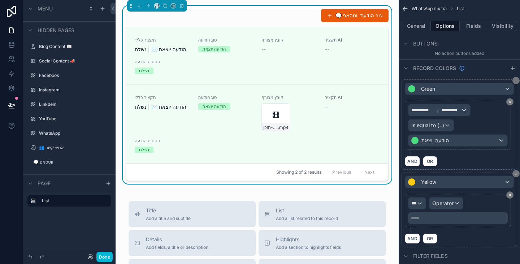
scroll to position [361, 0]
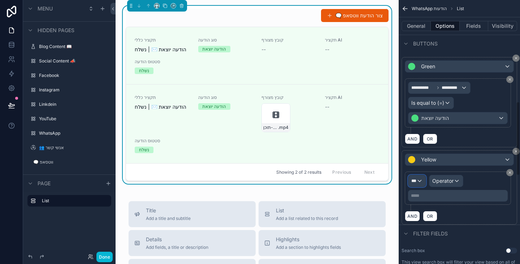
click at [421, 181] on div "***" at bounding box center [416, 181] width 17 height 12
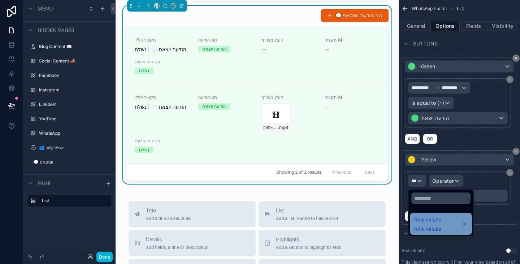
click at [432, 222] on span "Row values" at bounding box center [427, 219] width 27 height 9
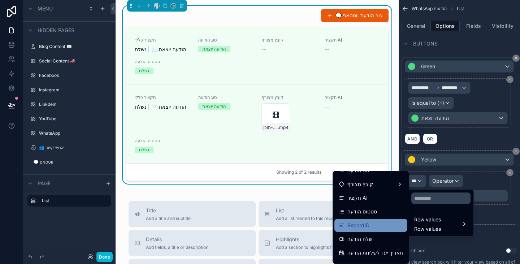
scroll to position [0, 0]
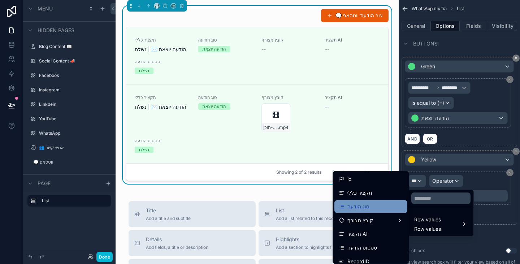
click at [372, 209] on div "סוג הודעה" at bounding box center [371, 206] width 64 height 9
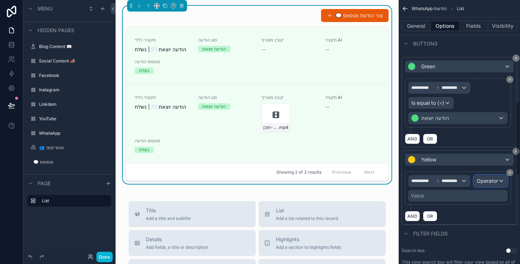
click at [488, 180] on span "Operator" at bounding box center [487, 181] width 21 height 6
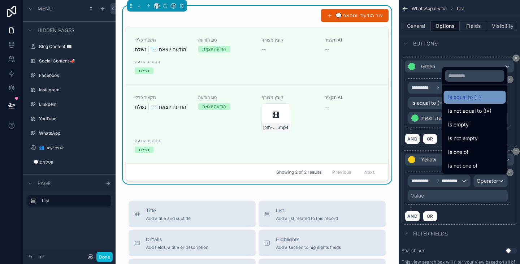
click at [473, 99] on div "Is equal to (=)" at bounding box center [474, 97] width 53 height 9
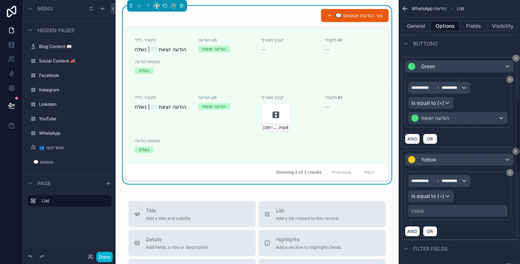
click at [434, 209] on div "Value" at bounding box center [458, 211] width 100 height 12
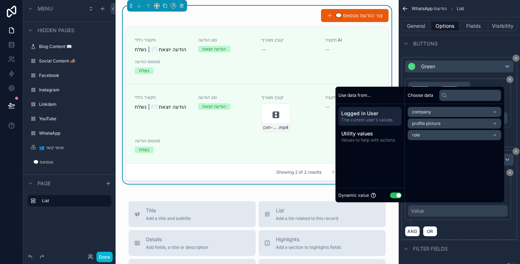
click at [392, 195] on button "Use setting" at bounding box center [396, 195] width 12 height 6
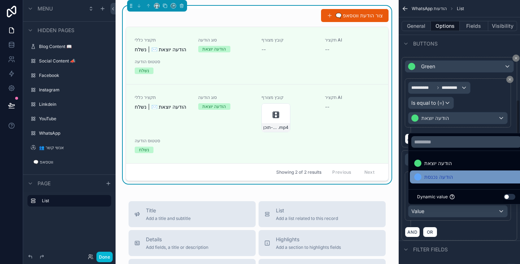
click at [435, 179] on span "הודעה נכנסת" at bounding box center [438, 177] width 29 height 9
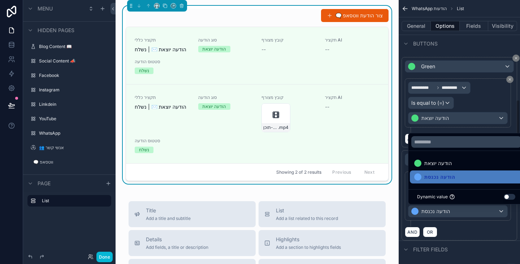
click at [464, 229] on div "AND OR" at bounding box center [459, 231] width 109 height 11
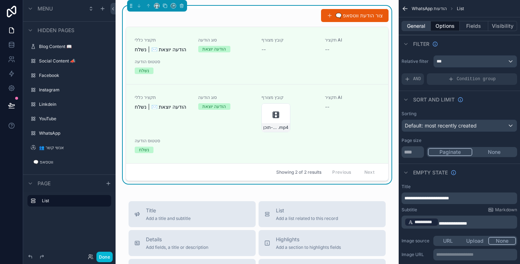
click at [414, 25] on button "General" at bounding box center [415, 26] width 29 height 10
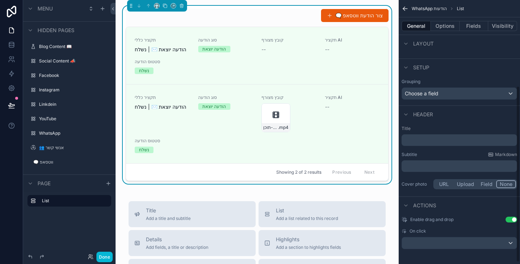
scroll to position [131, 0]
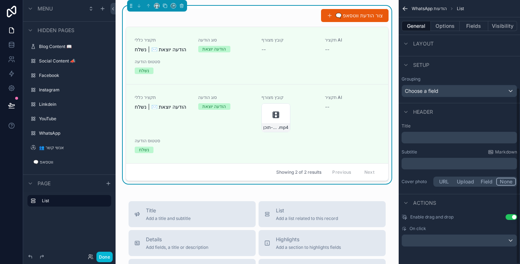
click at [437, 137] on p "﻿" at bounding box center [459, 137] width 111 height 7
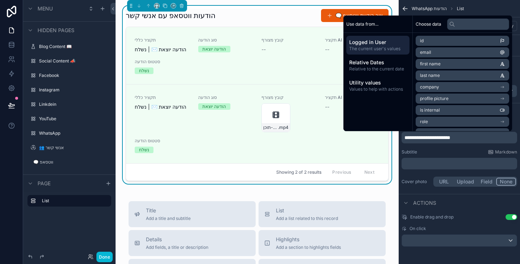
click at [439, 160] on p "﻿" at bounding box center [459, 163] width 111 height 7
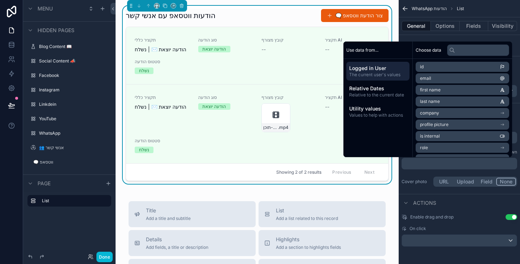
click at [439, 168] on div "﻿" at bounding box center [459, 164] width 116 height 12
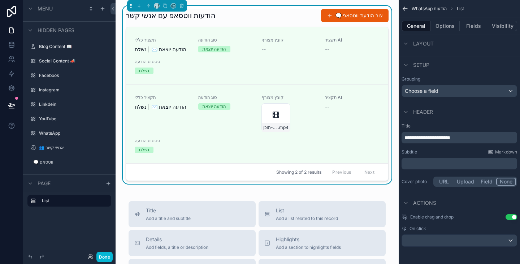
click at [434, 164] on p "﻿" at bounding box center [459, 163] width 111 height 7
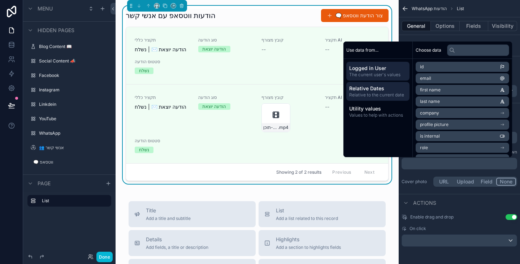
drag, startPoint x: 370, startPoint y: 93, endPoint x: 385, endPoint y: 95, distance: 14.9
click at [370, 93] on span "Relative to the current date" at bounding box center [377, 95] width 57 height 6
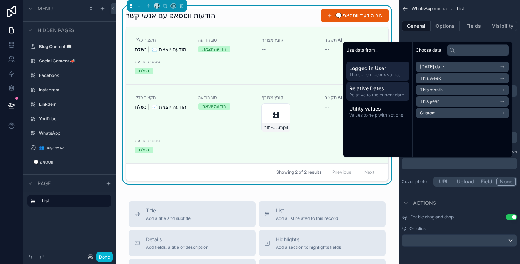
click at [382, 72] on span "The current user's values" at bounding box center [377, 75] width 57 height 6
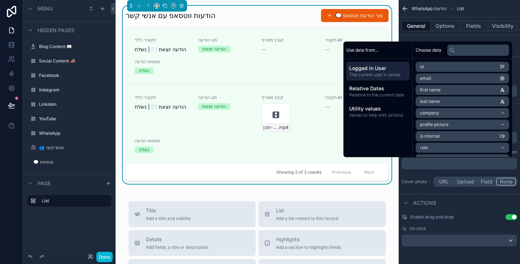
click at [444, 92] on li "first name" at bounding box center [462, 90] width 93 height 10
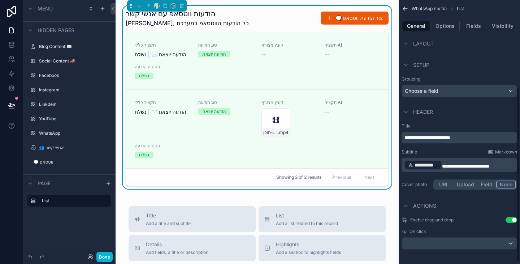
click at [512, 167] on p "**********" at bounding box center [459, 165] width 111 height 12
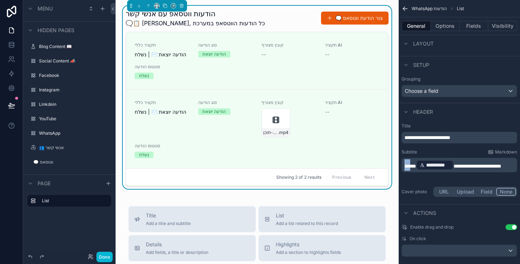
click at [407, 165] on span "*****" at bounding box center [410, 166] width 12 height 5
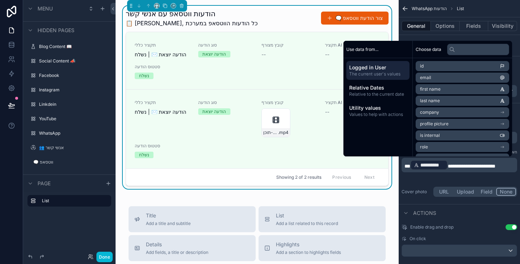
click at [420, 184] on div "**********" at bounding box center [459, 160] width 121 height 81
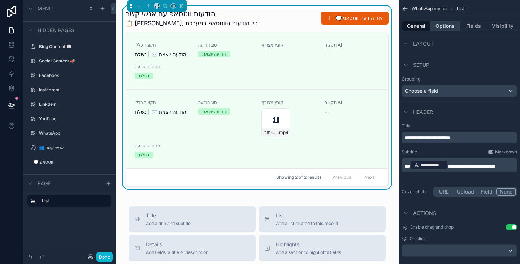
click at [448, 28] on button "Options" at bounding box center [445, 26] width 29 height 10
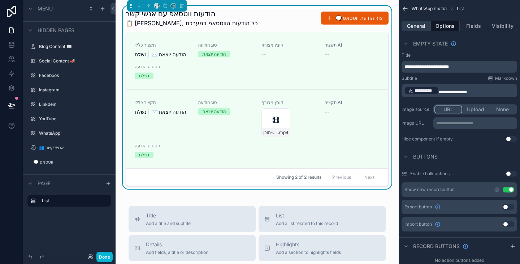
click at [422, 27] on button "General" at bounding box center [415, 26] width 29 height 10
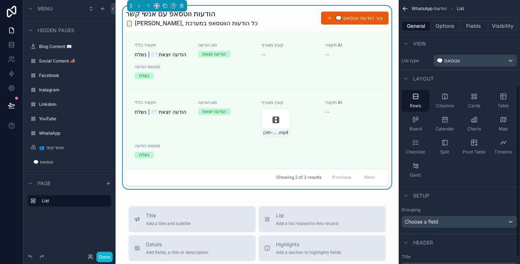
scroll to position [0, 0]
click at [442, 100] on icon "scrollable content" at bounding box center [444, 96] width 7 height 7
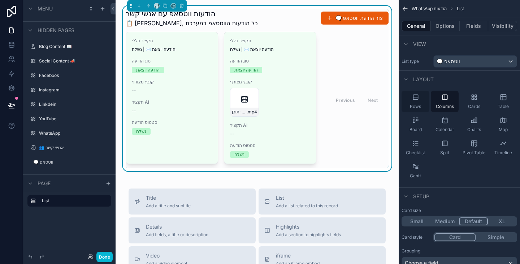
click at [421, 104] on span "Rows" at bounding box center [415, 107] width 11 height 6
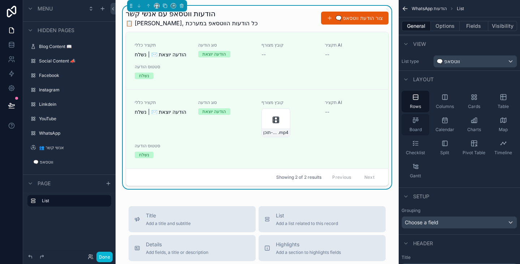
click at [420, 122] on div "Board" at bounding box center [415, 125] width 28 height 22
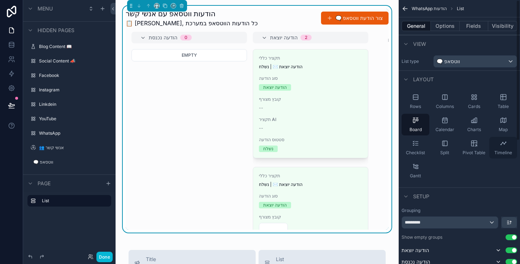
click at [501, 153] on span "Timeline" at bounding box center [503, 153] width 18 height 6
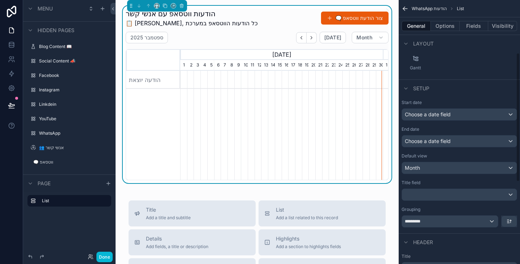
scroll to position [108, 0]
click at [441, 195] on div "scrollable content" at bounding box center [459, 194] width 115 height 12
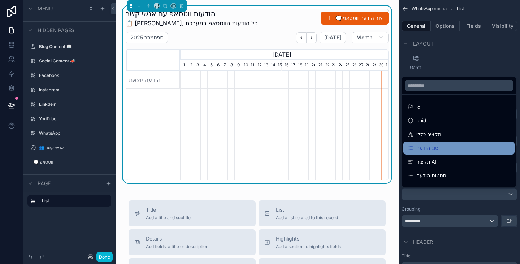
click at [457, 150] on div "סוג הודעה" at bounding box center [459, 148] width 103 height 9
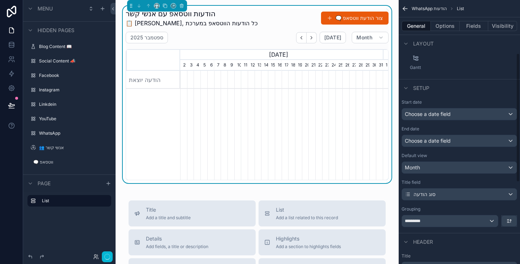
scroll to position [0, 203]
click at [430, 223] on div "*********" at bounding box center [450, 221] width 96 height 12
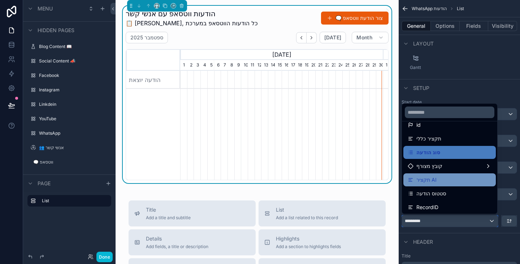
scroll to position [72, 0]
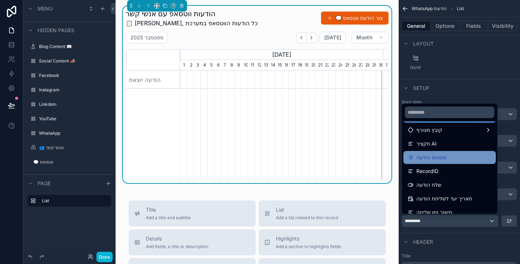
click at [436, 161] on span "סטטוס הודעה" at bounding box center [431, 157] width 30 height 9
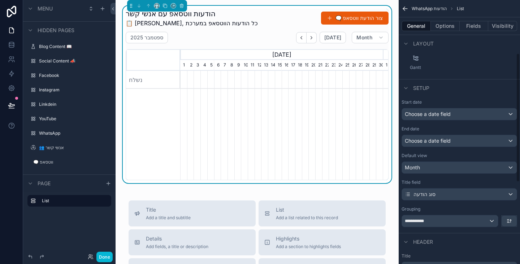
scroll to position [0, 203]
click at [441, 193] on div "סוג הודעה" at bounding box center [459, 194] width 115 height 12
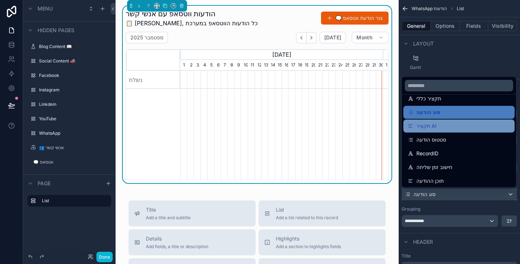
scroll to position [36, 0]
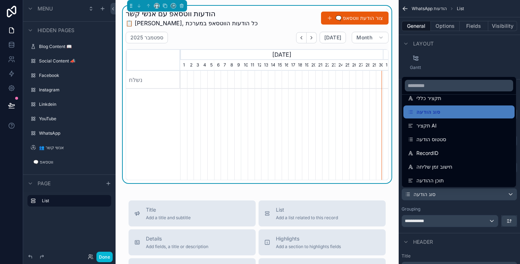
click at [465, 71] on div "scrollable content" at bounding box center [260, 132] width 520 height 264
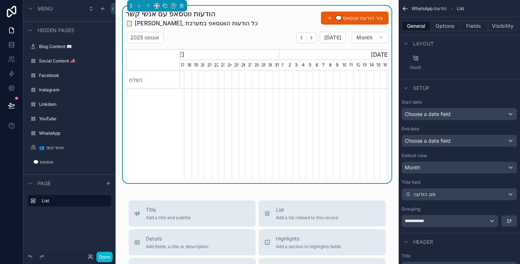
scroll to position [0, 145]
click at [450, 168] on div "Month" at bounding box center [459, 168] width 115 height 12
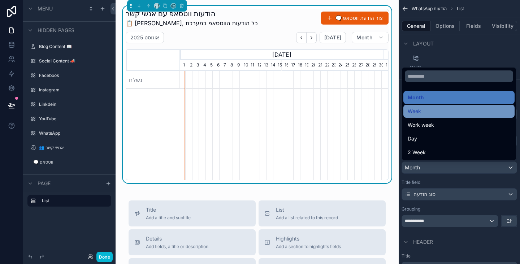
click at [442, 113] on div "Week" at bounding box center [459, 111] width 103 height 9
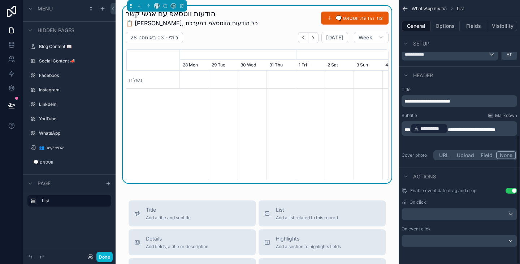
scroll to position [275, 0]
click at [445, 211] on div "scrollable content" at bounding box center [459, 214] width 115 height 12
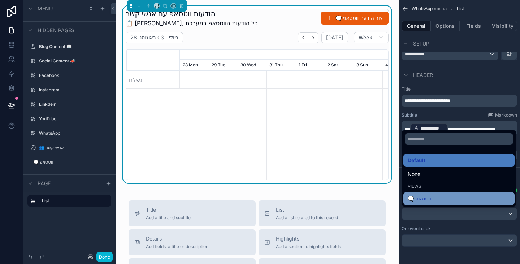
click at [444, 193] on div "🗨️ ווטסאפ" at bounding box center [458, 198] width 111 height 13
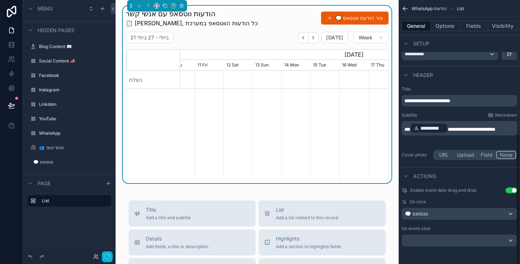
scroll to position [0, 304]
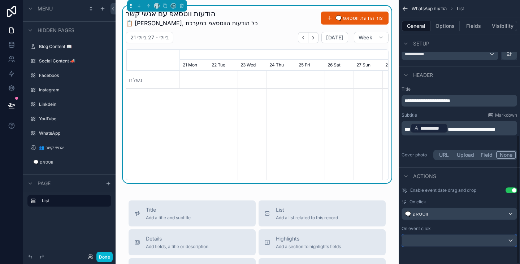
click at [432, 238] on div "scrollable content" at bounding box center [459, 241] width 115 height 12
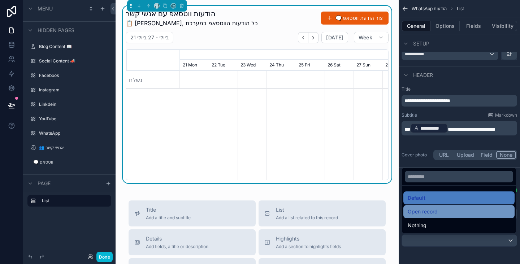
click at [440, 210] on div "Open record" at bounding box center [459, 211] width 103 height 9
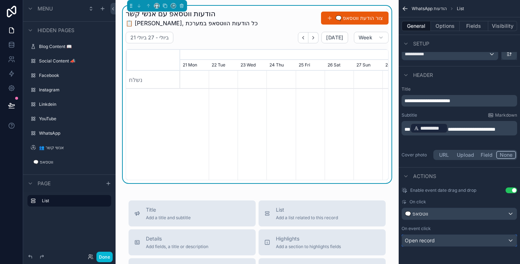
click at [427, 240] on span "Open record" at bounding box center [420, 240] width 30 height 7
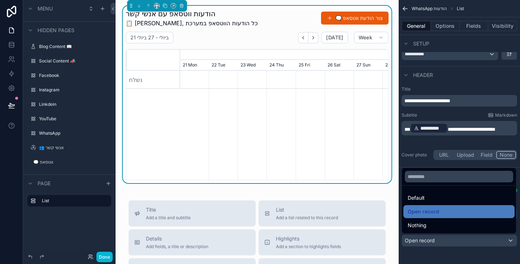
click at [438, 199] on div "Default" at bounding box center [459, 197] width 103 height 9
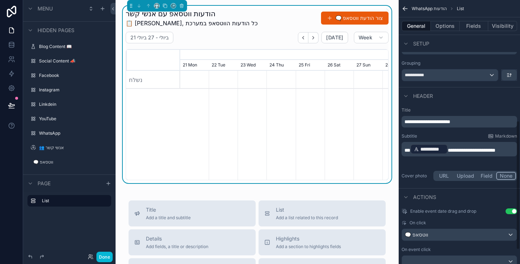
scroll to position [275, 0]
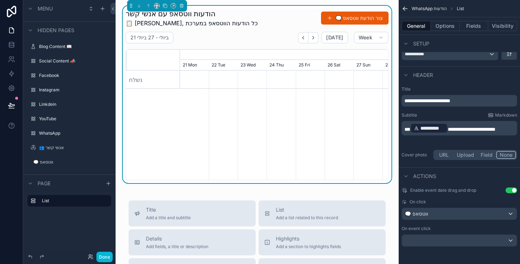
click at [511, 191] on button "Use setting" at bounding box center [511, 190] width 12 height 6
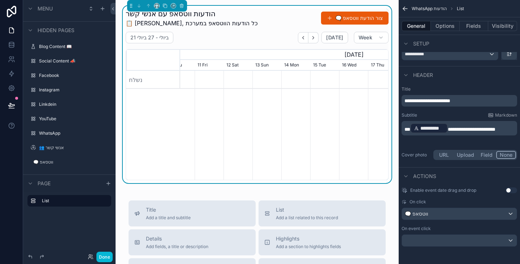
scroll to position [0, 304]
click at [511, 191] on button "Use setting" at bounding box center [511, 190] width 12 height 6
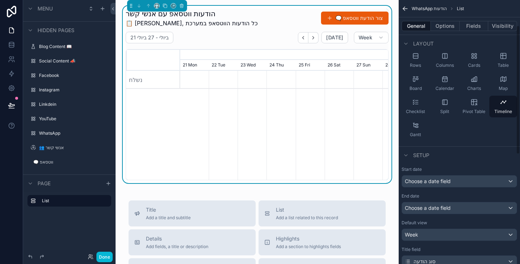
scroll to position [0, 0]
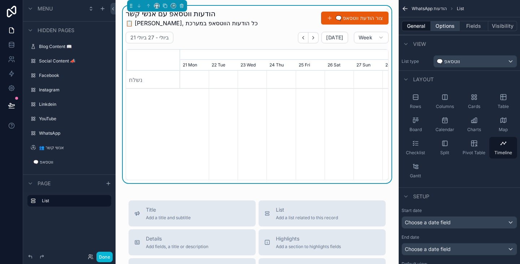
click at [445, 28] on button "Options" at bounding box center [445, 26] width 29 height 10
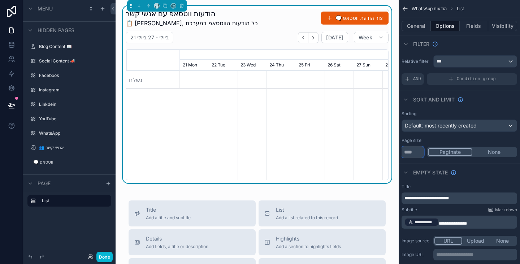
drag, startPoint x: 410, startPoint y: 153, endPoint x: 404, endPoint y: 151, distance: 6.6
click at [404, 151] on input "**" at bounding box center [412, 152] width 22 height 12
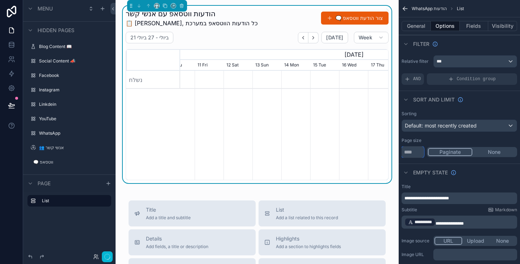
type input "******"
click at [491, 153] on button "None" at bounding box center [494, 152] width 44 height 8
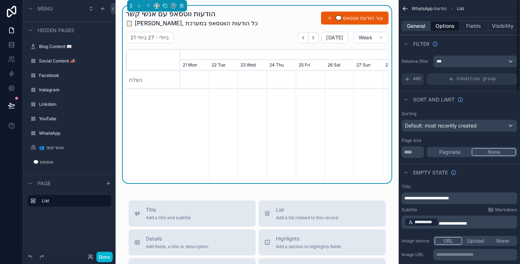
click at [422, 27] on button "General" at bounding box center [415, 26] width 29 height 10
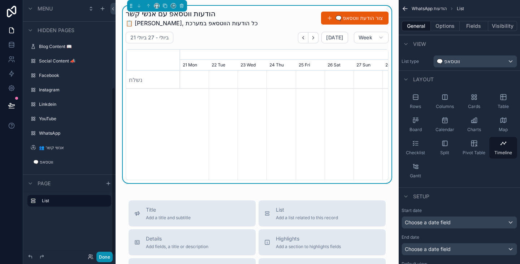
click at [106, 253] on button "Done" at bounding box center [104, 257] width 16 height 10
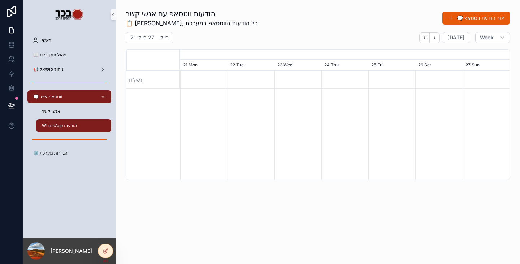
scroll to position [0, 300]
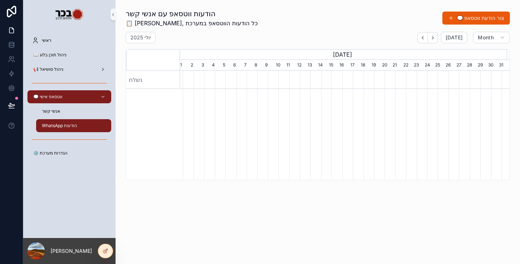
scroll to position [0, 329]
click at [454, 41] on button "[DATE]" at bounding box center [454, 38] width 26 height 12
click at [111, 248] on div at bounding box center [105, 251] width 14 height 14
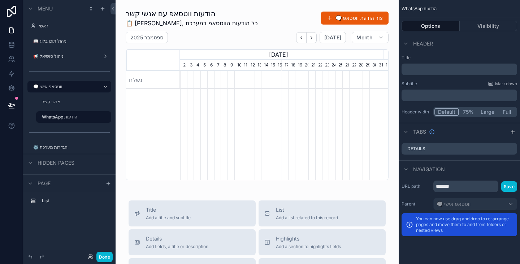
scroll to position [0, 203]
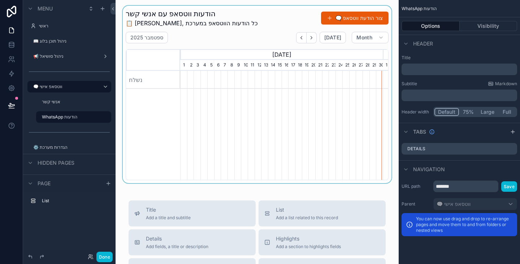
click at [247, 27] on div "scrollable content" at bounding box center [256, 94] width 271 height 177
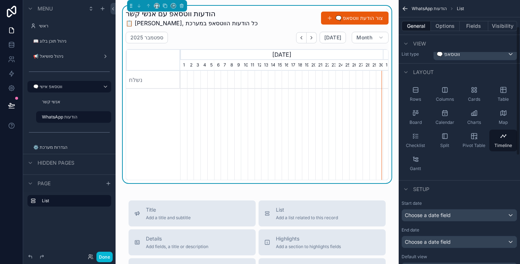
scroll to position [0, 0]
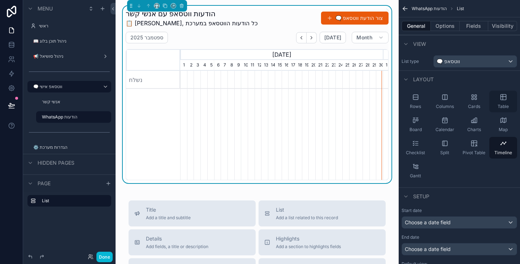
click at [507, 108] on span "Table" at bounding box center [502, 107] width 11 height 6
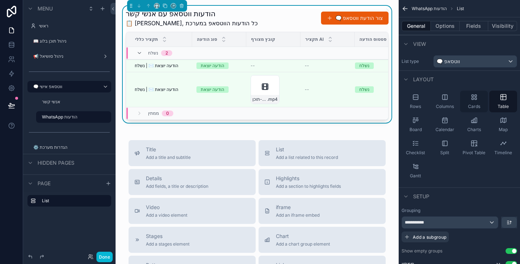
click at [476, 98] on icon "scrollable content" at bounding box center [475, 99] width 2 height 2
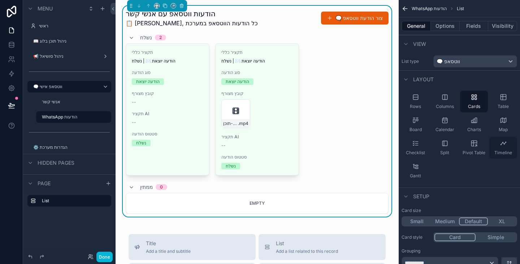
click at [511, 147] on div "Timeline" at bounding box center [503, 148] width 28 height 22
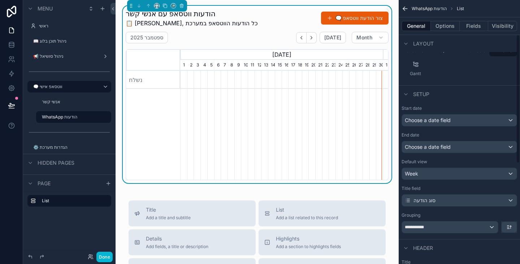
scroll to position [108, 0]
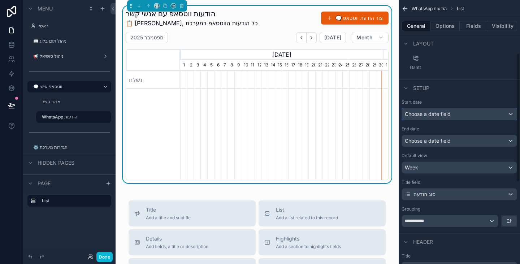
click at [455, 113] on div "Choose a date field" at bounding box center [459, 114] width 115 height 12
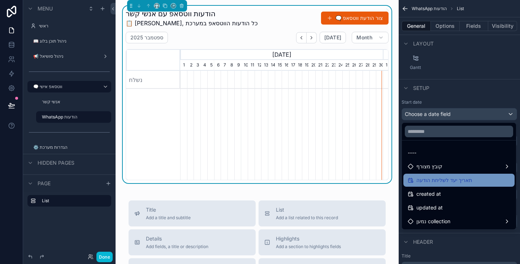
click at [463, 179] on span "תאריך יעד לשליחת הודעה" at bounding box center [444, 180] width 56 height 9
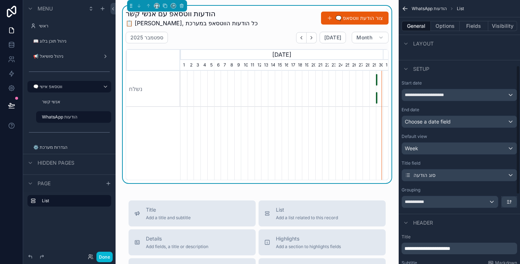
scroll to position [144, 0]
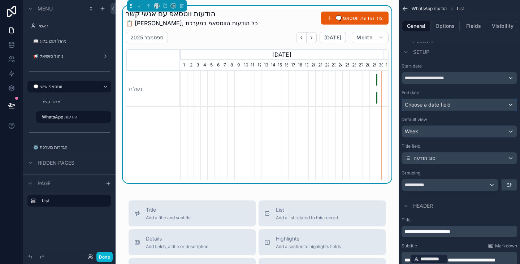
click at [448, 105] on span "Choose a date field" at bounding box center [428, 104] width 46 height 6
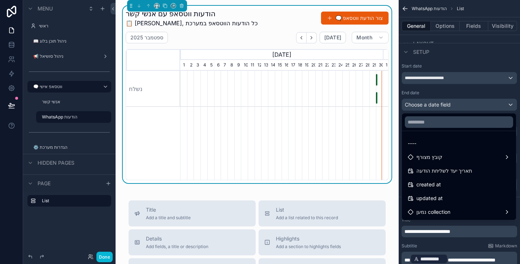
click at [449, 174] on span "תאריך יעד לשליחת הודעה" at bounding box center [444, 170] width 56 height 9
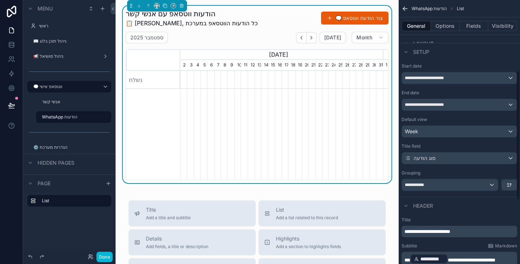
scroll to position [0, 203]
click at [446, 131] on div "Week" at bounding box center [459, 132] width 115 height 12
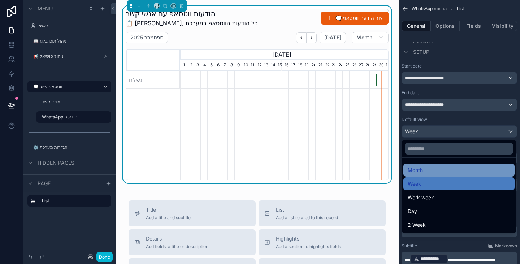
click at [440, 168] on div "Month" at bounding box center [459, 170] width 103 height 9
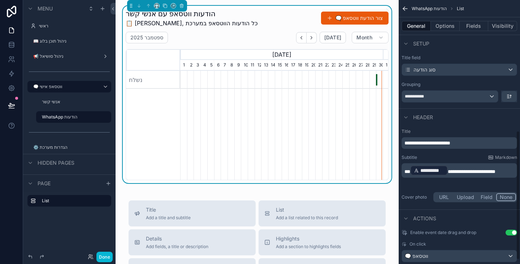
scroll to position [275, 0]
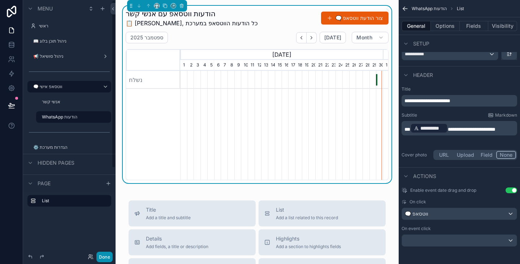
click at [103, 256] on button "Done" at bounding box center [104, 257] width 16 height 10
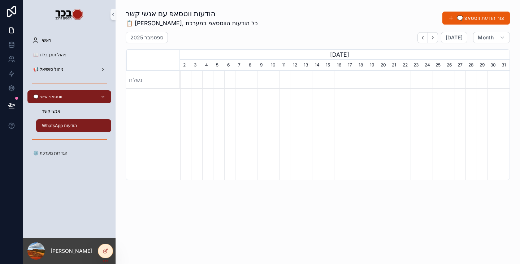
scroll to position [0, 329]
click at [499, 79] on div "הודעה יוצאת" at bounding box center [499, 80] width 1 height 12
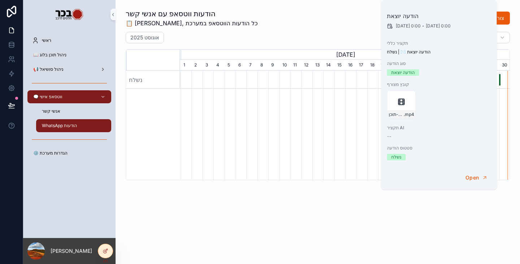
click at [365, 222] on div "הודעות ווטסאפ עם אנשי קשר 📋 יאיר, כל הודעות הווטסאפ במערכת 🗨️ צור הודעת ווטסאפ …" at bounding box center [318, 114] width 404 height 229
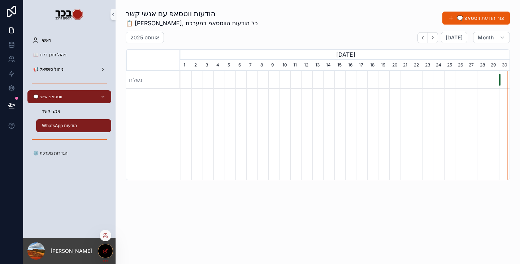
click at [103, 253] on icon at bounding box center [106, 251] width 6 height 6
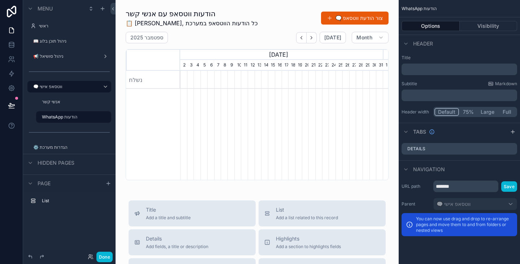
scroll to position [0, 203]
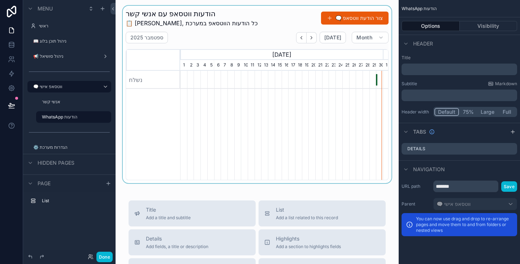
click at [335, 119] on div "scrollable content" at bounding box center [256, 94] width 271 height 177
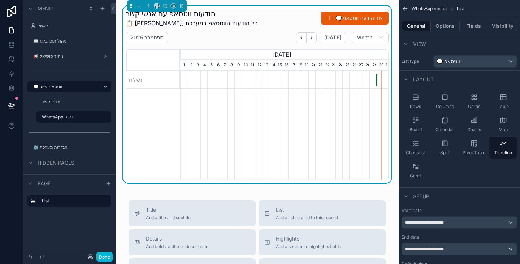
click at [275, 32] on div "ספטמבר 2025 Today Month" at bounding box center [257, 38] width 263 height 12
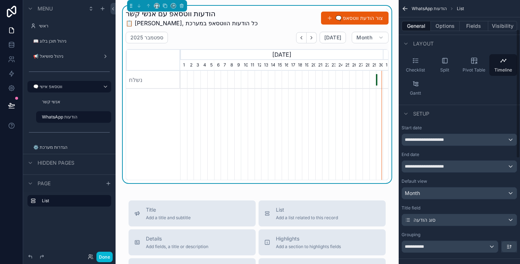
scroll to position [108, 0]
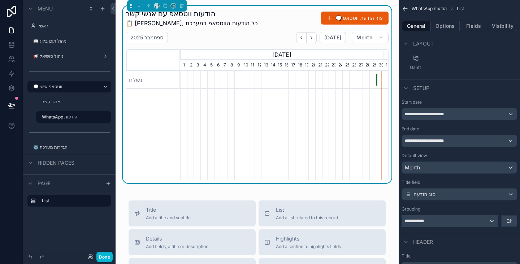
click at [452, 219] on div "**********" at bounding box center [450, 221] width 96 height 12
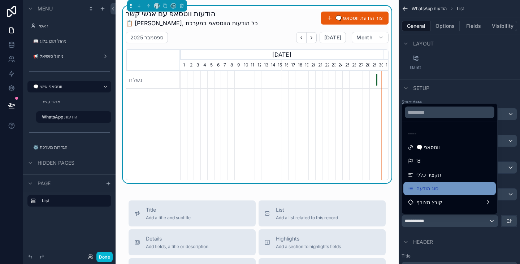
click at [448, 190] on div "סוג הודעה" at bounding box center [450, 188] width 84 height 9
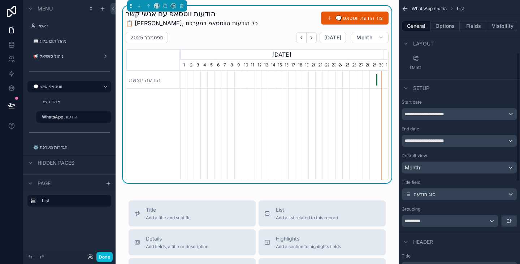
scroll to position [0, 0]
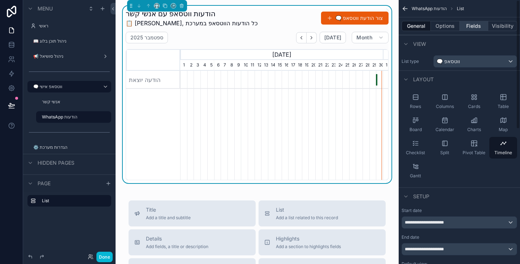
click at [483, 27] on button "Fields" at bounding box center [474, 26] width 29 height 10
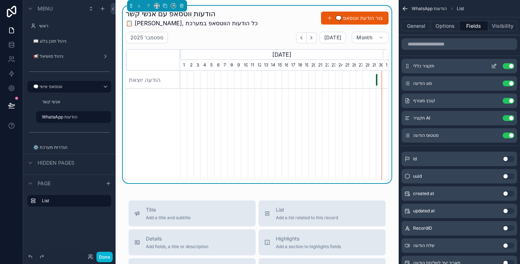
click at [495, 65] on icon "scrollable content" at bounding box center [495, 64] width 1 height 1
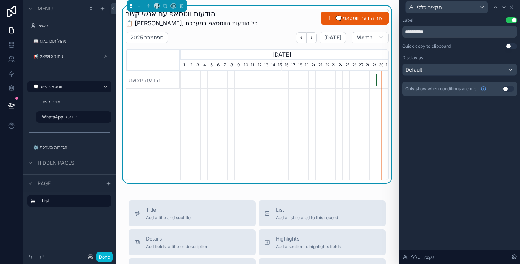
click at [513, 22] on button "Use setting" at bounding box center [511, 20] width 12 height 6
click at [464, 67] on div "Default" at bounding box center [460, 70] width 114 height 12
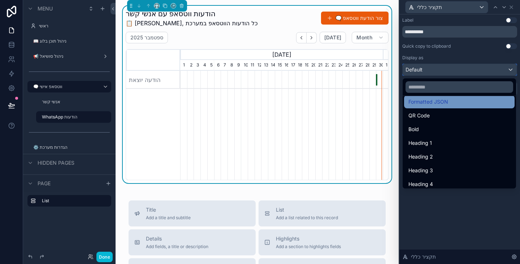
scroll to position [79, 0]
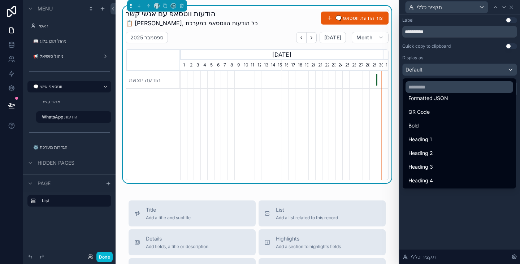
click at [440, 178] on div "Heading 4" at bounding box center [459, 180] width 102 height 9
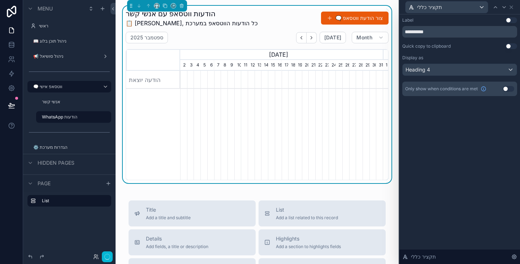
scroll to position [0, 0]
click at [511, 8] on icon at bounding box center [511, 7] width 6 height 6
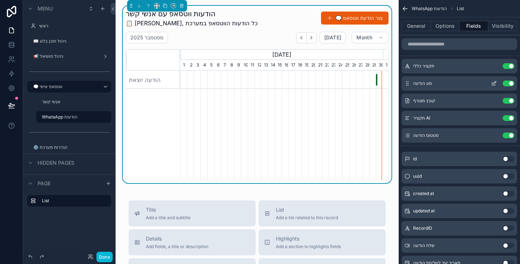
click at [495, 83] on icon "scrollable content" at bounding box center [494, 82] width 3 height 3
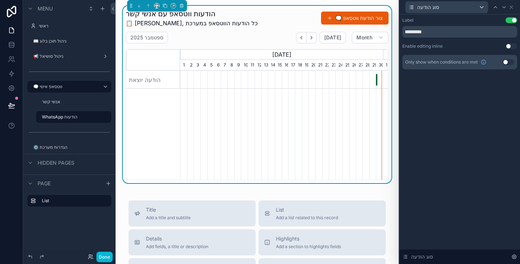
click at [510, 21] on button "Use setting" at bounding box center [511, 20] width 12 height 6
click at [513, 9] on icon at bounding box center [511, 7] width 6 height 6
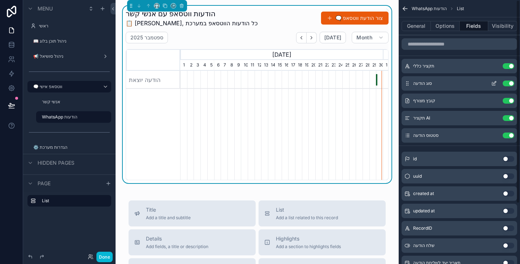
click at [508, 83] on button "Use setting" at bounding box center [509, 84] width 12 height 6
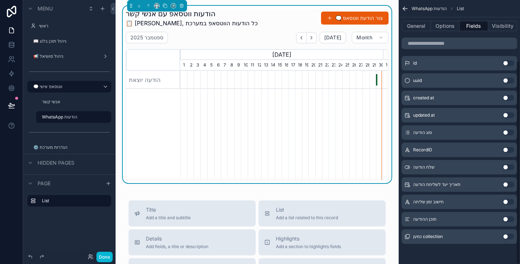
click at [507, 221] on button "Use setting" at bounding box center [509, 219] width 12 height 6
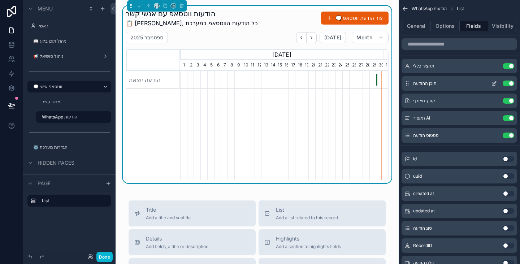
click at [492, 82] on icon "scrollable content" at bounding box center [493, 83] width 3 height 3
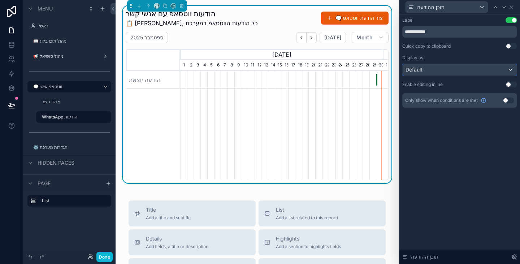
click at [475, 69] on div "Default" at bounding box center [460, 70] width 114 height 12
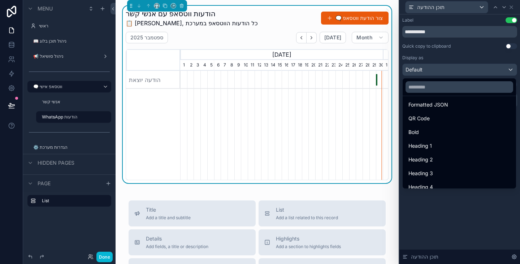
drag, startPoint x: 434, startPoint y: 128, endPoint x: 436, endPoint y: 134, distance: 6.7
click at [435, 128] on div "Bold" at bounding box center [459, 132] width 102 height 9
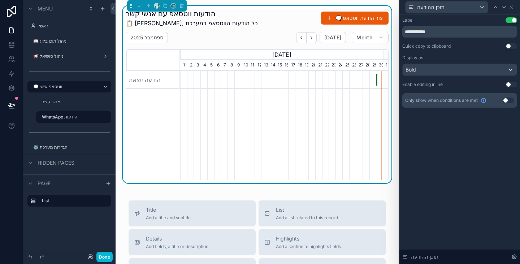
click at [450, 201] on div "**********" at bounding box center [459, 138] width 121 height 249
click at [513, 10] on div "תוכן ההודעה" at bounding box center [459, 7] width 115 height 14
click at [513, 9] on icon at bounding box center [511, 7] width 6 height 6
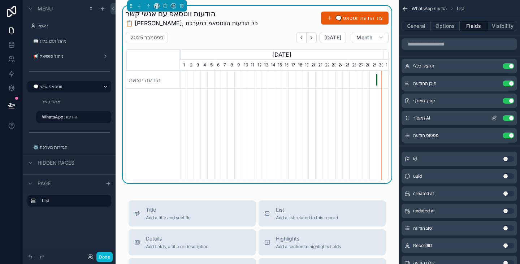
click at [513, 117] on button "Use setting" at bounding box center [509, 118] width 12 height 6
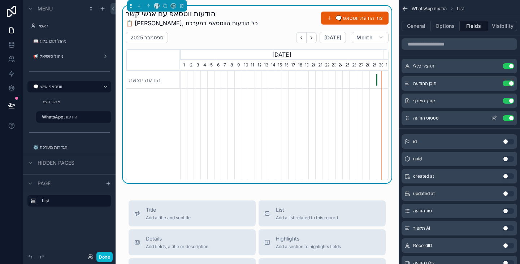
click at [494, 118] on icon "scrollable content" at bounding box center [494, 118] width 6 height 6
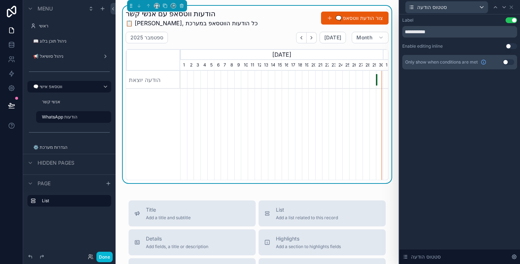
click at [510, 21] on button "Use setting" at bounding box center [511, 20] width 12 height 6
click at [97, 258] on button "Done" at bounding box center [104, 257] width 16 height 10
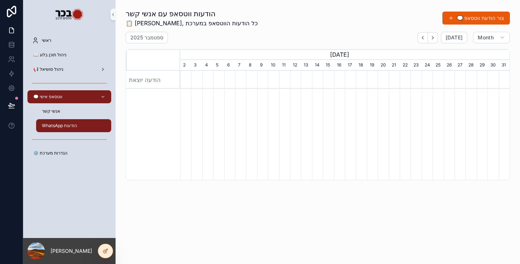
scroll to position [0, 329]
click at [499, 81] on div "הודעה יוצאת" at bounding box center [499, 80] width 1 height 12
click at [102, 254] on div at bounding box center [105, 251] width 14 height 14
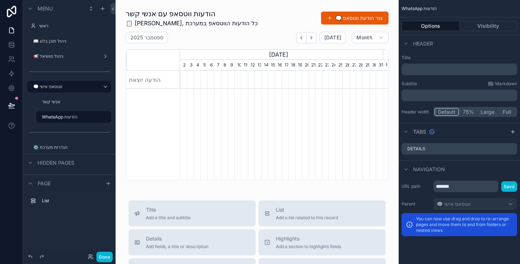
scroll to position [0, 203]
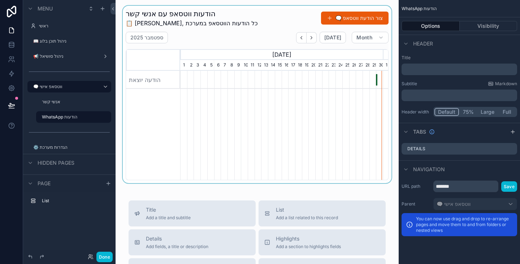
click at [260, 23] on div "scrollable content" at bounding box center [256, 94] width 271 height 177
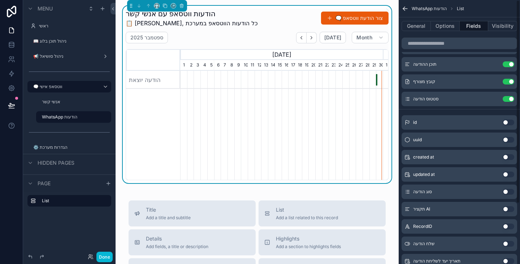
scroll to position [0, 0]
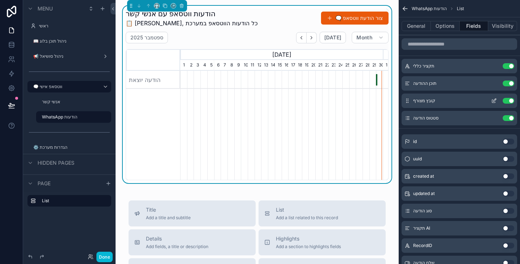
click at [491, 102] on icon "scrollable content" at bounding box center [494, 101] width 6 height 6
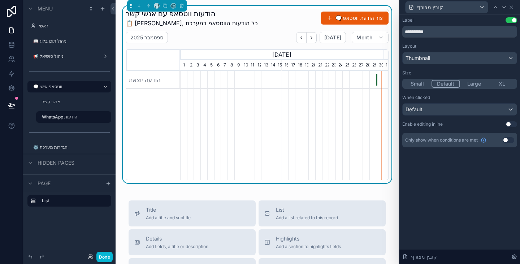
click at [508, 141] on button "Use setting" at bounding box center [509, 140] width 12 height 6
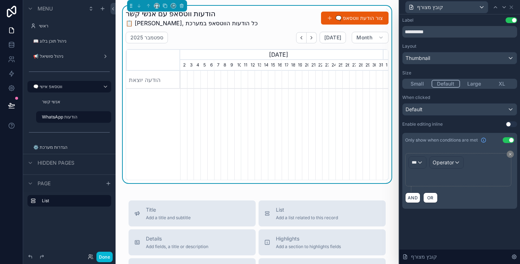
scroll to position [0, 203]
click at [419, 162] on div "***" at bounding box center [417, 163] width 17 height 12
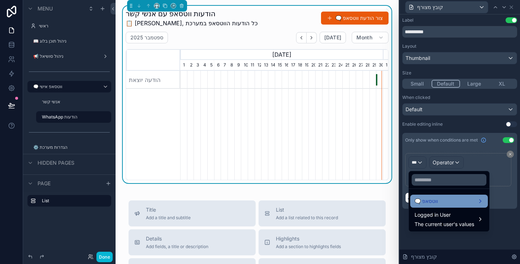
click at [441, 201] on div "🗨️ ווטסאפ" at bounding box center [448, 201] width 69 height 9
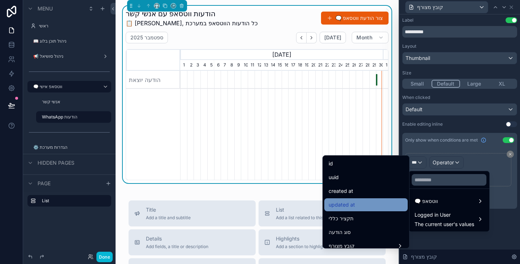
scroll to position [36, 0]
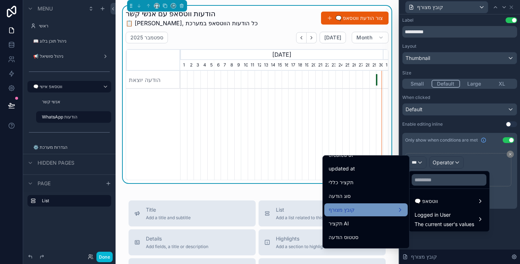
click at [358, 206] on div "קובץ מצורף" at bounding box center [366, 209] width 75 height 9
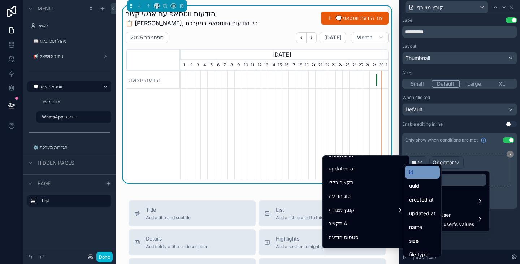
click at [414, 171] on div "id" at bounding box center [422, 172] width 26 height 9
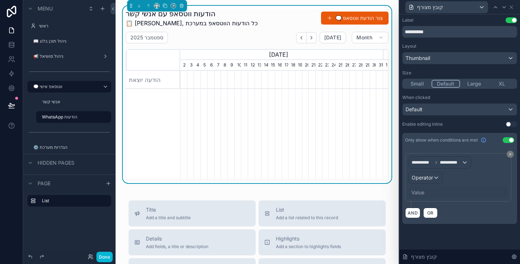
scroll to position [0, 203]
click at [426, 182] on div "Operator" at bounding box center [426, 178] width 34 height 12
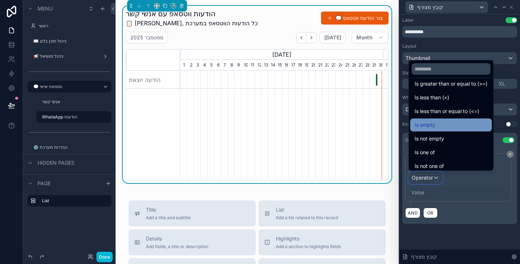
scroll to position [51, 0]
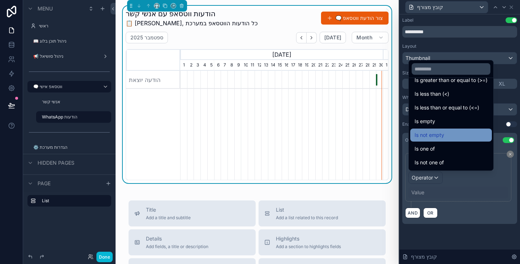
click at [458, 134] on div "Is not empty" at bounding box center [450, 135] width 73 height 9
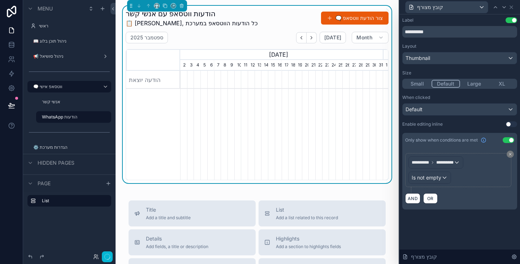
scroll to position [0, 203]
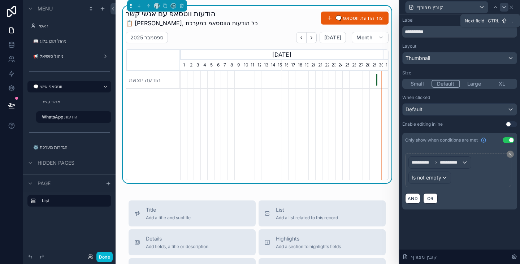
click at [504, 3] on div at bounding box center [504, 7] width 9 height 9
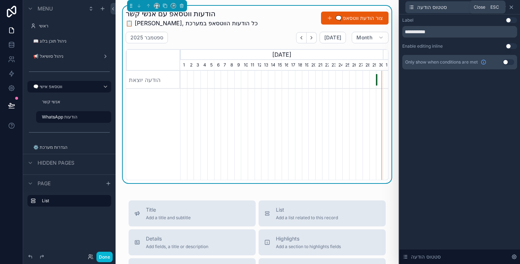
click at [511, 8] on icon at bounding box center [511, 7] width 6 height 6
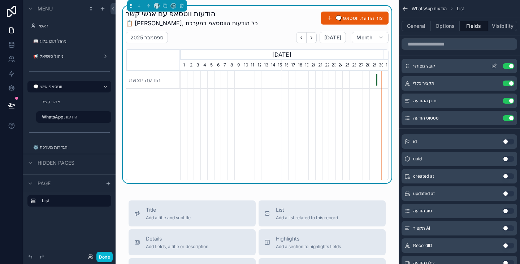
click at [494, 64] on icon "scrollable content" at bounding box center [494, 66] width 6 height 6
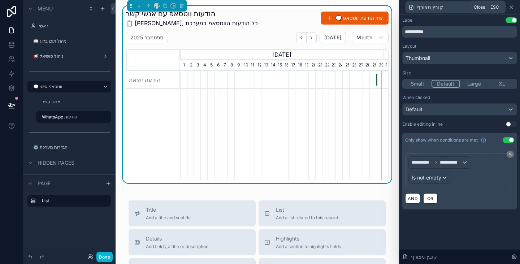
click at [514, 7] on icon at bounding box center [511, 7] width 6 height 6
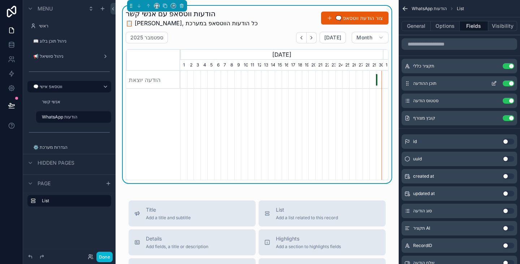
click at [496, 82] on icon "scrollable content" at bounding box center [494, 84] width 6 height 6
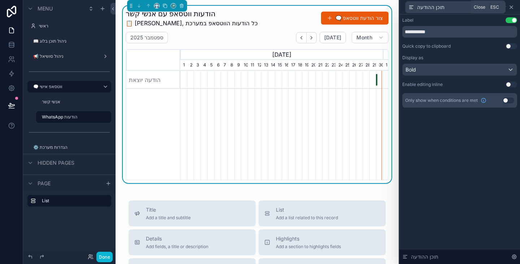
click at [511, 6] on icon at bounding box center [511, 7] width 6 height 6
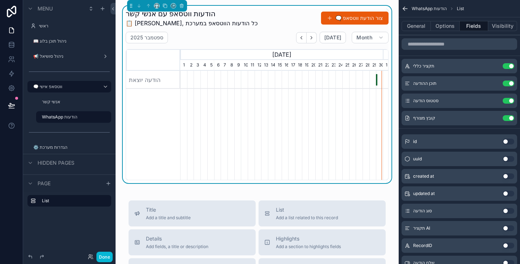
click at [377, 78] on div "הודעה יוצאת" at bounding box center [376, 80] width 1 height 12
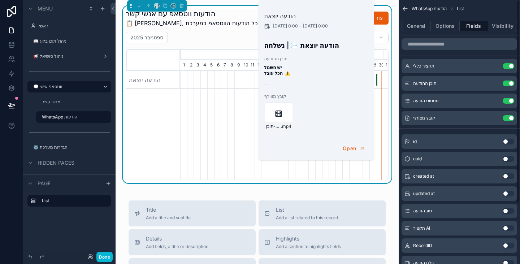
click at [441, 31] on div "General Options Fields Visibility" at bounding box center [459, 25] width 121 height 17
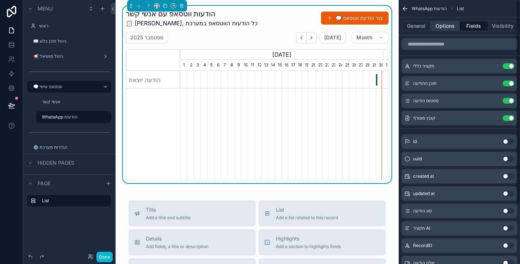
click at [444, 28] on button "Options" at bounding box center [445, 26] width 29 height 10
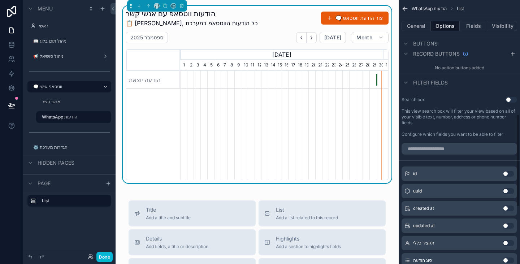
scroll to position [325, 0]
click at [510, 99] on button "Use setting" at bounding box center [511, 99] width 12 height 6
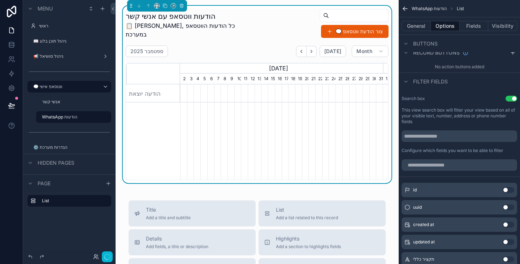
scroll to position [0, 203]
click at [510, 100] on button "Use setting" at bounding box center [511, 99] width 12 height 6
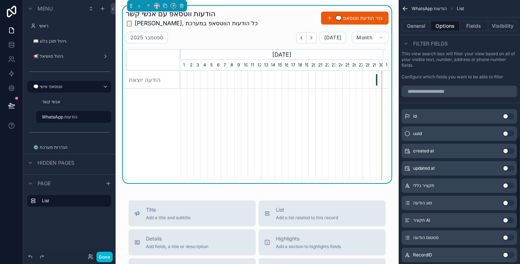
scroll to position [397, 0]
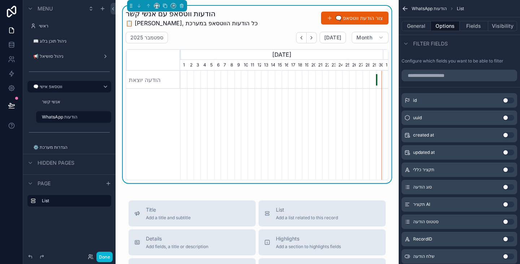
click at [504, 171] on button "Use setting" at bounding box center [509, 170] width 12 height 6
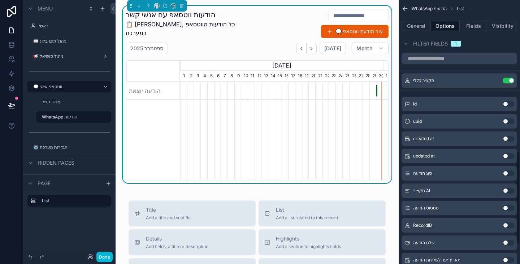
scroll to position [433, 0]
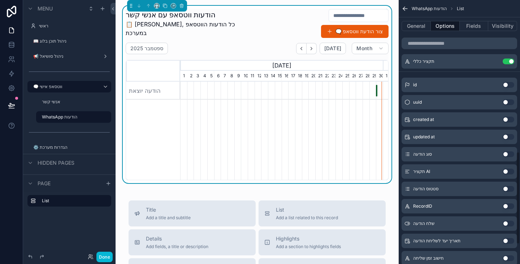
click at [510, 152] on button "Use setting" at bounding box center [509, 154] width 12 height 6
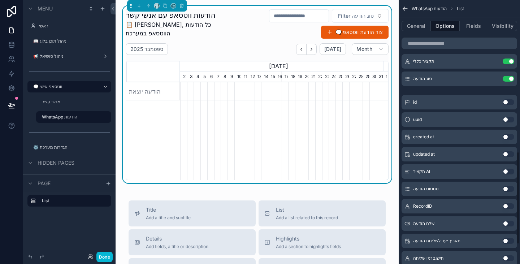
scroll to position [0, 203]
click at [507, 189] on button "Use setting" at bounding box center [509, 189] width 12 height 6
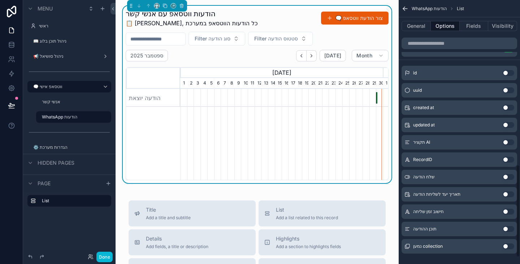
scroll to position [490, 0]
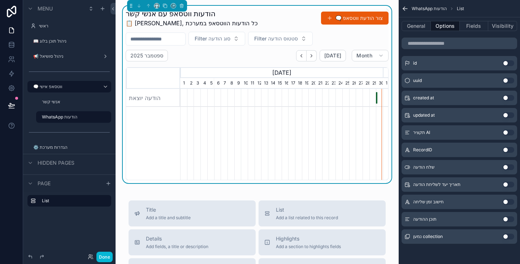
click at [509, 236] on button "Use setting" at bounding box center [509, 237] width 12 height 6
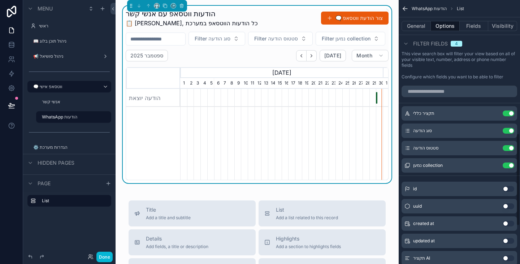
scroll to position [381, 0]
click at [509, 112] on button "Use setting" at bounding box center [509, 113] width 12 height 6
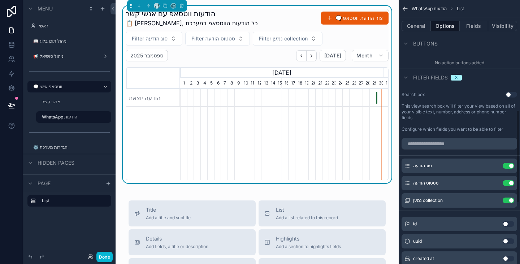
scroll to position [309, 0]
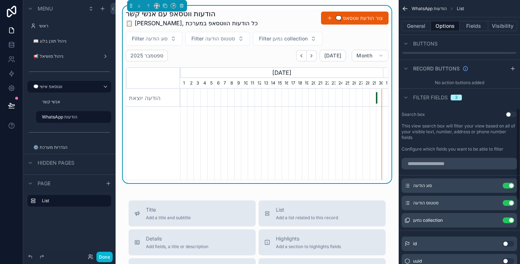
click at [505, 113] on div "Search box Use setting" at bounding box center [459, 115] width 116 height 6
click at [511, 114] on button "Use setting" at bounding box center [511, 115] width 12 height 6
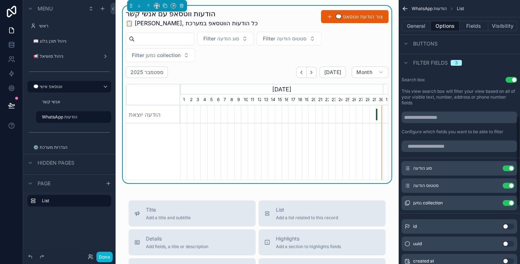
scroll to position [345, 0]
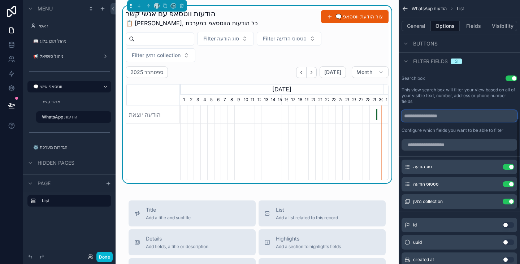
click at [461, 113] on input "scrollable content" at bounding box center [459, 116] width 116 height 12
type input "**********"
click at [513, 79] on button "Use setting" at bounding box center [511, 78] width 12 height 6
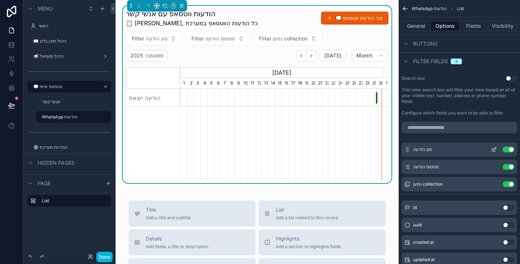
click at [493, 147] on icon "scrollable content" at bounding box center [494, 150] width 6 height 6
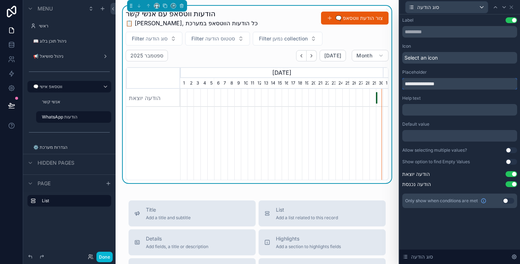
drag, startPoint x: 445, startPoint y: 85, endPoint x: 398, endPoint y: 83, distance: 47.0
click at [398, 83] on div "**********" at bounding box center [260, 132] width 520 height 264
type input "**********"
click at [513, 148] on button "Use setting" at bounding box center [511, 150] width 12 height 6
click at [447, 59] on div "Select an icon" at bounding box center [459, 58] width 115 height 12
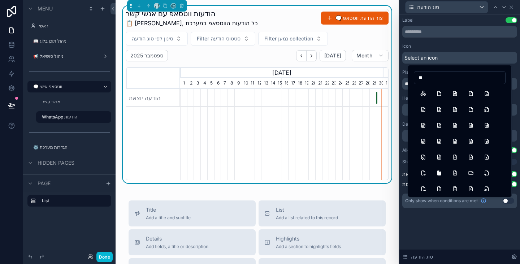
type input "*"
type input "*******"
click at [470, 140] on button "Message2Search" at bounding box center [470, 141] width 13 height 13
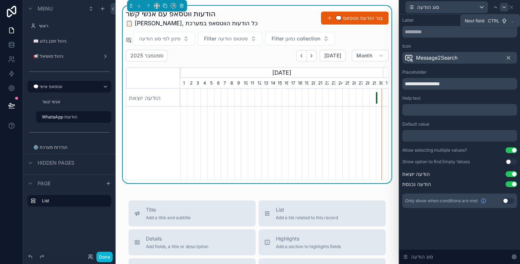
click at [505, 6] on icon at bounding box center [504, 7] width 6 height 6
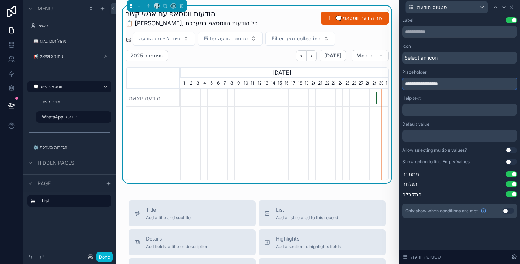
drag, startPoint x: 454, startPoint y: 83, endPoint x: 402, endPoint y: 84, distance: 52.0
click at [402, 84] on div "**********" at bounding box center [459, 124] width 121 height 221
click at [513, 151] on button "Use setting" at bounding box center [511, 150] width 12 height 6
drag, startPoint x: 465, startPoint y: 87, endPoint x: 402, endPoint y: 84, distance: 62.9
click at [402, 84] on input "**********" at bounding box center [459, 84] width 115 height 12
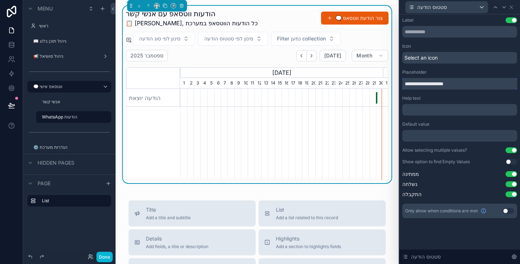
type input "**********"
click at [425, 62] on div "Select an icon" at bounding box center [459, 58] width 115 height 12
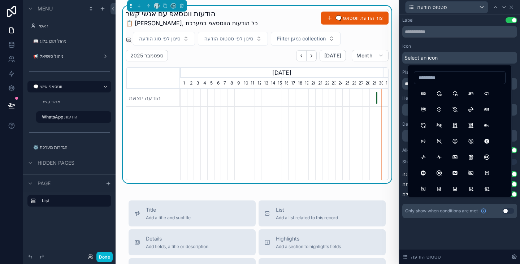
click at [442, 78] on input at bounding box center [459, 78] width 91 height 10
type input "******"
click at [438, 95] on button "FilterBolt" at bounding box center [438, 93] width 13 height 13
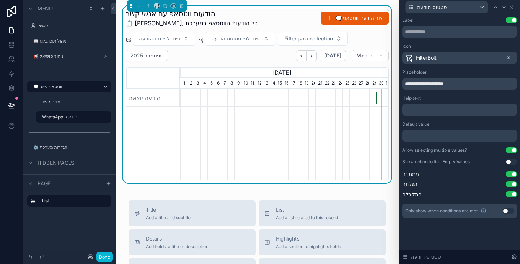
click at [464, 42] on div "**********" at bounding box center [459, 117] width 115 height 201
click at [503, 8] on icon at bounding box center [504, 7] width 6 height 6
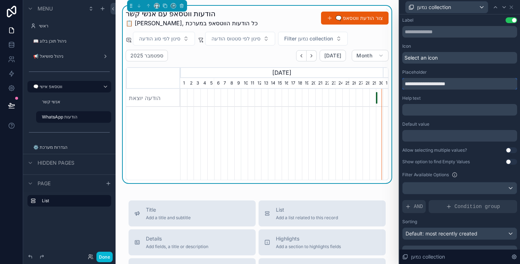
drag, startPoint x: 460, startPoint y: 85, endPoint x: 403, endPoint y: 83, distance: 57.8
click at [403, 83] on input "**********" at bounding box center [459, 84] width 115 height 12
drag, startPoint x: 415, startPoint y: 84, endPoint x: 401, endPoint y: 83, distance: 14.2
click at [401, 83] on div "**********" at bounding box center [459, 145] width 121 height 263
type input "**********"
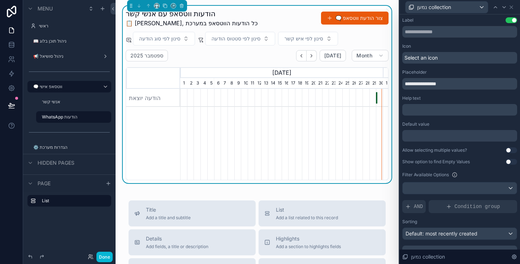
click at [442, 56] on div "Select an icon" at bounding box center [459, 58] width 115 height 12
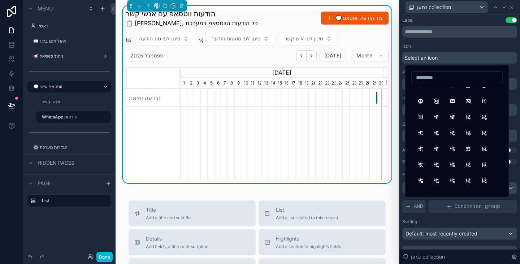
scroll to position [72, 0]
type input "*"
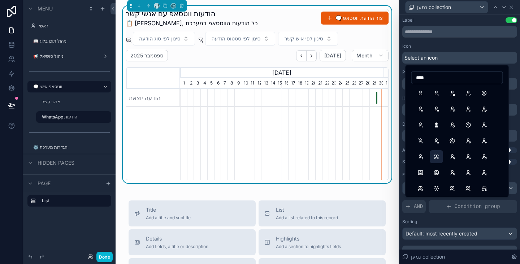
scroll to position [0, 0]
type input "****"
drag, startPoint x: 452, startPoint y: 128, endPoint x: 449, endPoint y: 124, distance: 4.9
click at [452, 128] on button "UserHeart" at bounding box center [452, 125] width 13 height 13
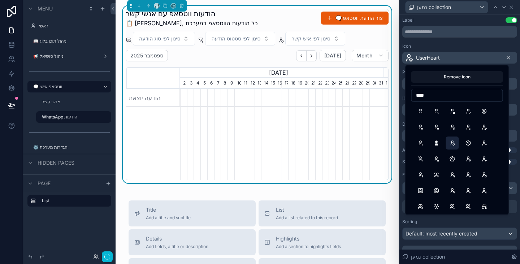
scroll to position [0, 203]
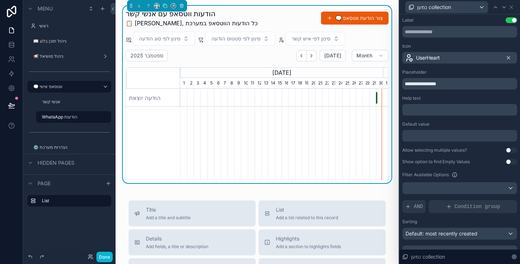
click at [512, 10] on div "נמען collection" at bounding box center [459, 7] width 115 height 14
click at [511, 7] on icon at bounding box center [511, 7] width 6 height 6
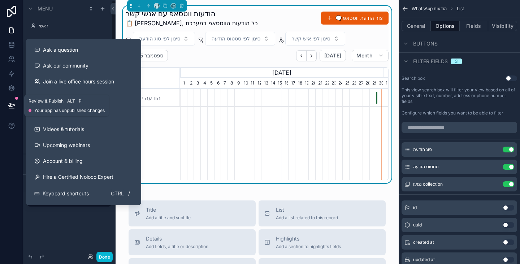
click at [12, 102] on icon at bounding box center [11, 105] width 7 height 7
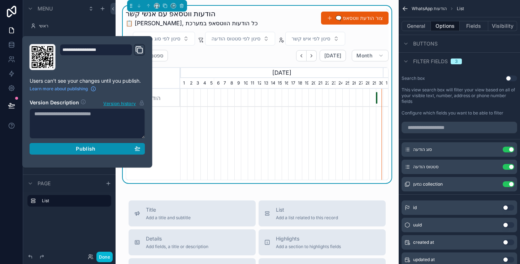
click at [103, 151] on div "Publish" at bounding box center [87, 148] width 106 height 6
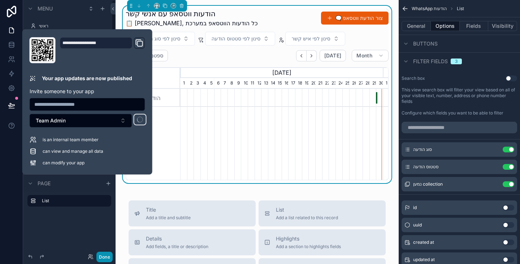
click at [106, 253] on button "Done" at bounding box center [104, 257] width 16 height 10
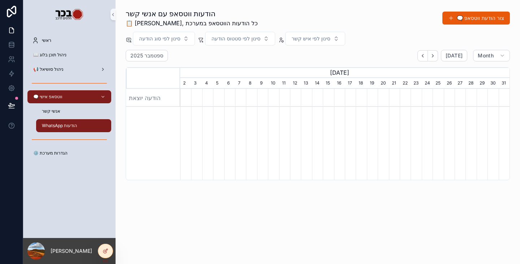
scroll to position [0, 329]
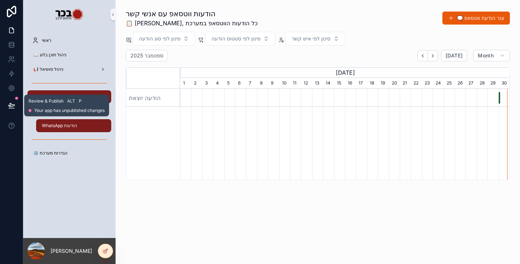
click at [14, 105] on icon at bounding box center [11, 105] width 7 height 7
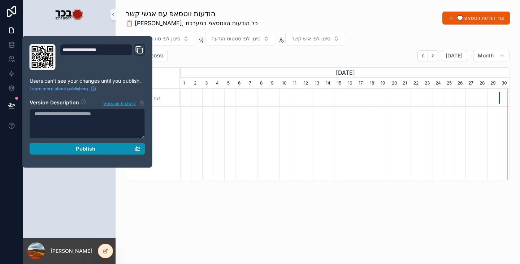
click at [113, 148] on div "Publish" at bounding box center [87, 148] width 106 height 6
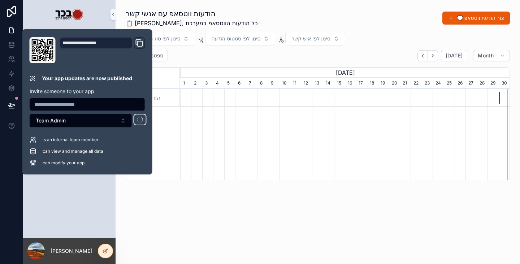
click at [214, 206] on div "הודעות ווטסאפ עם אנשי קשר 📋 יאיר, כל הודעות הווטסאפ במערכת 🗨️ צור הודעת ווטסאפ …" at bounding box center [318, 114] width 404 height 229
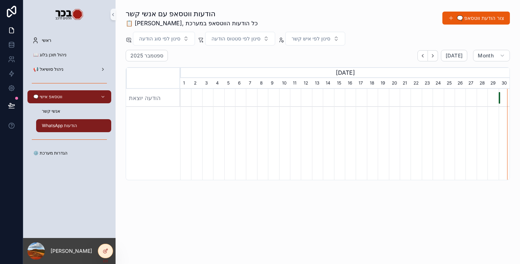
scroll to position [0, 329]
drag, startPoint x: 317, startPoint y: 175, endPoint x: 305, endPoint y: 171, distance: 13.4
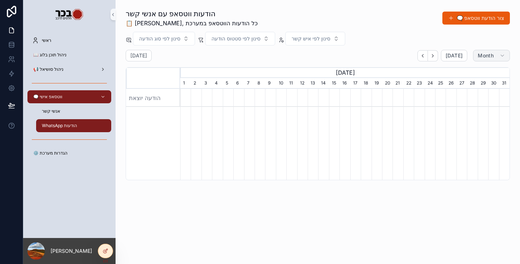
click at [483, 61] on button "Month" at bounding box center [491, 56] width 37 height 12
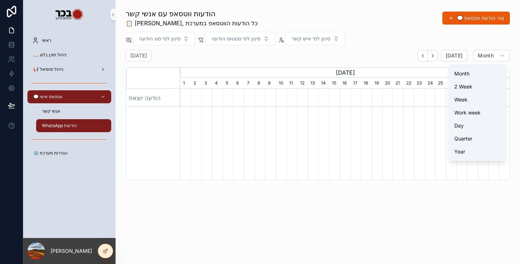
click at [460, 123] on span "Day" at bounding box center [458, 125] width 9 height 7
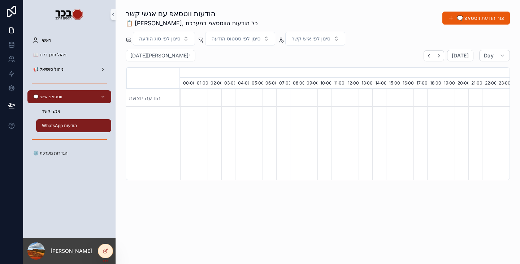
scroll to position [0, 2305]
click at [385, 49] on div "הודעות ווטסאפ עם אנשי קשר 📋 יאיר, כל הודעות הווטסאפ במערכת 🗨️ צור הודעת ווטסאפ …" at bounding box center [318, 94] width 384 height 171
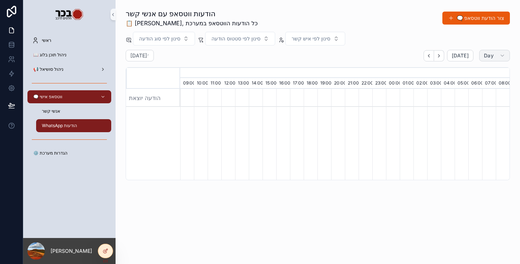
click at [499, 51] on button "Day" at bounding box center [494, 56] width 31 height 12
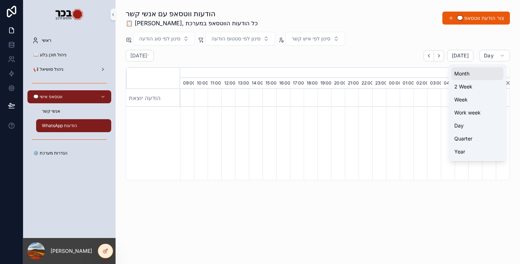
click at [475, 74] on button "Month" at bounding box center [477, 73] width 52 height 13
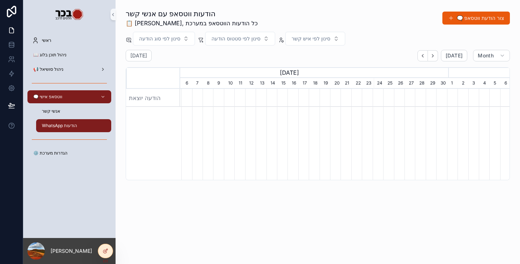
scroll to position [0, 227]
click at [140, 58] on h2 "מאי 2021" at bounding box center [159, 55] width 58 height 7
select select "****"
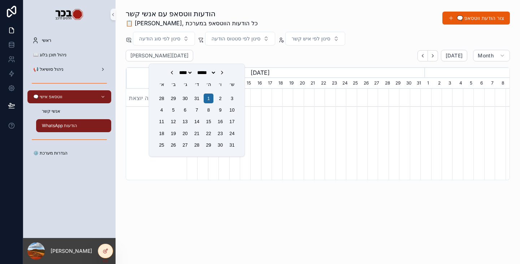
click at [297, 51] on div "מאי 2021 Today Month" at bounding box center [318, 56] width 384 height 12
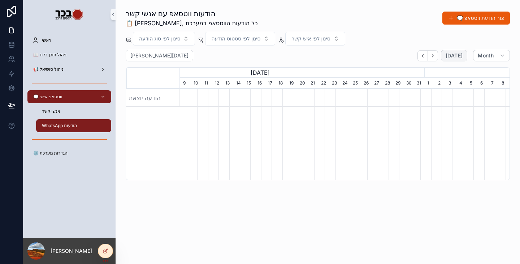
click at [452, 58] on span "[DATE]" at bounding box center [453, 55] width 17 height 6
click at [458, 54] on span "[DATE]" at bounding box center [453, 55] width 17 height 6
click at [287, 209] on div "הודעות ווטסאפ עם אנשי קשר 📋 יאיר, כל הודעות הווטסאפ במערכת 🗨️ צור הודעת ווטסאפ …" at bounding box center [318, 114] width 404 height 229
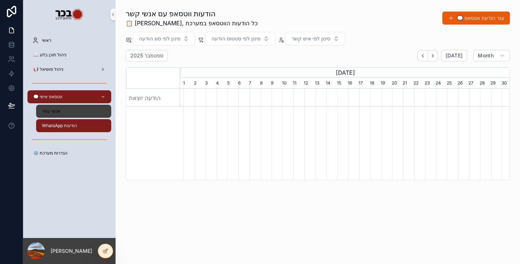
click at [74, 108] on div "אנשי קשר" at bounding box center [73, 111] width 66 height 12
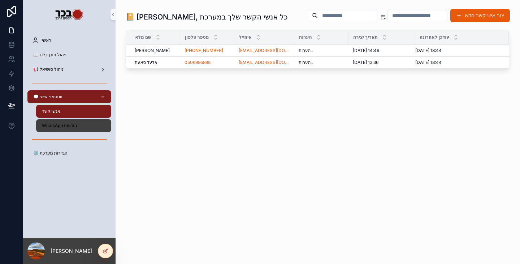
click at [73, 125] on span "WhatsApp הודעות" at bounding box center [59, 126] width 35 height 6
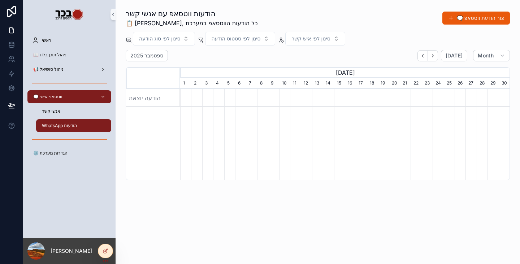
scroll to position [0, 329]
click at [454, 57] on span "[DATE]" at bounding box center [453, 55] width 17 height 6
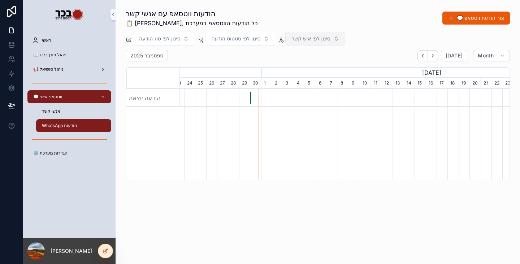
click at [325, 39] on span "סינון לפי איש קשר" at bounding box center [310, 38] width 39 height 7
click at [217, 59] on div "ספטמבר 2025 Today Month" at bounding box center [318, 56] width 384 height 12
click at [249, 95] on div "scrollable content" at bounding box center [264, 98] width 988 height 18
click at [250, 95] on div "הודעה יוצאת" at bounding box center [250, 98] width 1 height 12
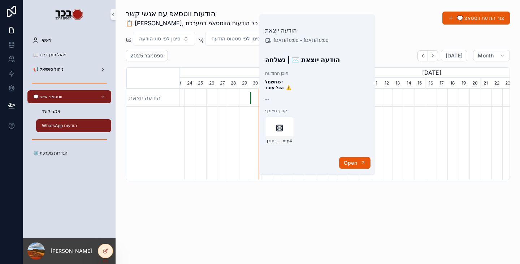
click at [357, 168] on button "Open" at bounding box center [354, 163] width 31 height 12
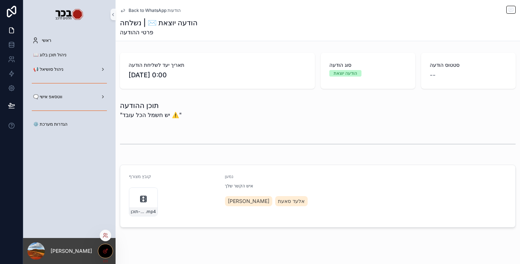
click at [108, 252] on icon at bounding box center [106, 251] width 6 height 6
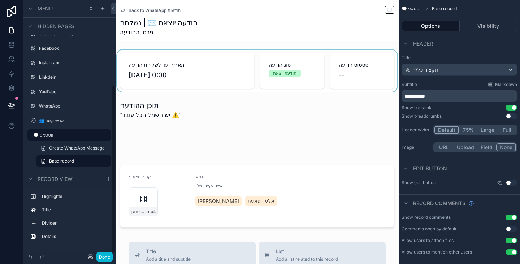
click at [359, 67] on div "scrollable content" at bounding box center [257, 71] width 283 height 42
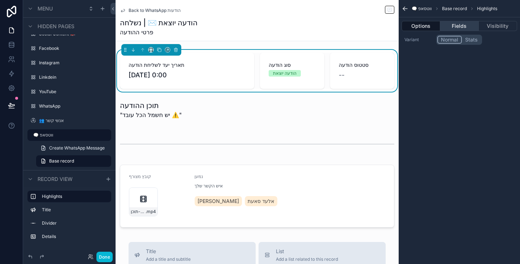
click at [460, 25] on button "Fields" at bounding box center [459, 26] width 38 height 10
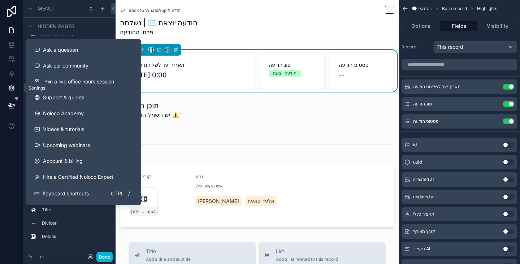
click at [9, 89] on icon at bounding box center [11, 87] width 7 height 7
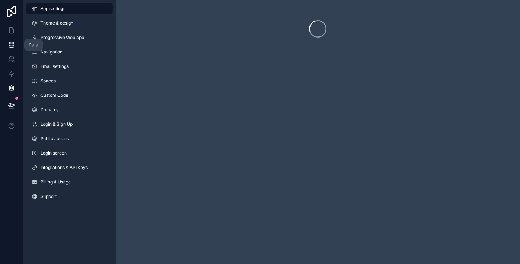
click at [8, 44] on icon at bounding box center [11, 44] width 7 height 7
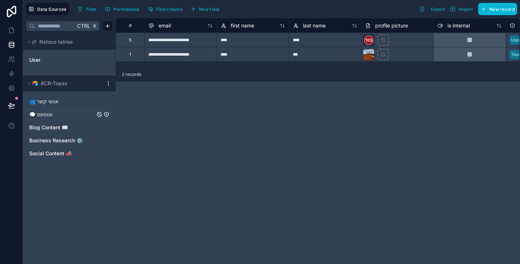
click at [57, 116] on link "🗨️ ווטסאפ" at bounding box center [62, 114] width 66 height 7
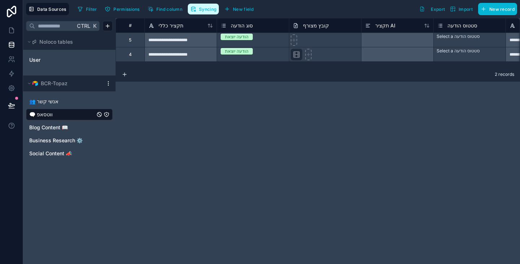
click at [201, 11] on span "Syncing" at bounding box center [207, 8] width 17 height 5
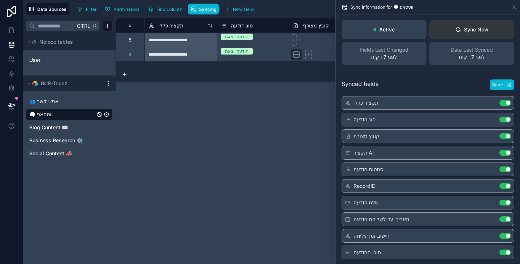
click at [491, 25] on button "Sync Now" at bounding box center [471, 29] width 85 height 19
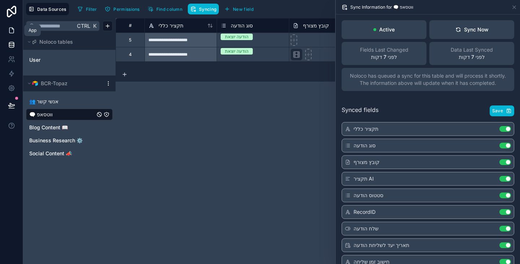
click at [14, 29] on icon at bounding box center [11, 30] width 7 height 7
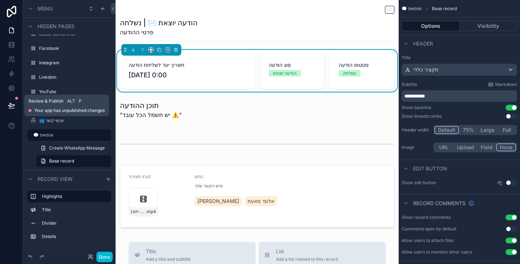
click at [10, 106] on icon at bounding box center [11, 105] width 7 height 7
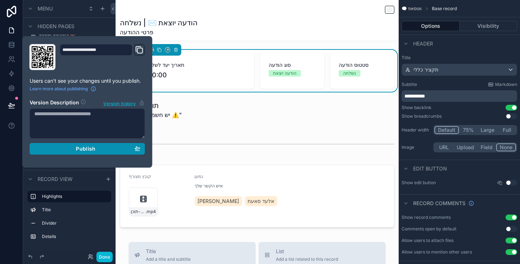
click at [114, 145] on button "Publish" at bounding box center [88, 149] width 116 height 12
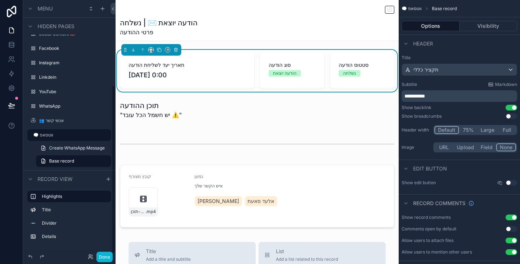
click at [12, 173] on div at bounding box center [11, 132] width 23 height 264
click at [104, 257] on button "Done" at bounding box center [104, 257] width 16 height 10
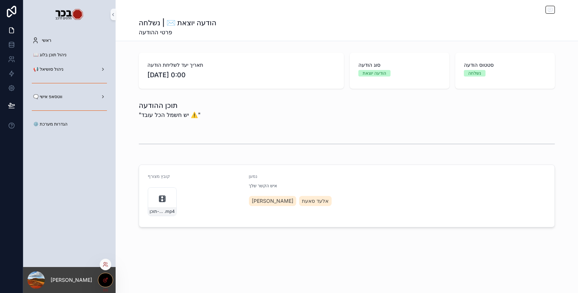
click at [108, 264] on div at bounding box center [105, 280] width 14 height 14
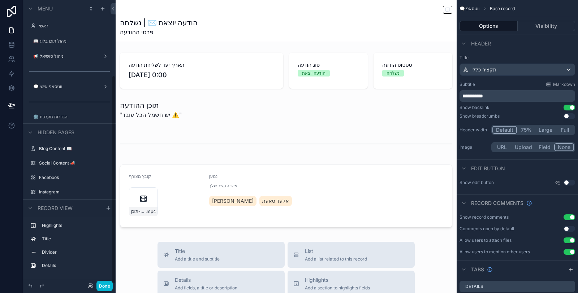
scroll to position [103, 0]
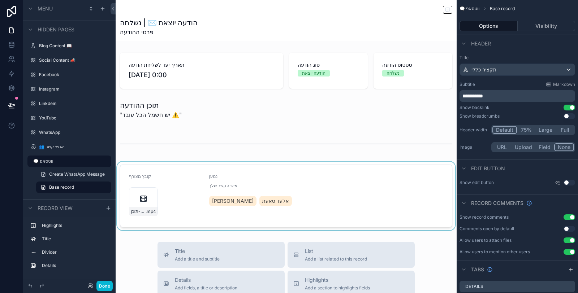
click at [296, 194] on div "scrollable content" at bounding box center [286, 196] width 341 height 69
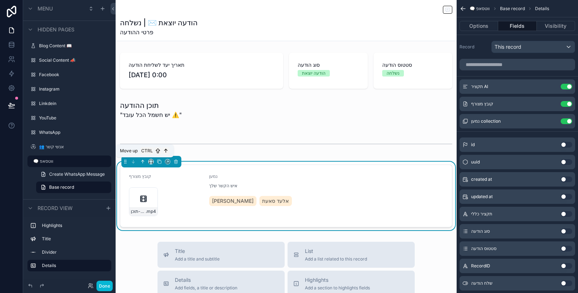
click at [143, 161] on icon "scrollable content" at bounding box center [143, 161] width 0 height 3
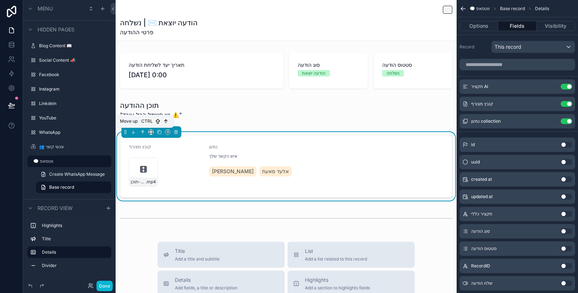
click at [142, 132] on icon "scrollable content" at bounding box center [142, 132] width 5 height 5
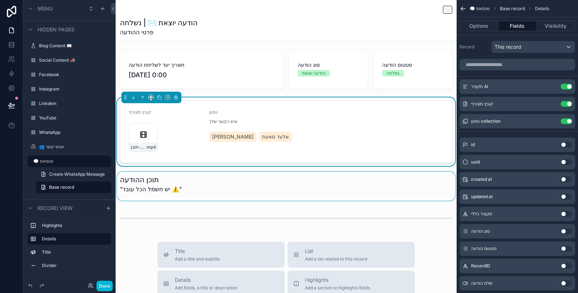
drag, startPoint x: 247, startPoint y: 186, endPoint x: 242, endPoint y: 185, distance: 5.8
click at [247, 185] on div "scrollable content" at bounding box center [286, 186] width 341 height 29
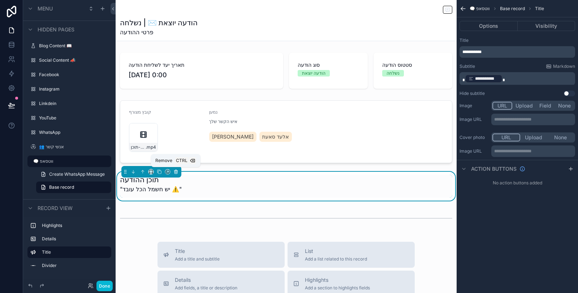
click at [177, 172] on icon "scrollable content" at bounding box center [175, 171] width 5 height 5
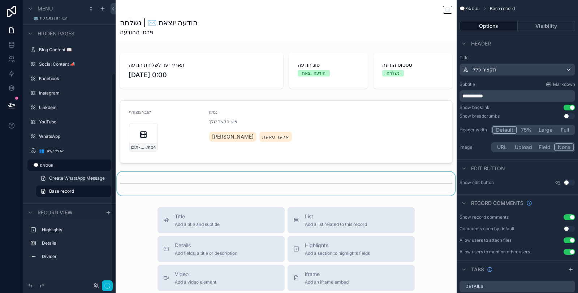
scroll to position [99, 0]
click at [212, 184] on div "scrollable content" at bounding box center [286, 184] width 341 height 24
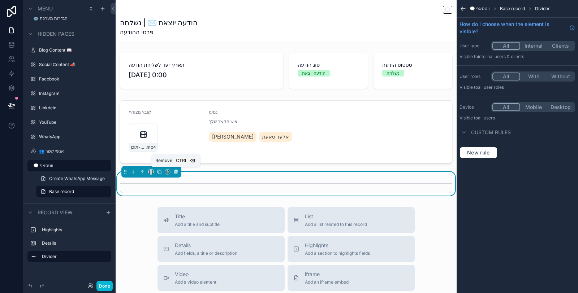
click at [174, 171] on icon "scrollable content" at bounding box center [175, 171] width 5 height 5
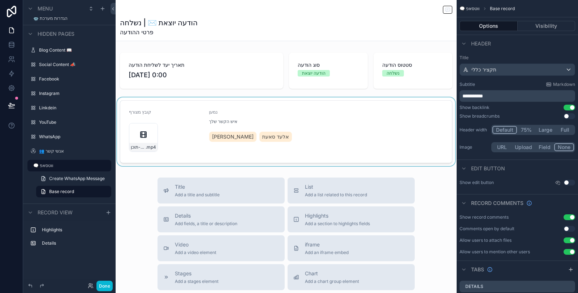
click at [320, 138] on div "scrollable content" at bounding box center [286, 131] width 341 height 69
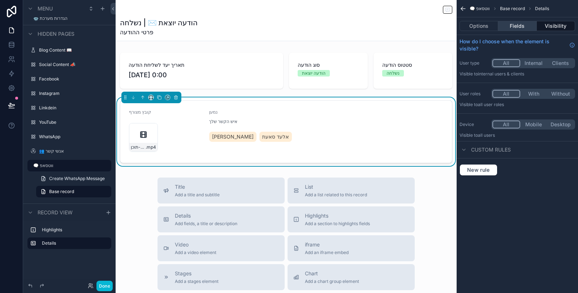
click at [519, 26] on button "Fields" at bounding box center [517, 26] width 38 height 10
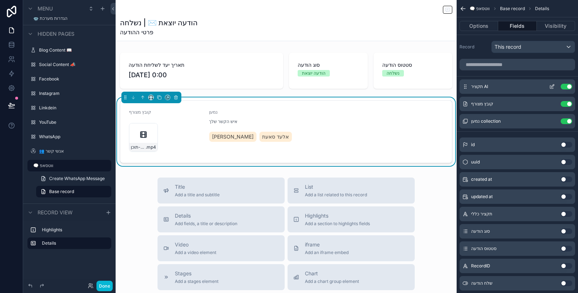
click at [519, 86] on icon "scrollable content" at bounding box center [552, 85] width 3 height 3
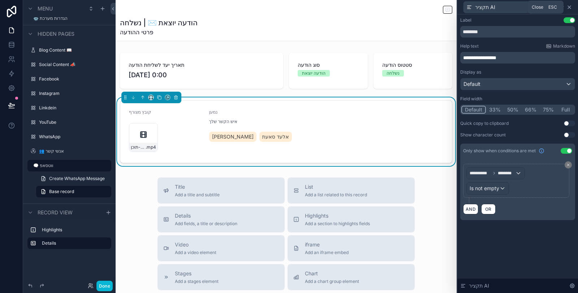
click at [519, 6] on icon at bounding box center [568, 7] width 3 height 3
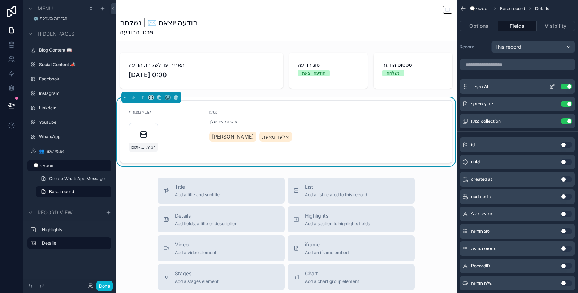
click at [519, 88] on button "Use setting" at bounding box center [566, 87] width 12 height 6
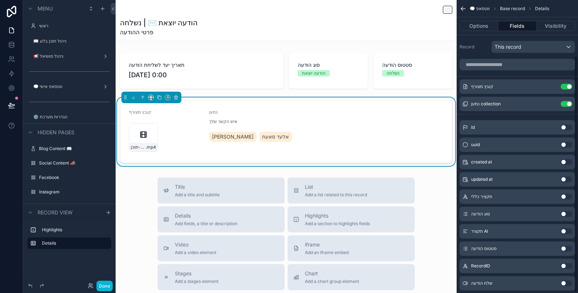
scroll to position [69, 0]
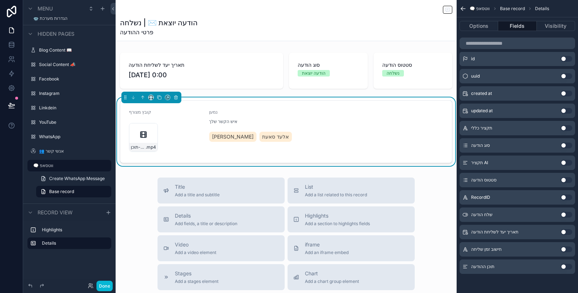
click at [566, 265] on button "Use setting" at bounding box center [566, 267] width 12 height 6
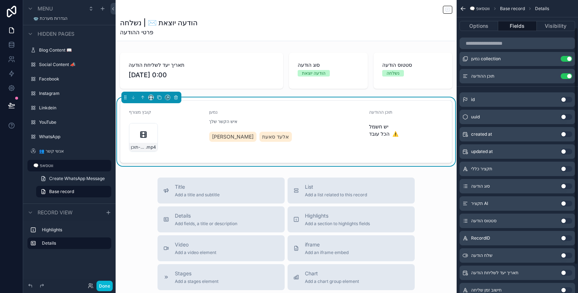
scroll to position [0, 0]
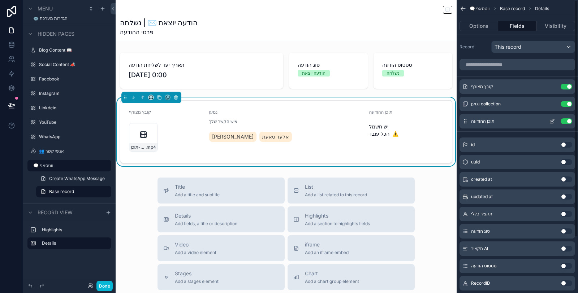
click at [552, 122] on icon "scrollable content" at bounding box center [552, 121] width 6 height 6
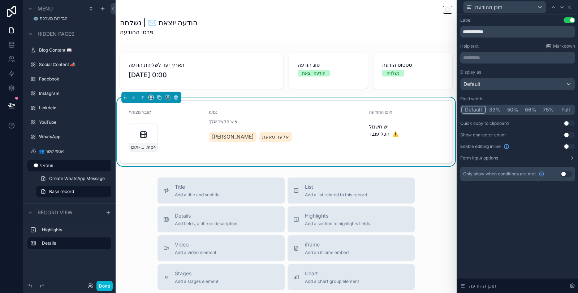
click at [568, 110] on button "Full" at bounding box center [565, 110] width 17 height 8
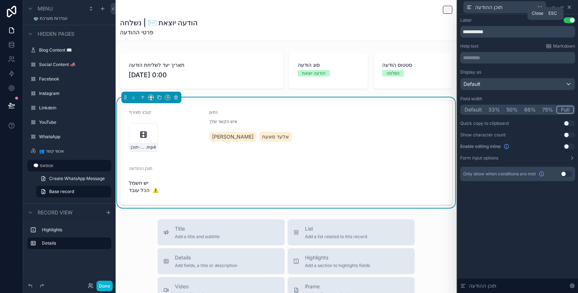
click at [568, 7] on icon at bounding box center [569, 7] width 6 height 6
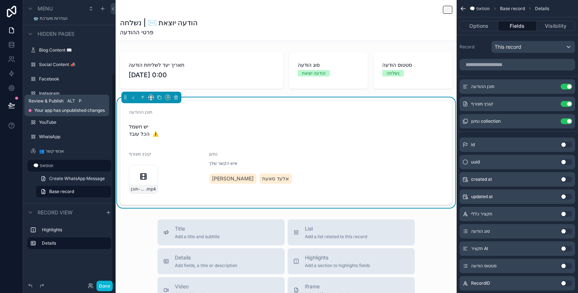
click at [14, 103] on icon at bounding box center [11, 105] width 7 height 7
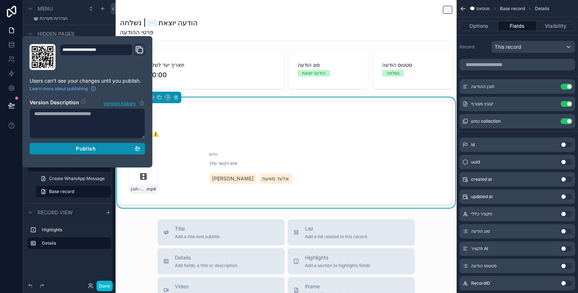
click at [95, 147] on span "Publish" at bounding box center [85, 148] width 19 height 6
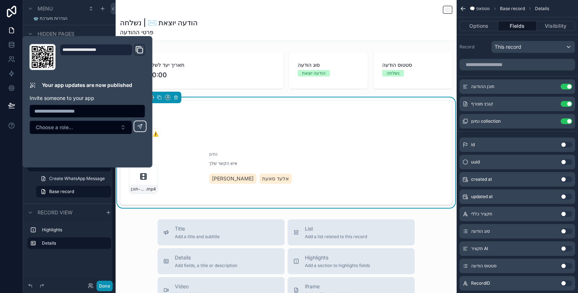
click at [106, 287] on button "Done" at bounding box center [104, 286] width 16 height 10
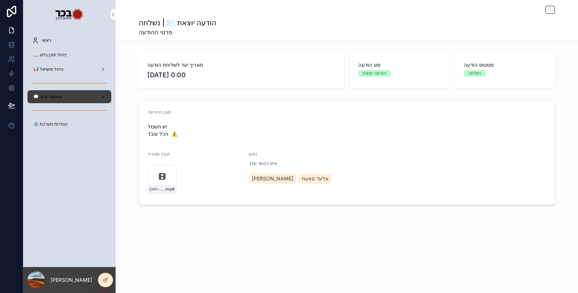
click at [73, 95] on div "🗨️ ווטסאפ אישי" at bounding box center [69, 97] width 75 height 12
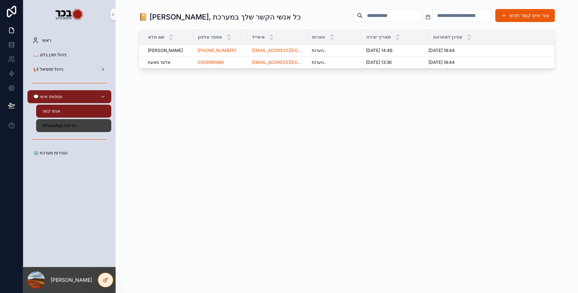
click at [69, 123] on span "WhatsApp הודעות" at bounding box center [59, 126] width 35 height 6
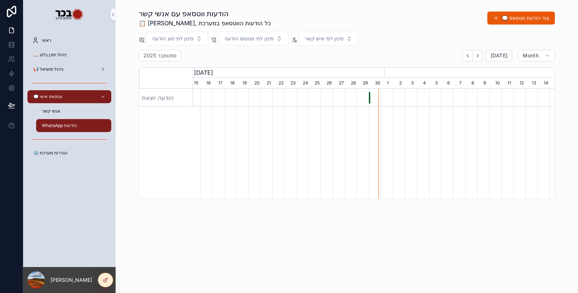
scroll to position [0, 535]
click at [369, 99] on div "הודעה יוצאת" at bounding box center [368, 98] width 1 height 12
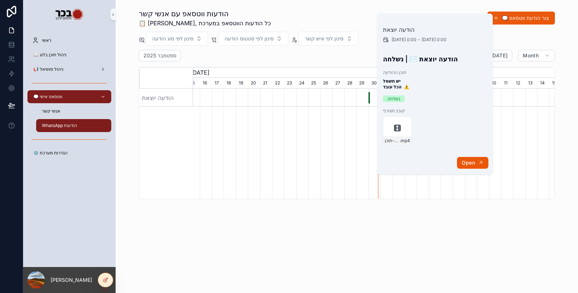
click at [466, 163] on span "Open" at bounding box center [467, 163] width 13 height 6
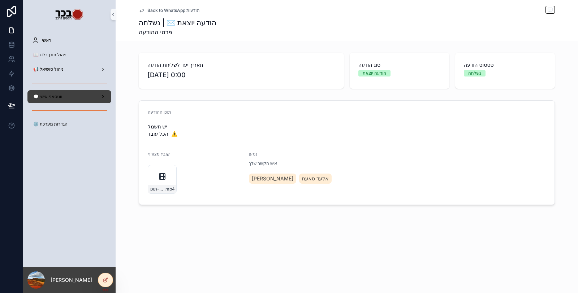
click at [69, 98] on div "🗨️ ווטסאפ אישי" at bounding box center [69, 97] width 75 height 12
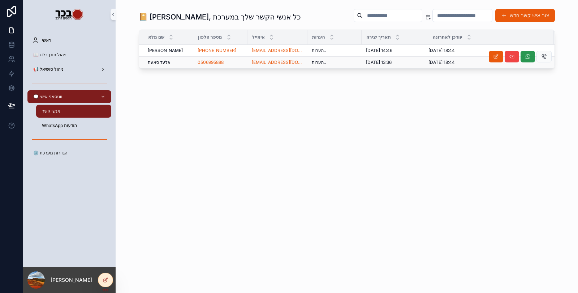
click at [531, 54] on button "scrollable content" at bounding box center [527, 57] width 14 height 12
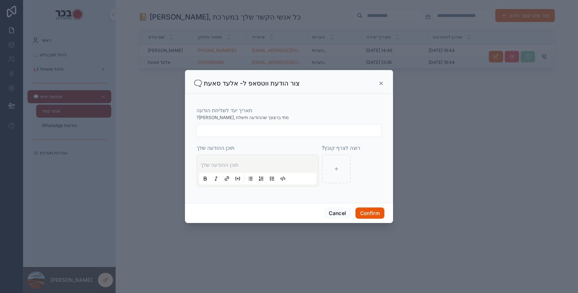
click at [380, 83] on icon at bounding box center [381, 84] width 6 height 6
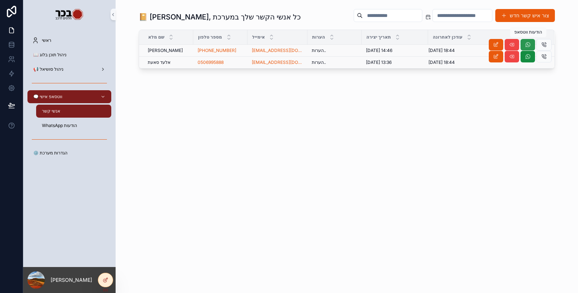
click at [529, 45] on icon "scrollable content" at bounding box center [528, 45] width 6 height 6
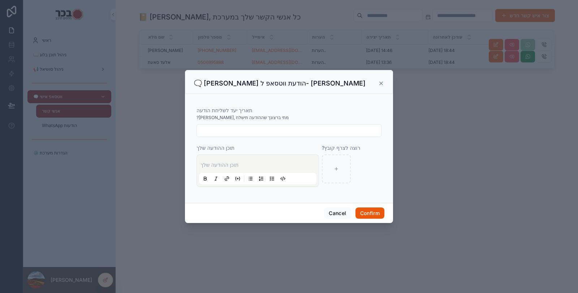
click at [264, 134] on input "text" at bounding box center [289, 131] width 184 height 10
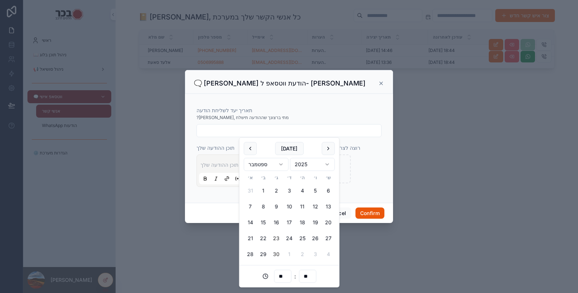
click at [274, 235] on button "23" at bounding box center [276, 238] width 13 height 13
type input "**********"
click at [380, 144] on div "?רוצה לצרף קובץ" at bounding box center [352, 147] width 60 height 7
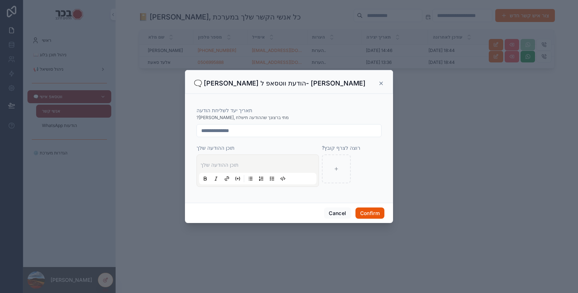
click at [257, 161] on div "תוכן ההודעה שלך" at bounding box center [257, 170] width 117 height 27
click at [256, 163] on p at bounding box center [258, 164] width 117 height 7
click at [368, 211] on button "Confirm" at bounding box center [369, 214] width 29 height 12
